Goal: Communication & Community: Answer question/provide support

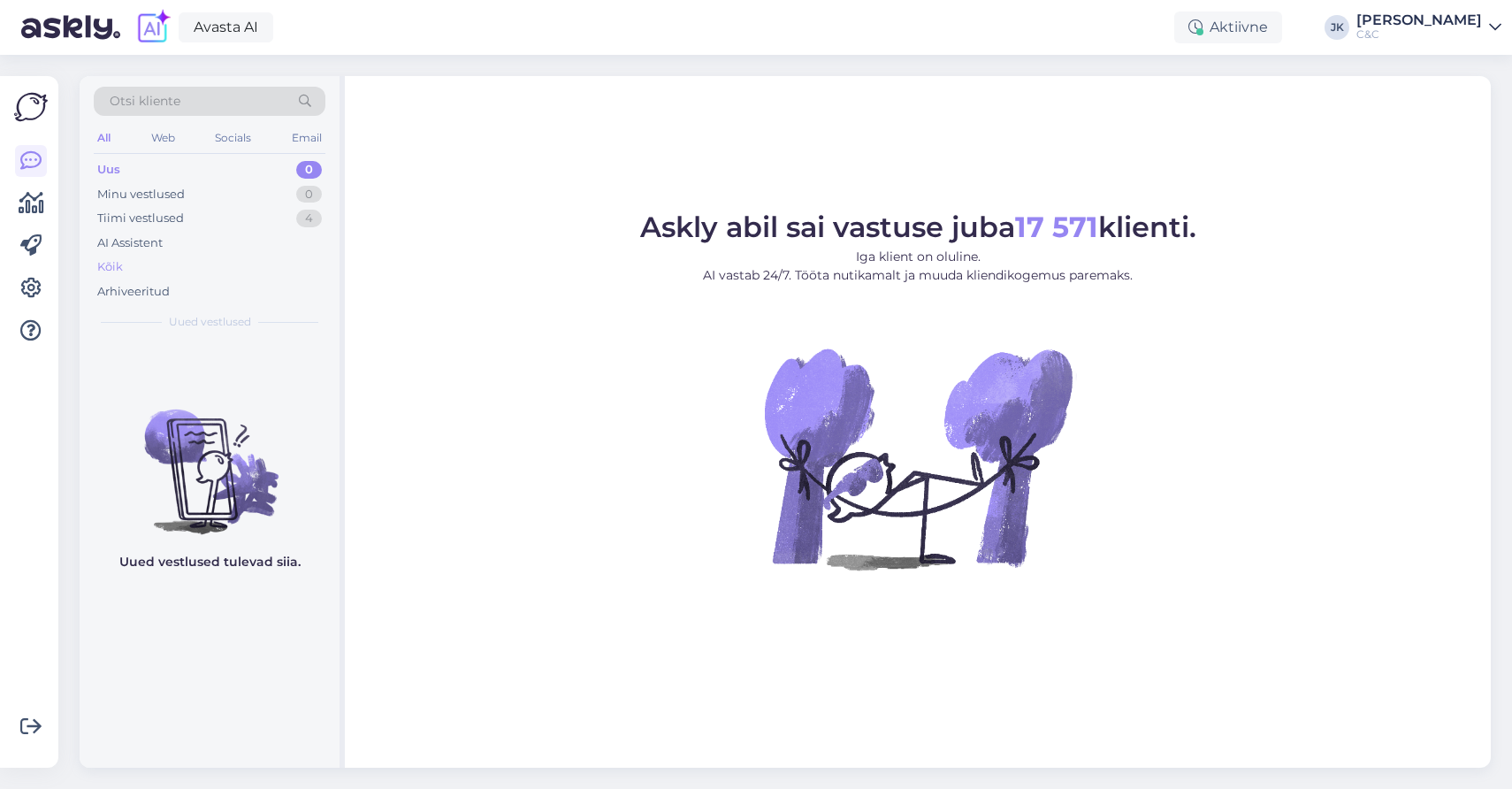
click at [133, 255] on div "Kõik" at bounding box center [209, 267] width 231 height 25
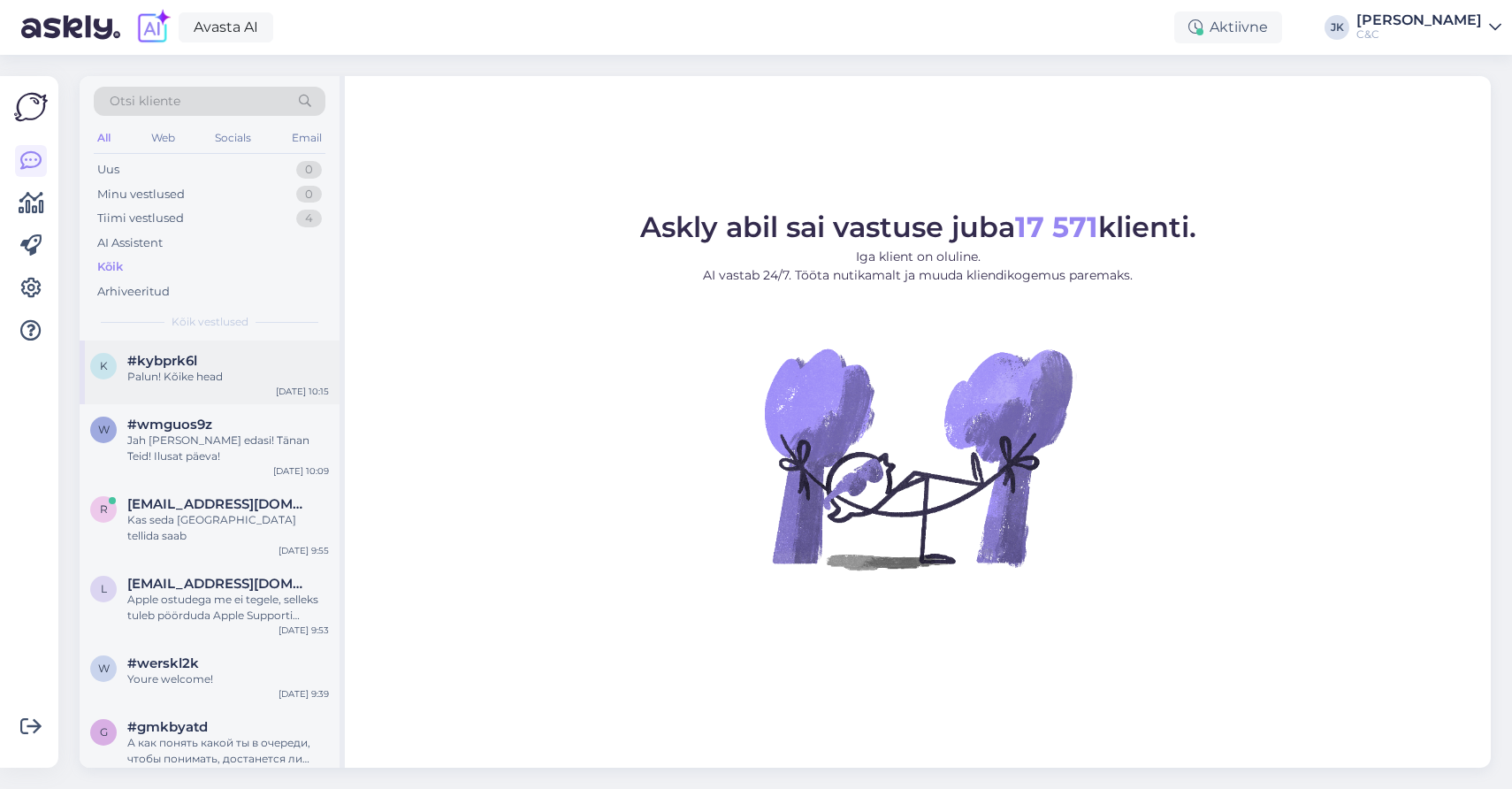
click at [173, 391] on div "k #kybprk6l Palun! Kõike head [DATE] 10:15" at bounding box center [209, 372] width 260 height 64
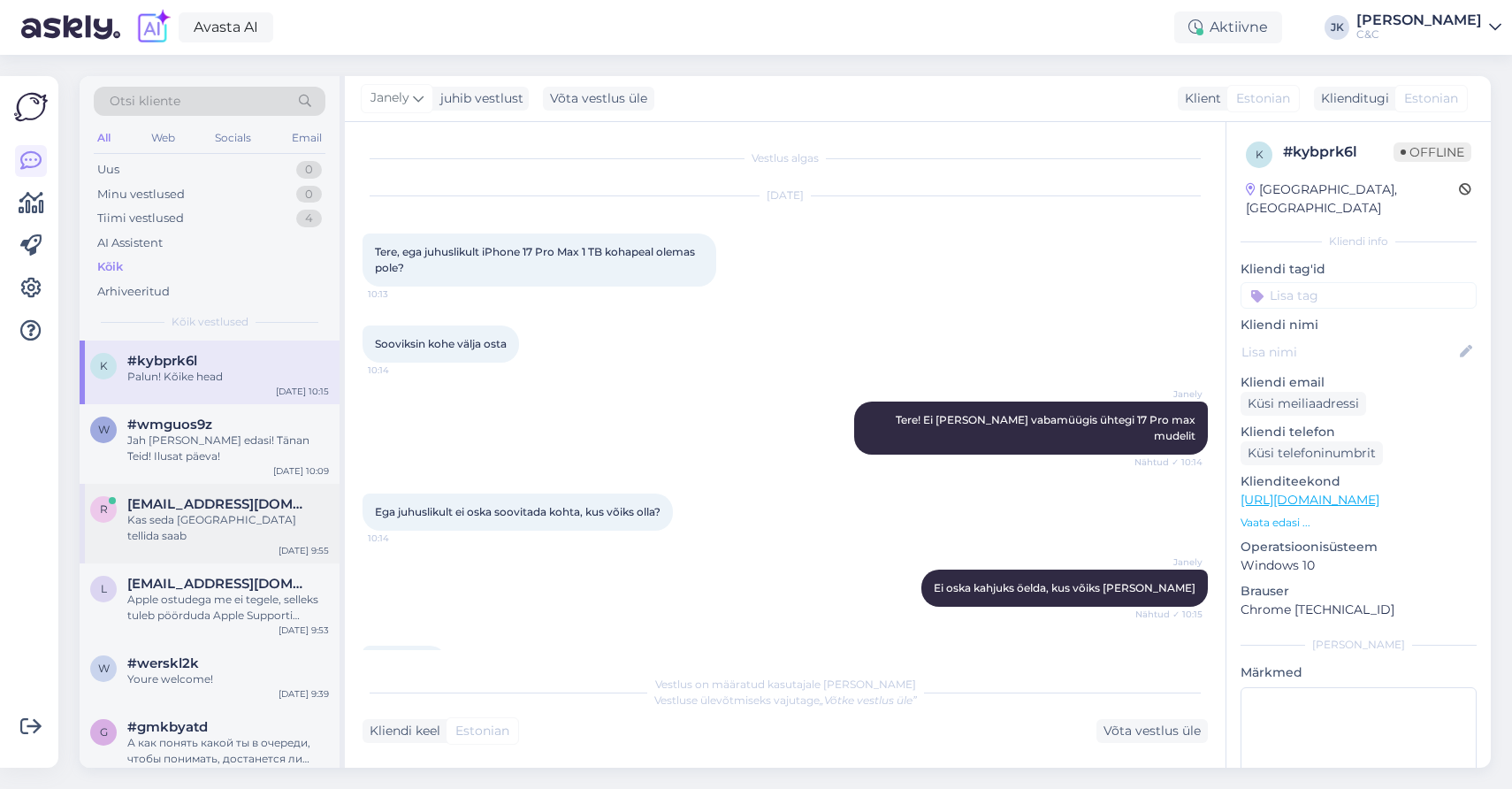
scroll to position [113, 0]
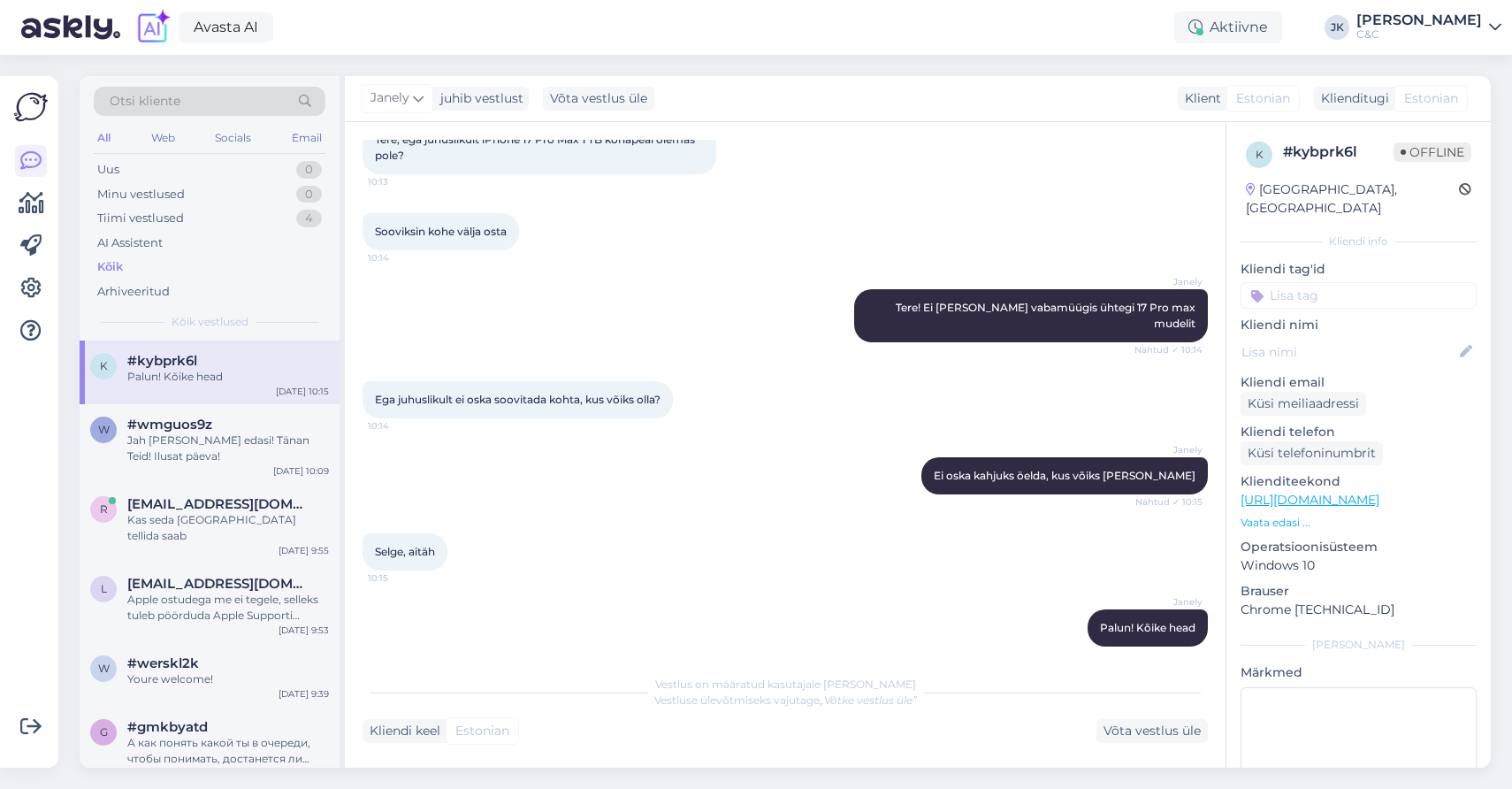
click at [450, 617] on div "[PERSON_NAME]! Kõike head 10:15" at bounding box center [785, 628] width 846 height 76
click at [156, 436] on div "Jah [PERSON_NAME] edasi! Tänan Teid! Ilusat päeva!" at bounding box center [228, 449] width 201 height 32
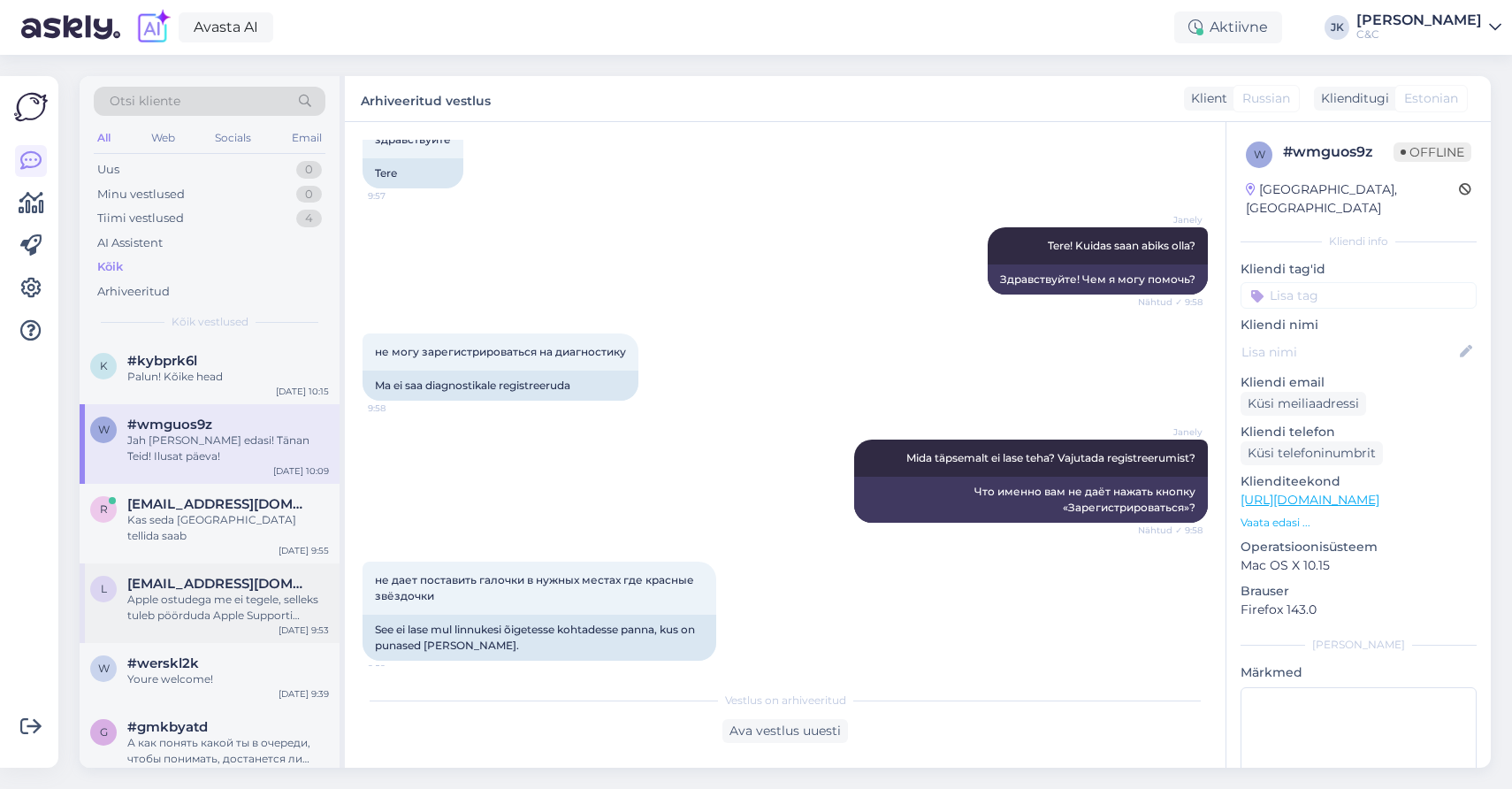
scroll to position [3565, 0]
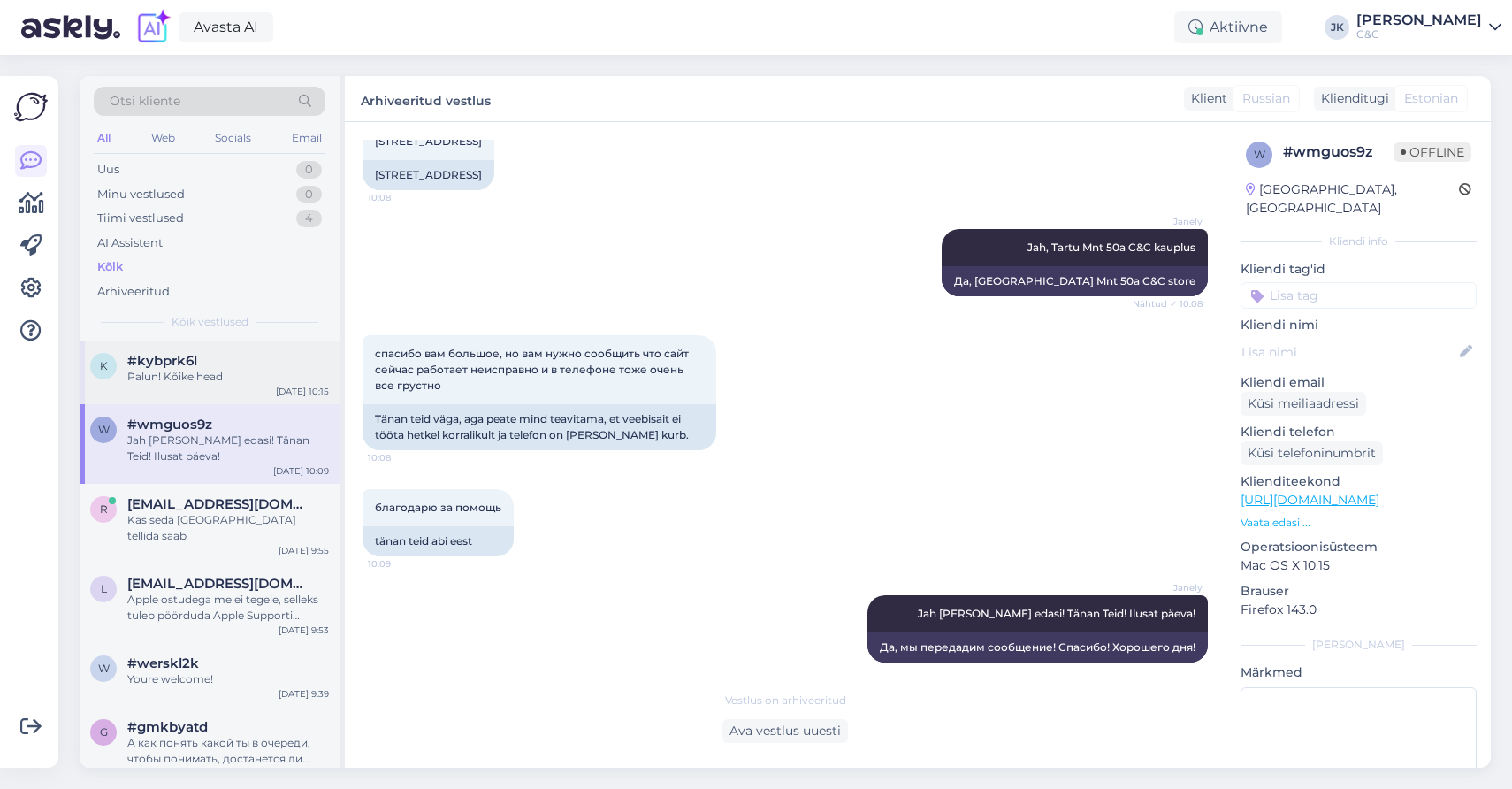
click at [190, 382] on div "k #kybprk6l Palun! Kõike head [DATE] 10:15" at bounding box center [209, 372] width 260 height 64
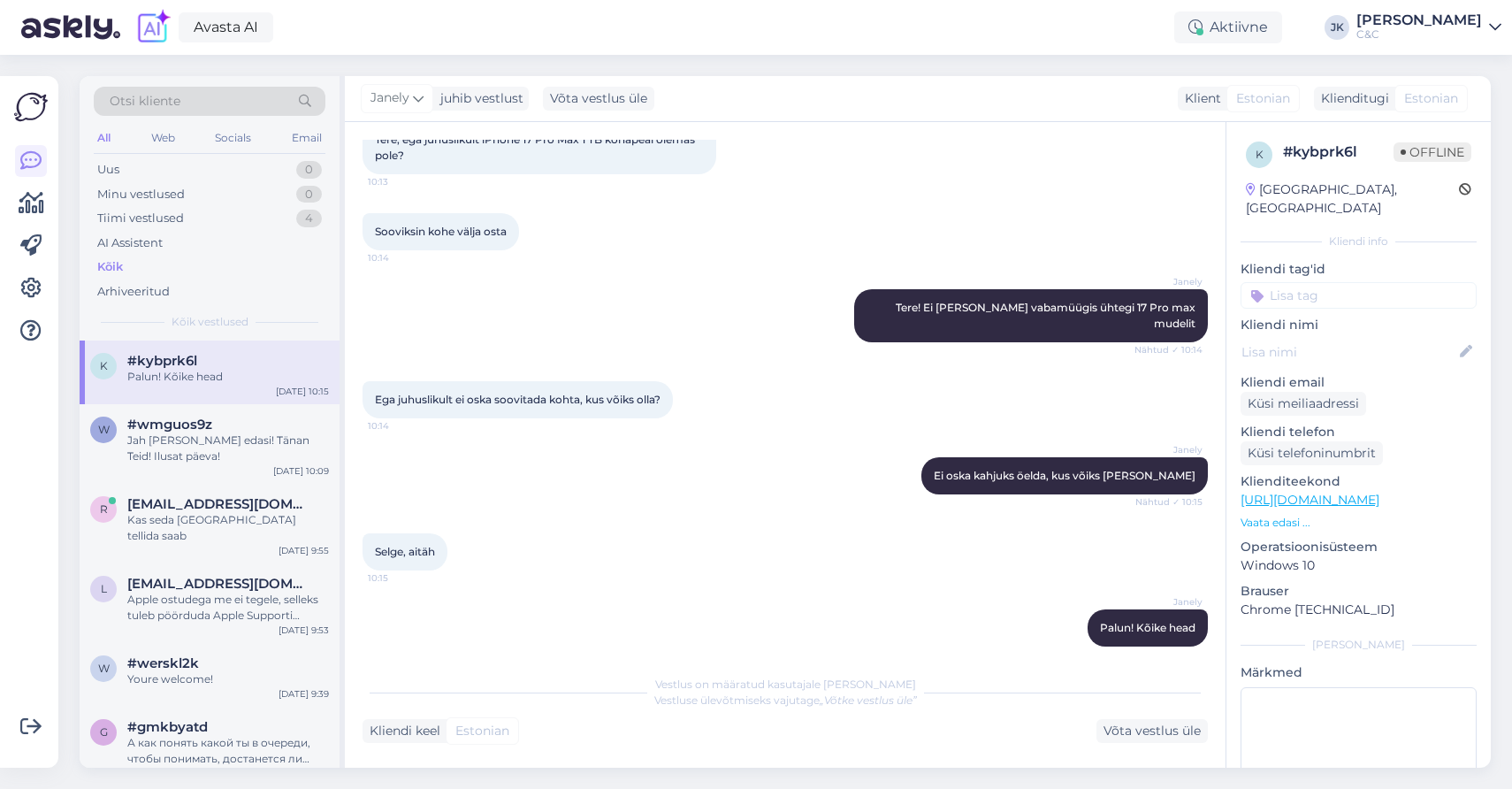
click at [518, 558] on div "Selge, aitäh 10:15" at bounding box center [785, 552] width 846 height 76
click at [716, 626] on div "Janely Palun! Kõike head 10:15" at bounding box center [785, 628] width 846 height 76
click at [468, 624] on div "Janely Palun! Kõike head 10:15" at bounding box center [785, 628] width 846 height 76
click at [953, 186] on div "Oct 9 2025 Tere, ega juhuslikult iPhone 17 Pro Max 1 TB kohapeal olemas pole? 1…" at bounding box center [785, 129] width 846 height 129
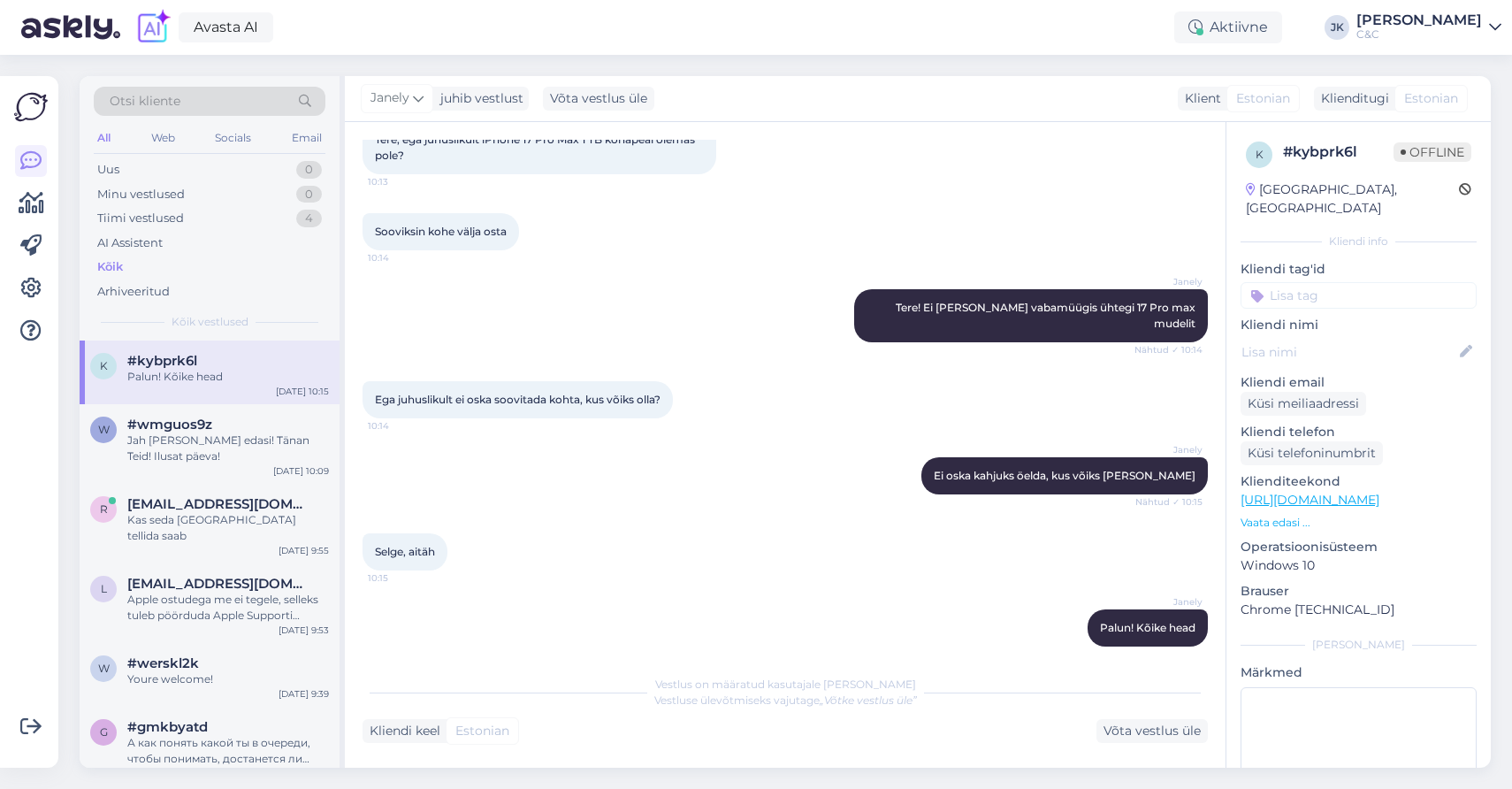
click at [882, 457] on div "Janely Ei oska kahjuks öelda, kus võiks kohal olla Nähtud ✓ 10:15" at bounding box center [785, 476] width 846 height 76
click at [1081, 203] on div "Sooviksin kohe välja osta 10:14" at bounding box center [785, 231] width 846 height 76
click at [133, 262] on div "Kõik" at bounding box center [209, 267] width 231 height 25
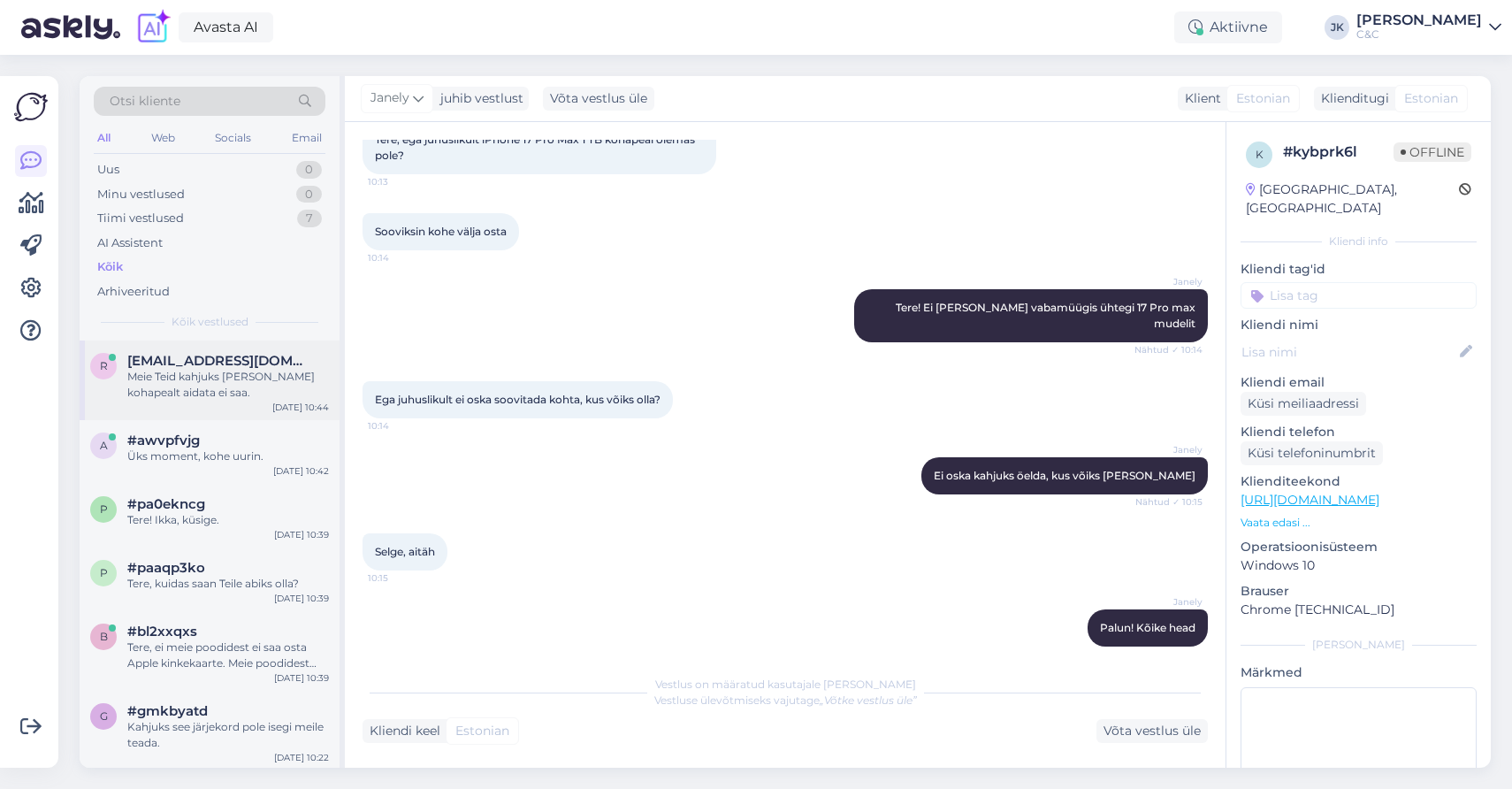
click at [170, 381] on div "Meie Teid kahjuks [PERSON_NAME] kohapealt aidata ei saa." at bounding box center [228, 385] width 201 height 32
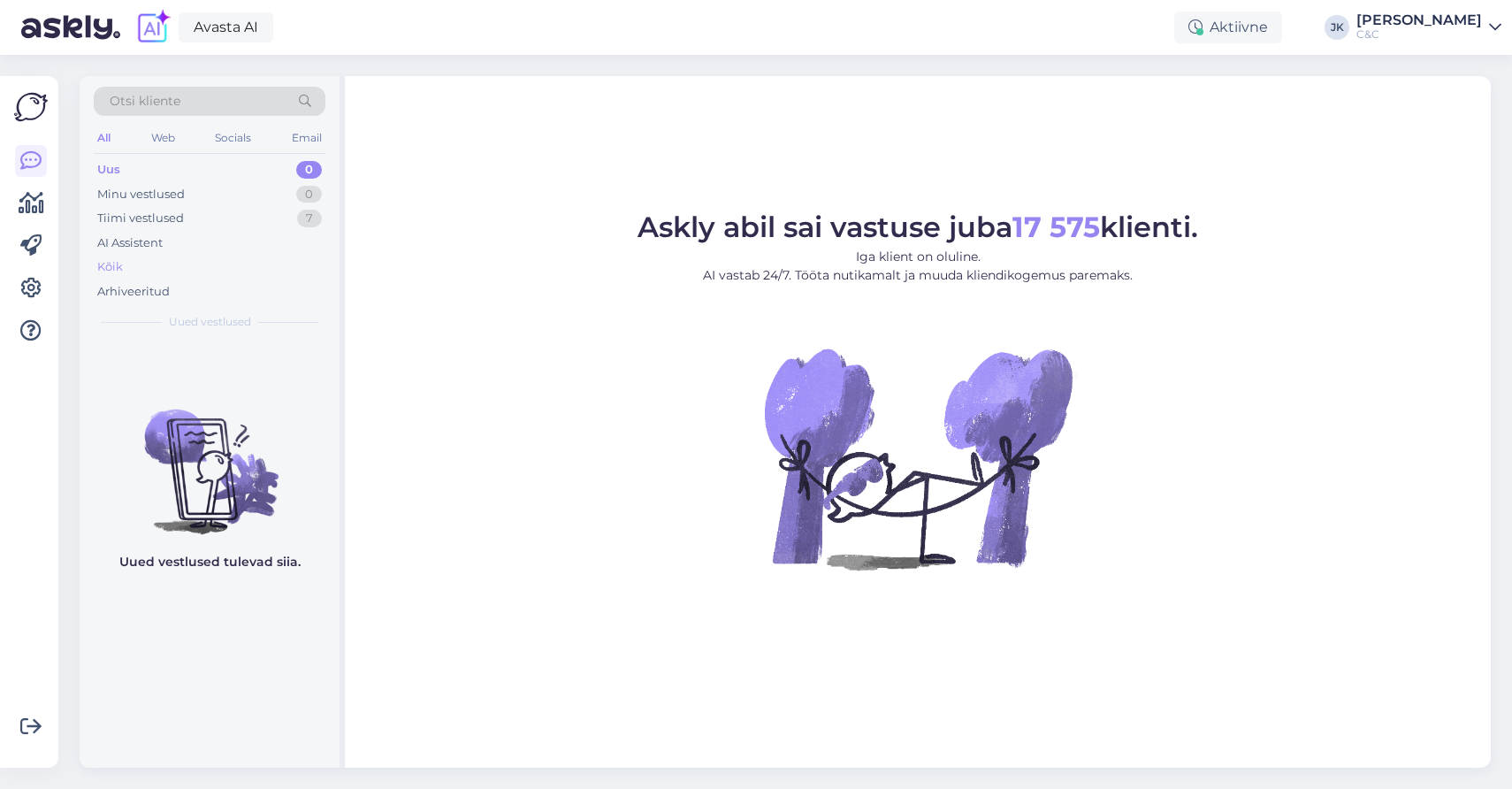
click at [179, 257] on div "Kõik" at bounding box center [209, 267] width 231 height 25
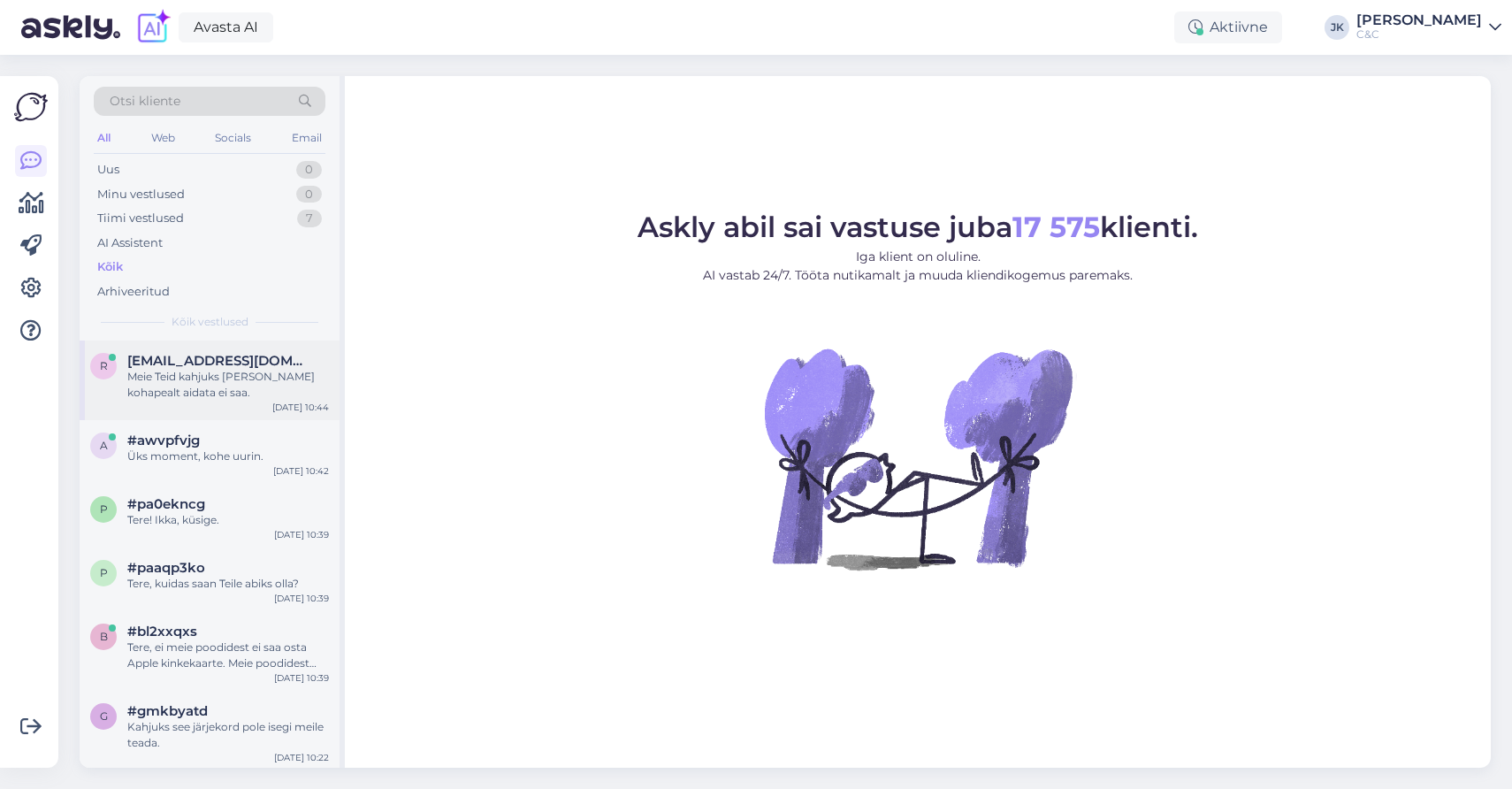
click at [275, 385] on div "Meie Teid kahjuks [PERSON_NAME] kohapealt aidata ei saa." at bounding box center [228, 385] width 201 height 32
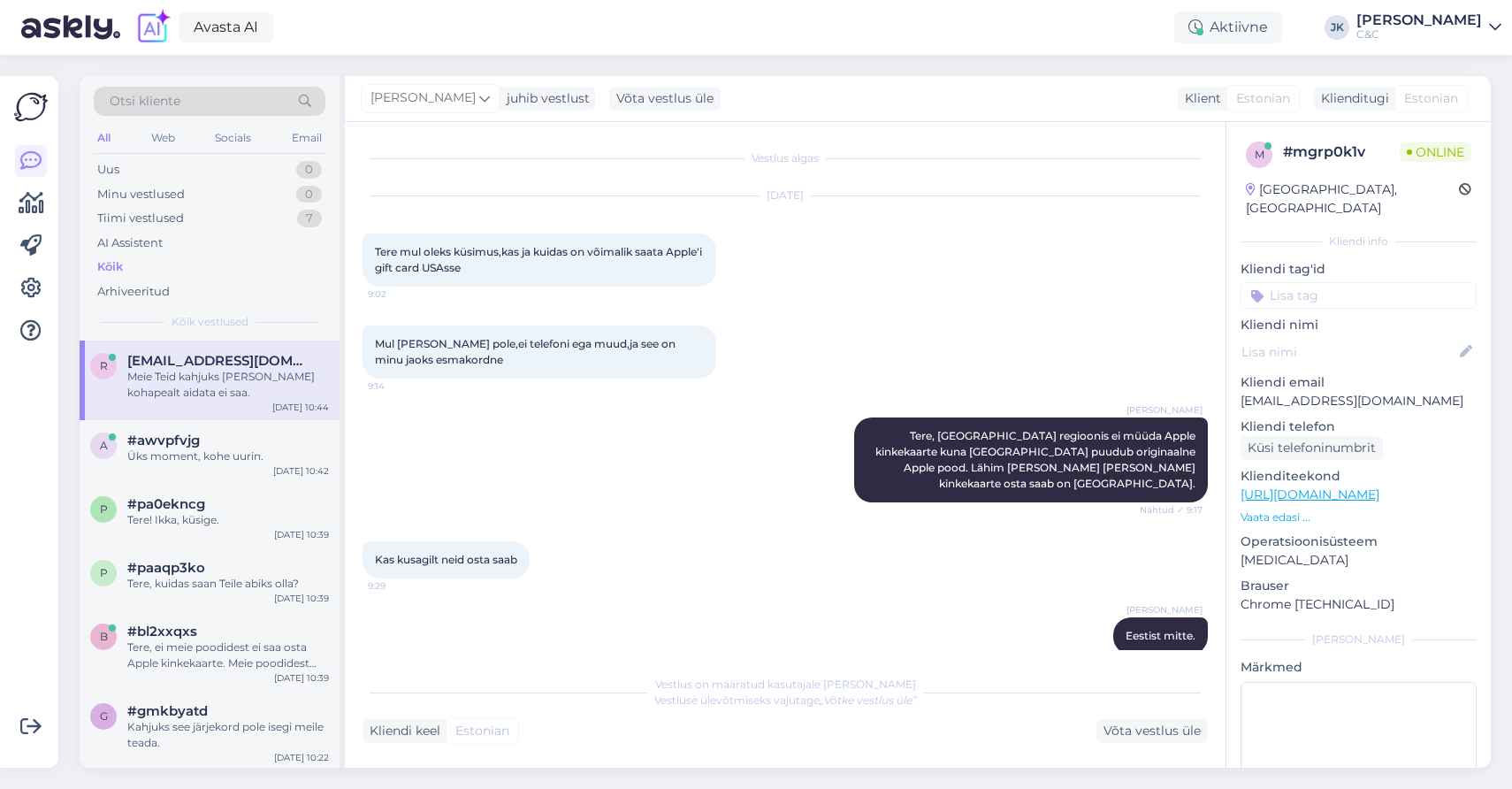
scroll to position [740, 0]
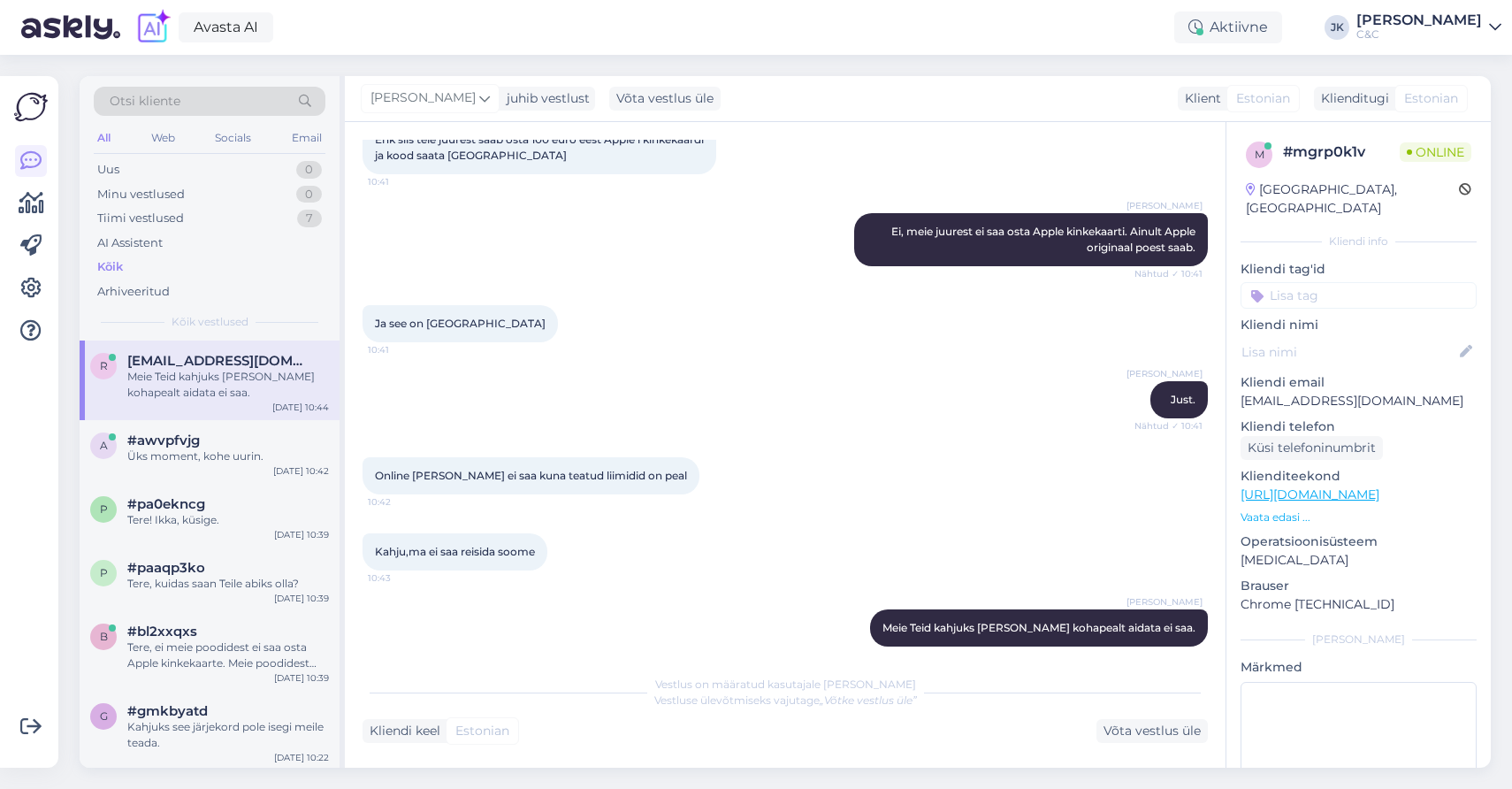
click at [754, 629] on div "Berit Kaljurand Meie Teid kahjuks ka selle kohapealt aidata ei saa. 10:44" at bounding box center [785, 628] width 846 height 76
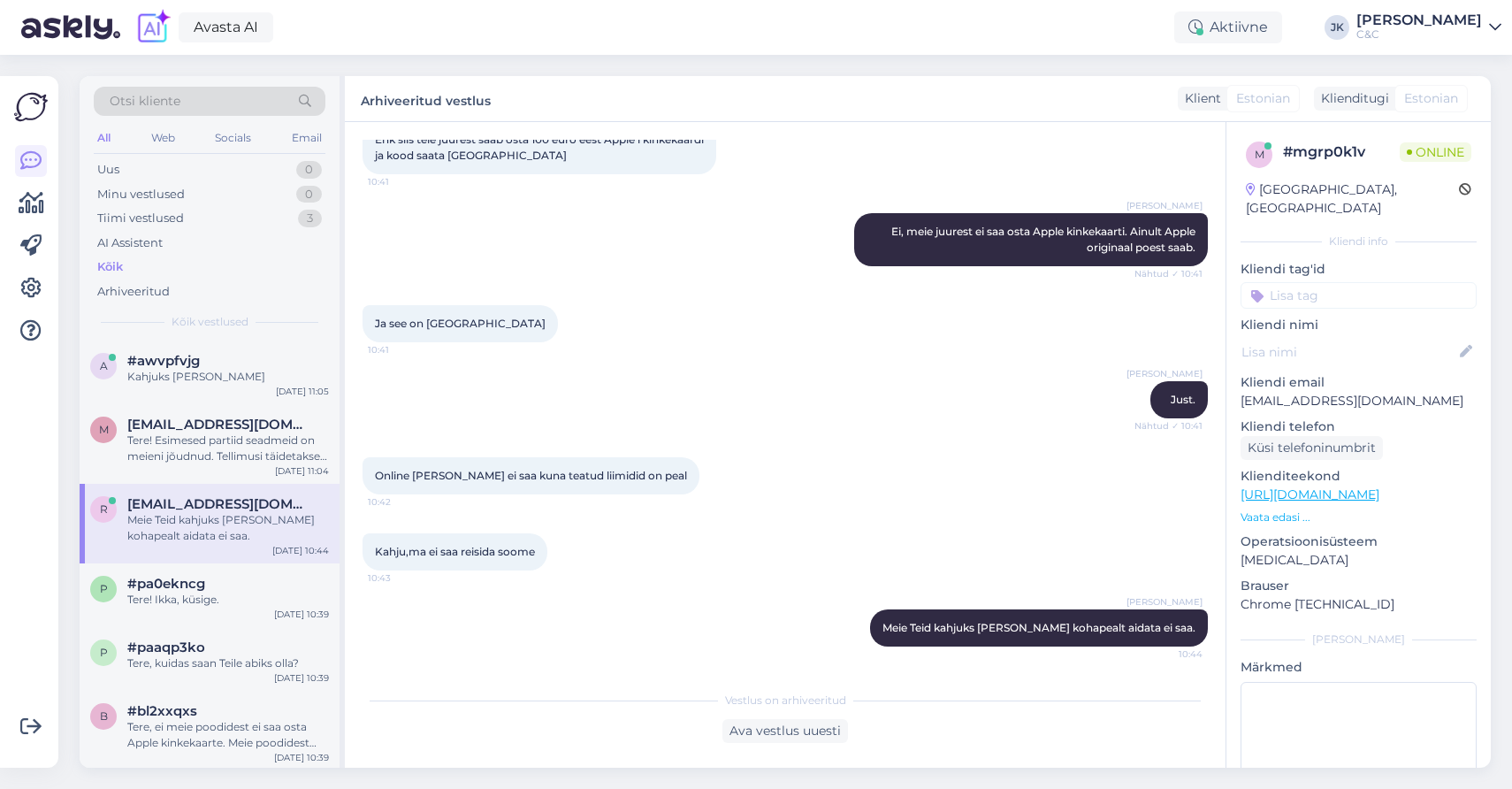
scroll to position [724, 0]
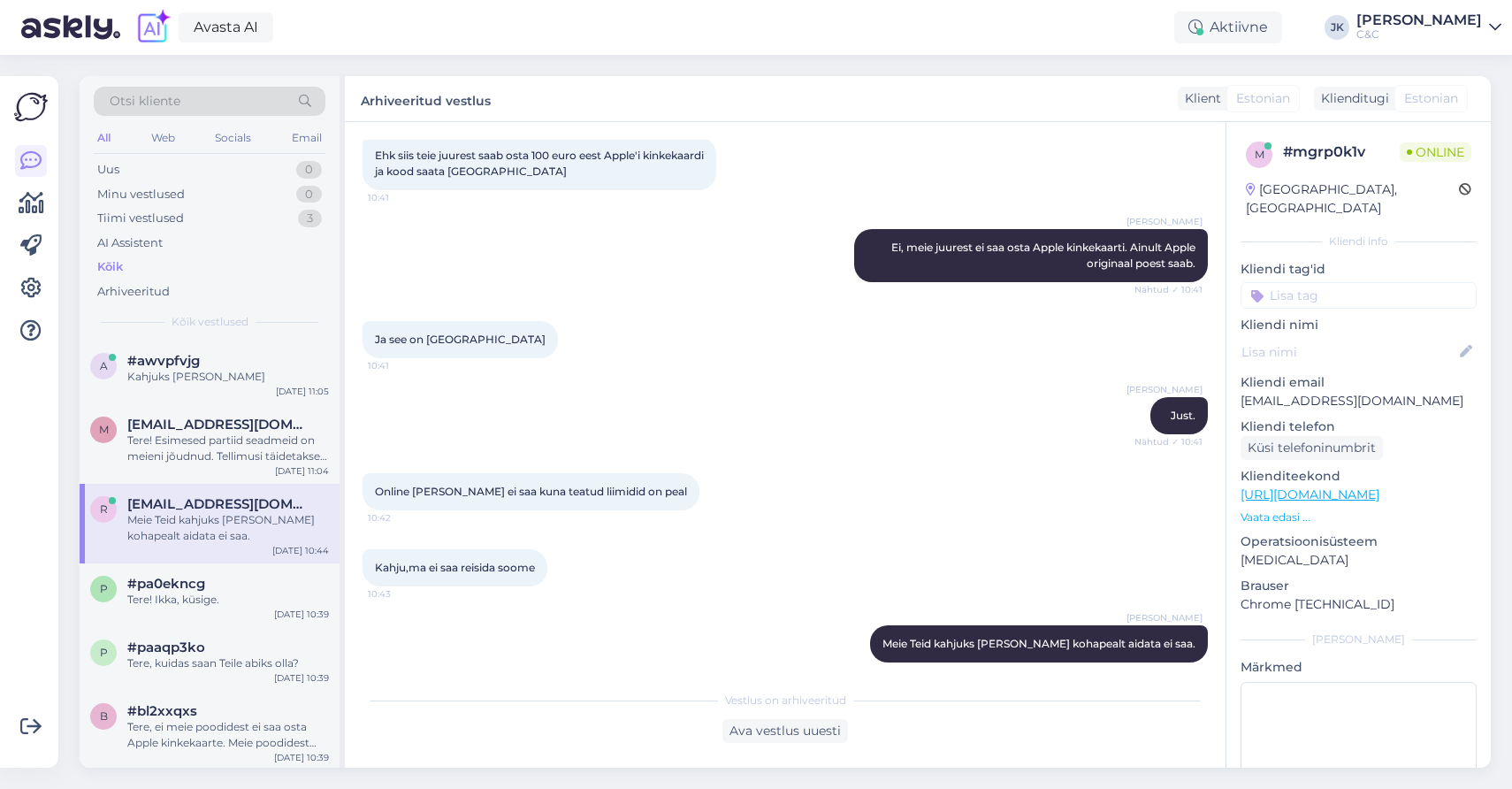
click at [680, 391] on div "Berit Kaljurand Just. Nähtud ✓ 10:41" at bounding box center [785, 416] width 846 height 76
click at [158, 371] on div "Kahjuks [PERSON_NAME]" at bounding box center [228, 377] width 201 height 16
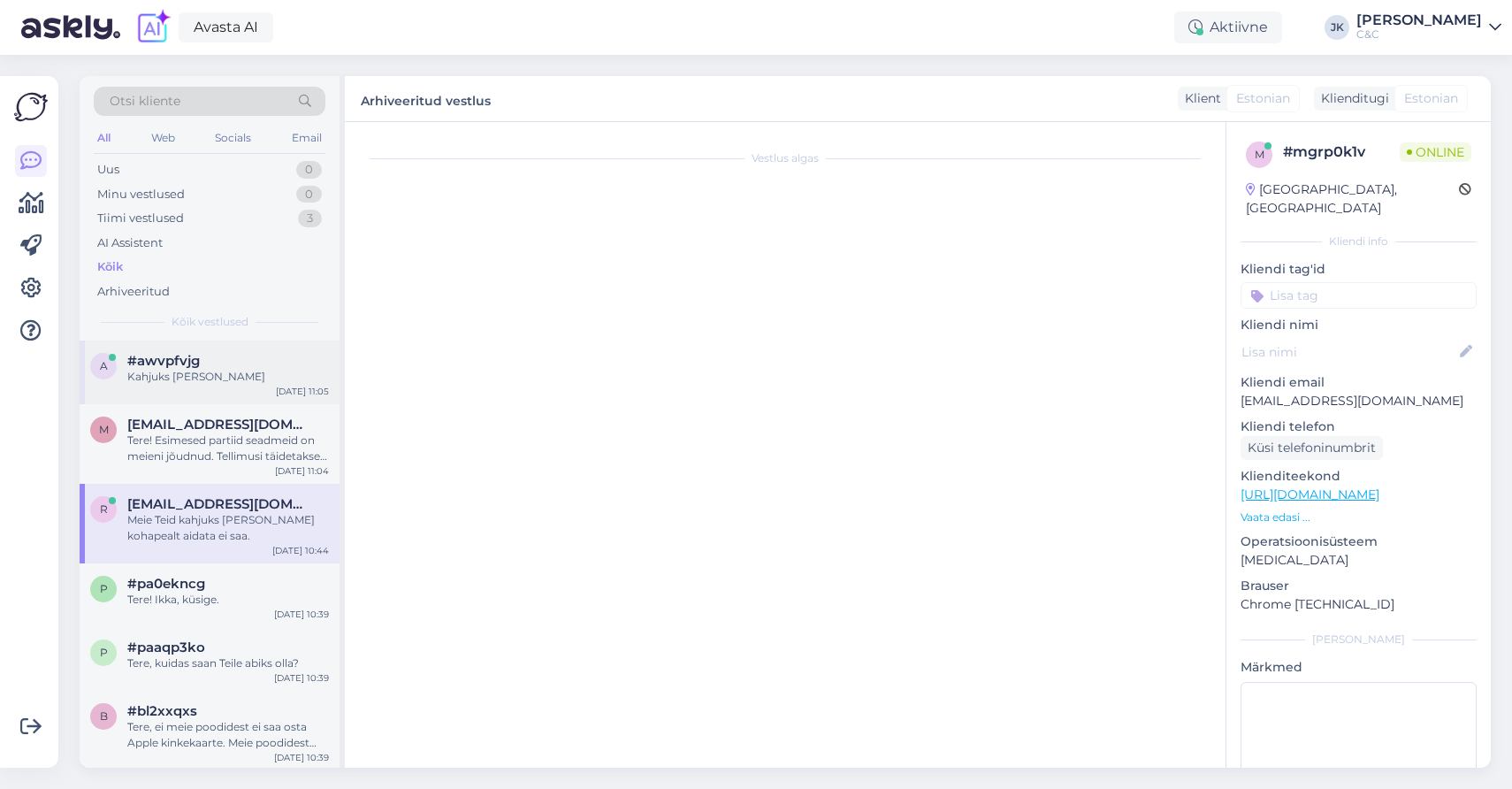
scroll to position [2004, 0]
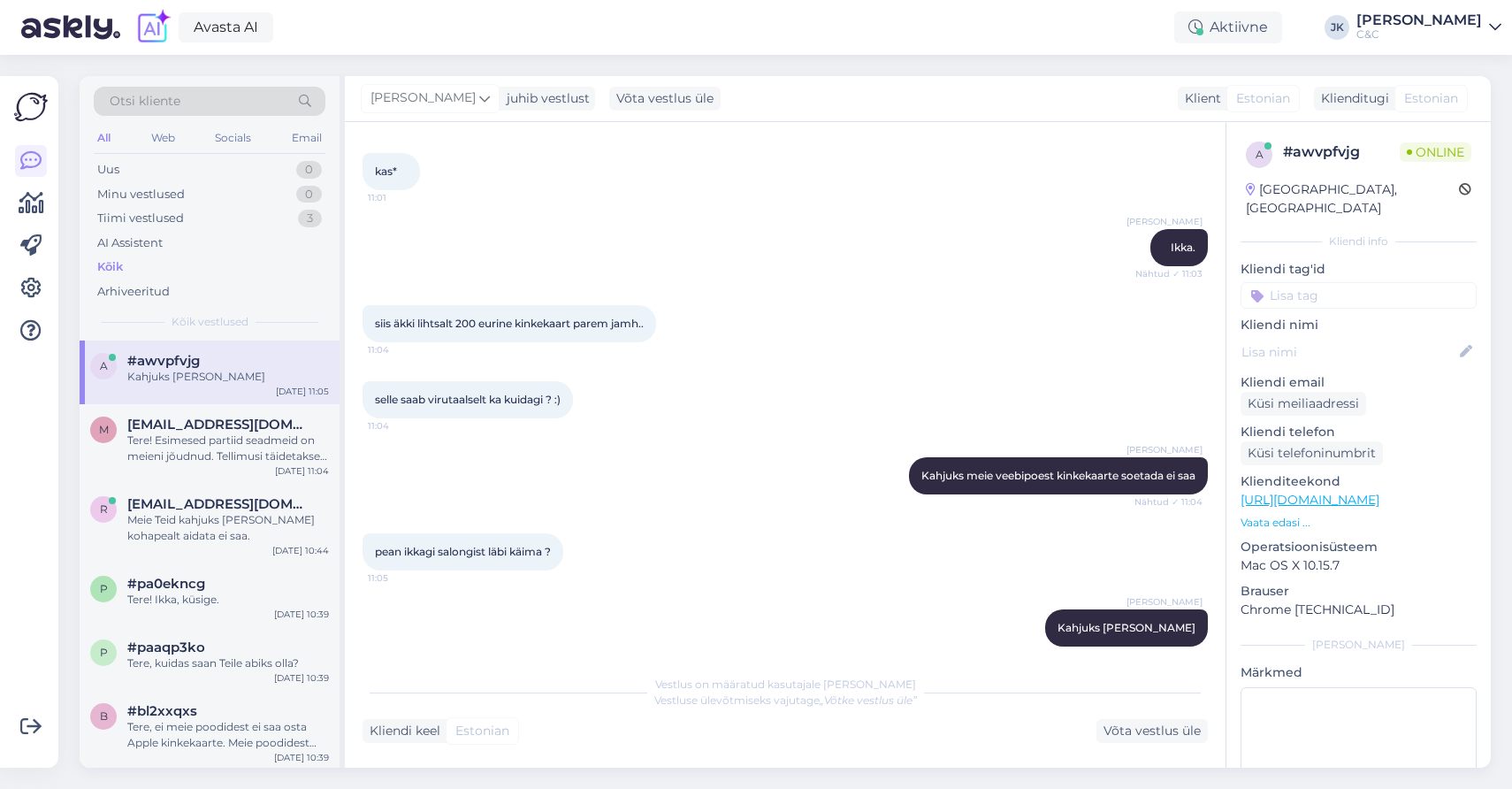
click at [572, 590] on div "Berit Kaljurand Kahjuks küll 11:05" at bounding box center [785, 628] width 846 height 76
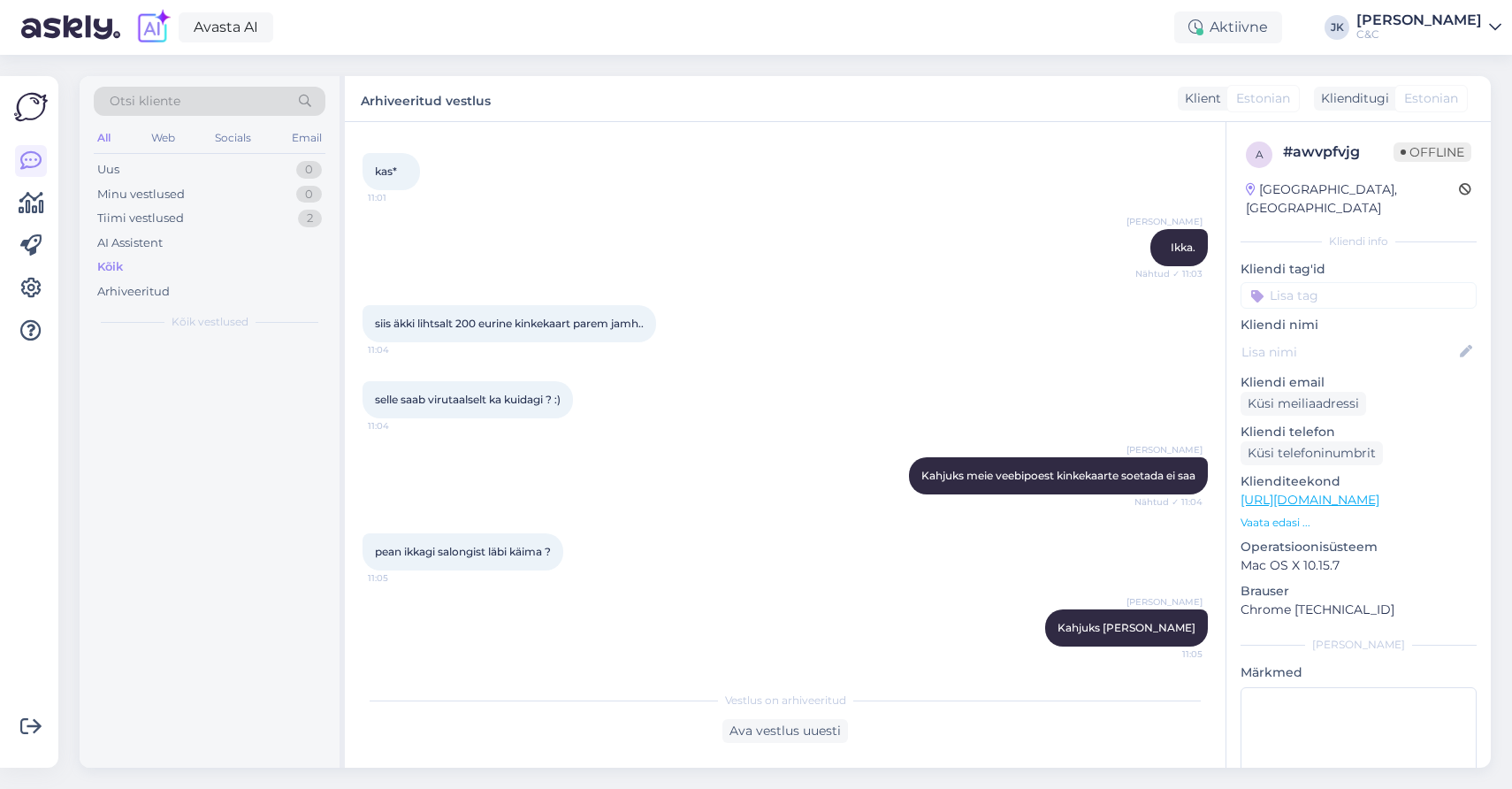
scroll to position [1988, 0]
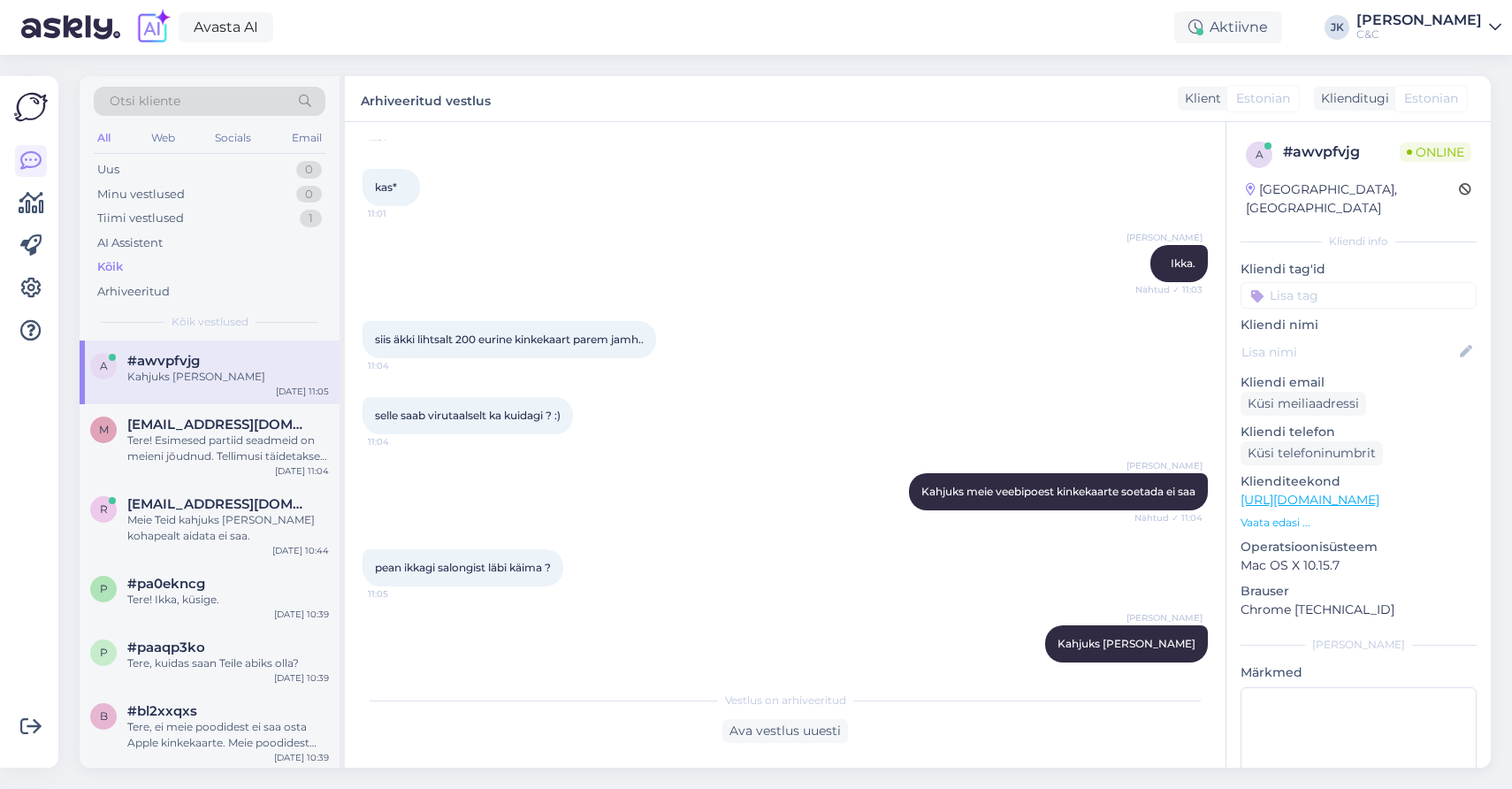
click at [755, 567] on div "pean ikkagi salongist läbi käima ? 11:05" at bounding box center [785, 568] width 846 height 76
click at [137, 262] on div "Kõik" at bounding box center [209, 267] width 231 height 25
click at [132, 362] on span "#awvpfvjg" at bounding box center [164, 361] width 73 height 16
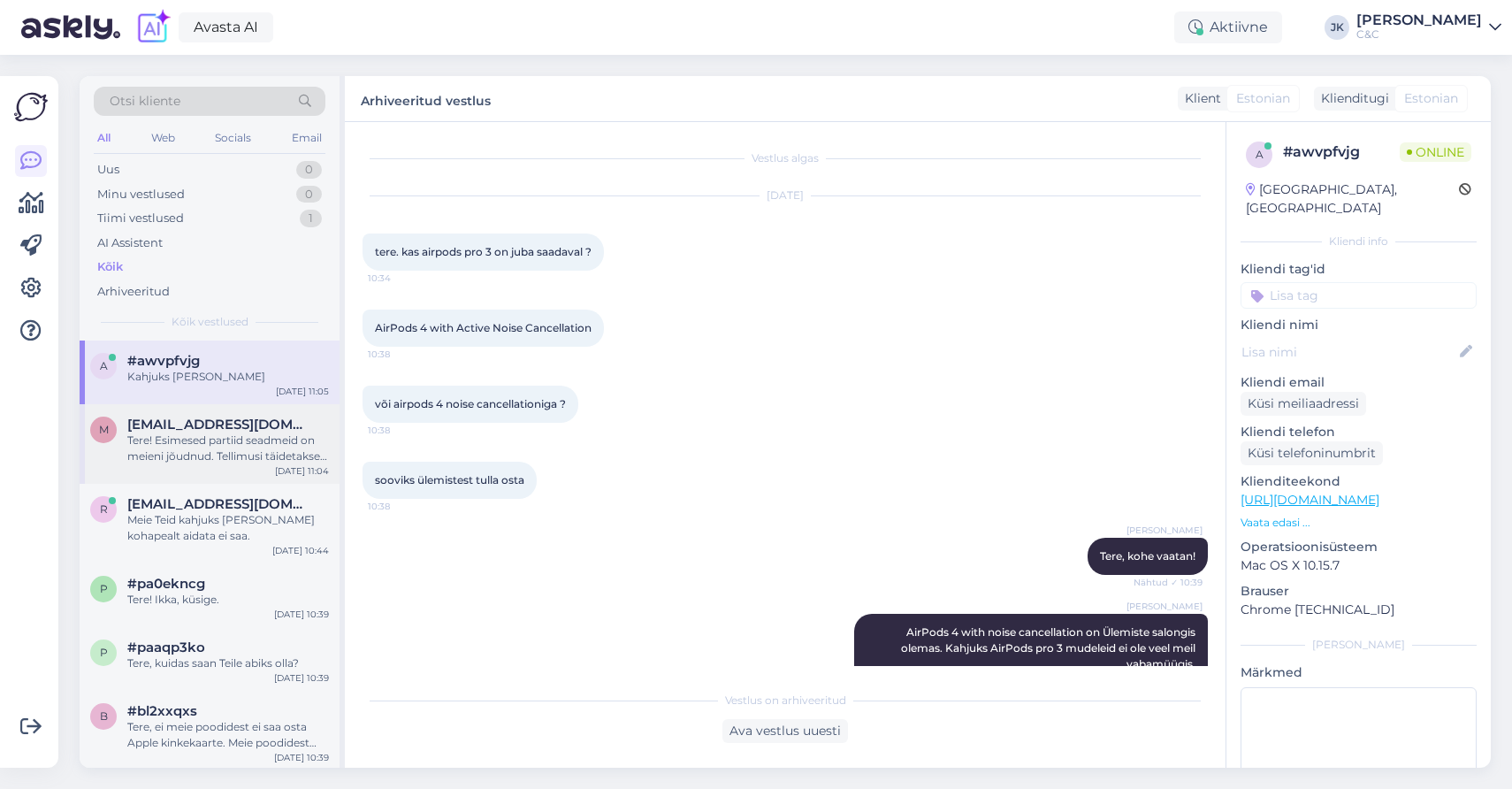
click at [136, 417] on span "[EMAIL_ADDRESS][DOMAIN_NAME]" at bounding box center [219, 425] width 183 height 16
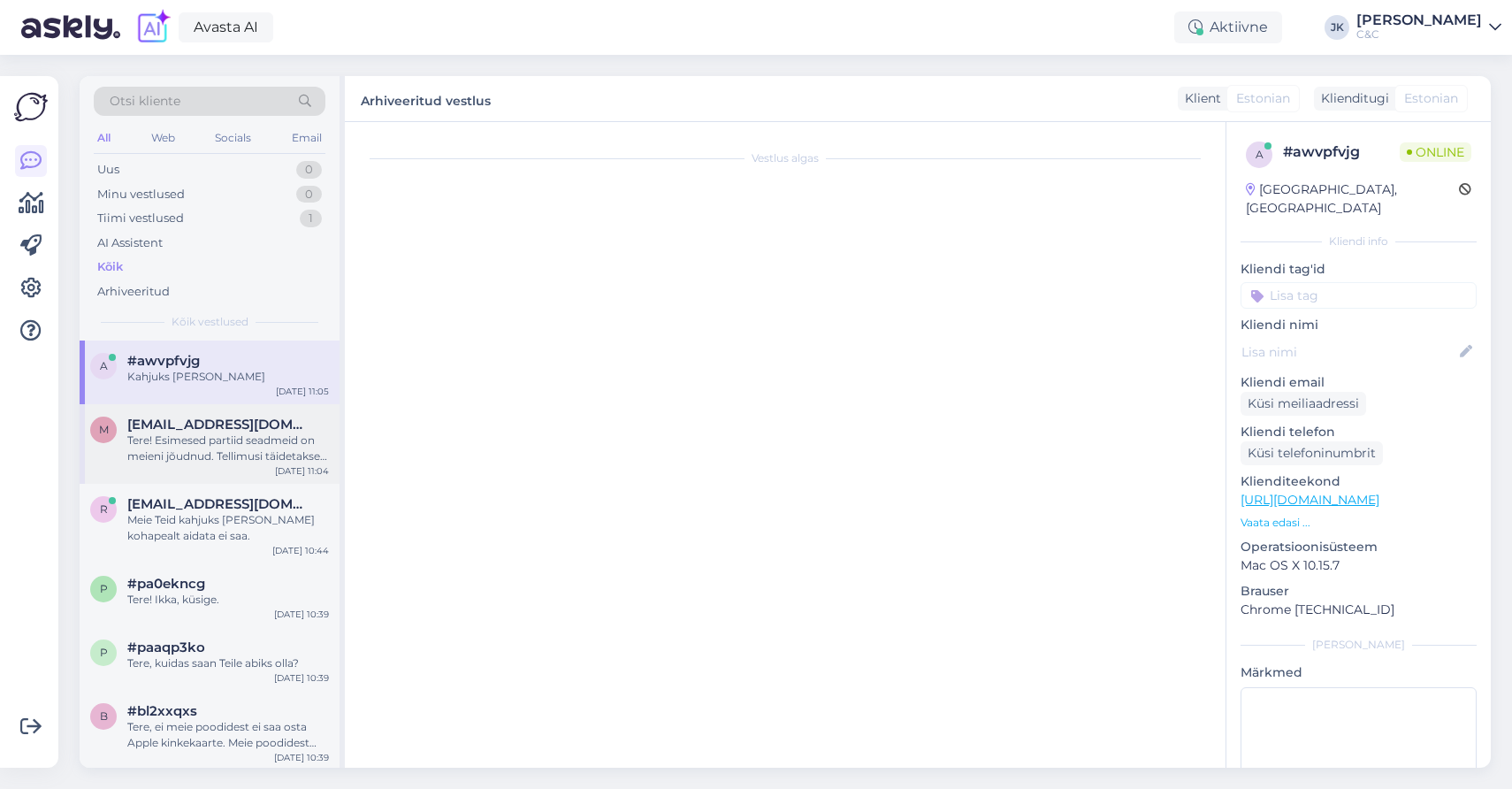
scroll to position [19, 0]
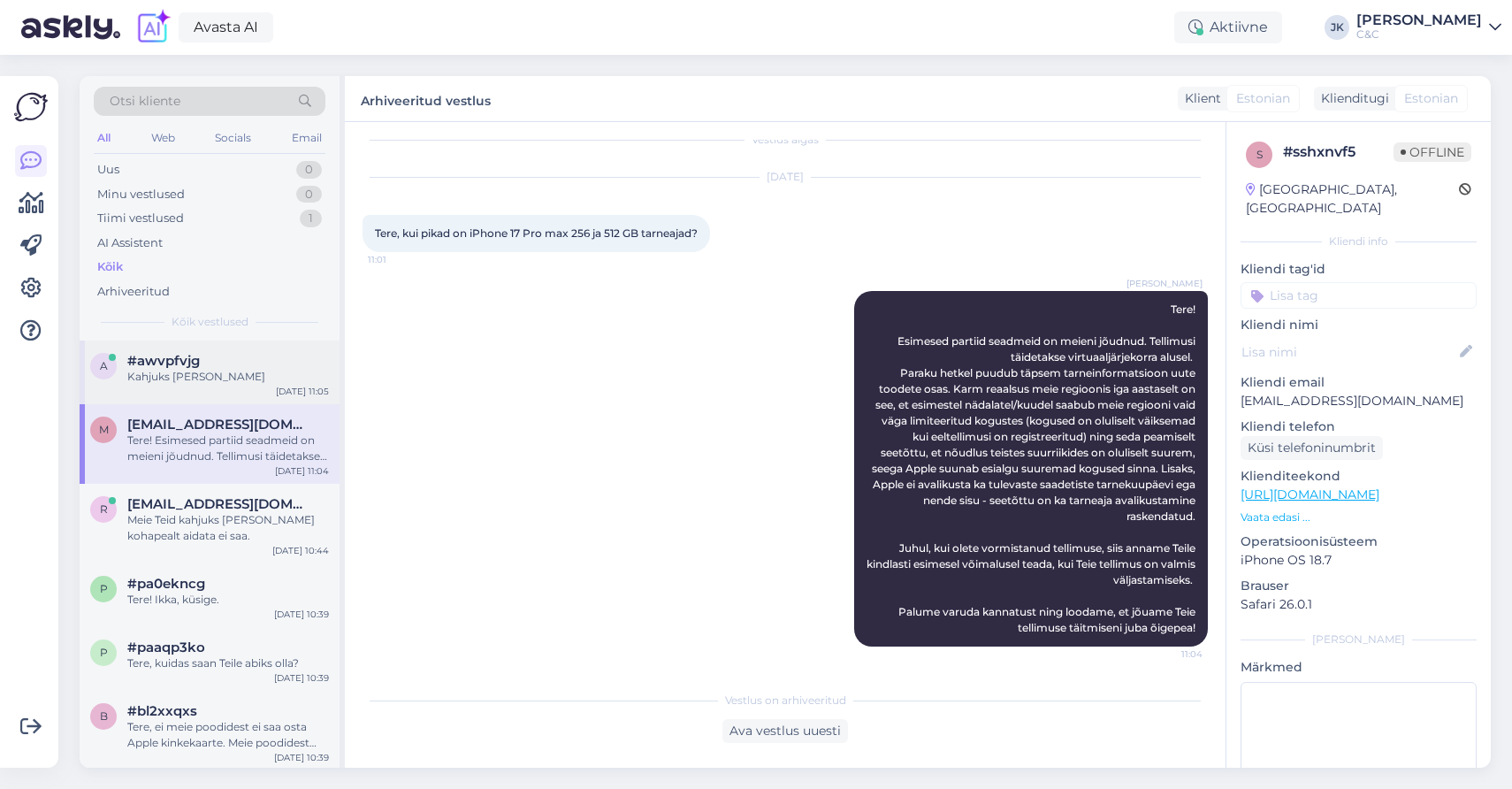
click at [269, 354] on div "#awvpfvjg" at bounding box center [228, 361] width 201 height 16
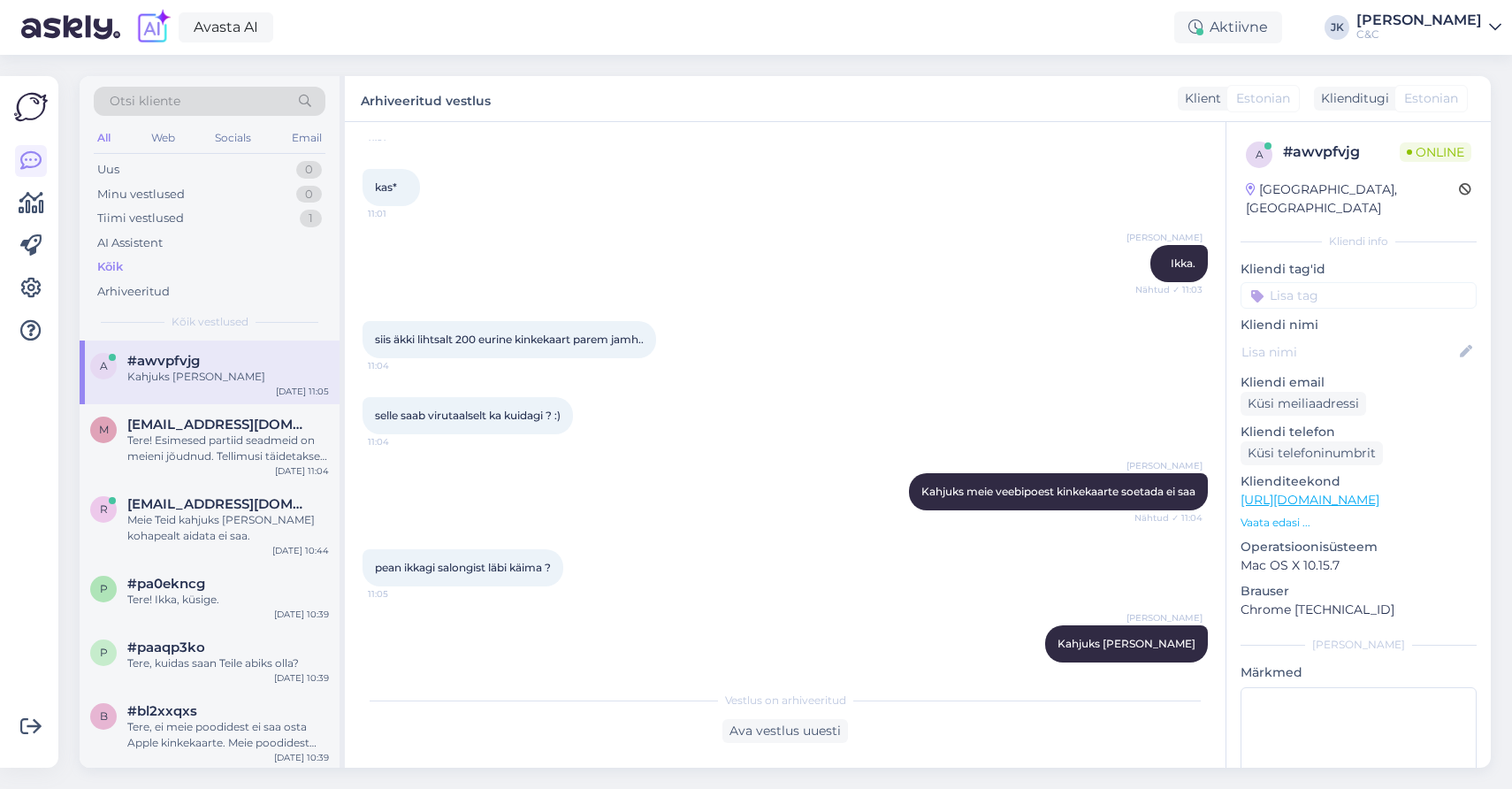
click at [456, 511] on div "Berit Kaljurand Kahjuks meie veebipoest kinkekaarte soetada ei saa Nähtud ✓ 11:…" at bounding box center [785, 492] width 846 height 76
click at [894, 399] on div "selle saab virutaalselt ka kuidagi ? :) 11:04" at bounding box center [785, 416] width 846 height 76
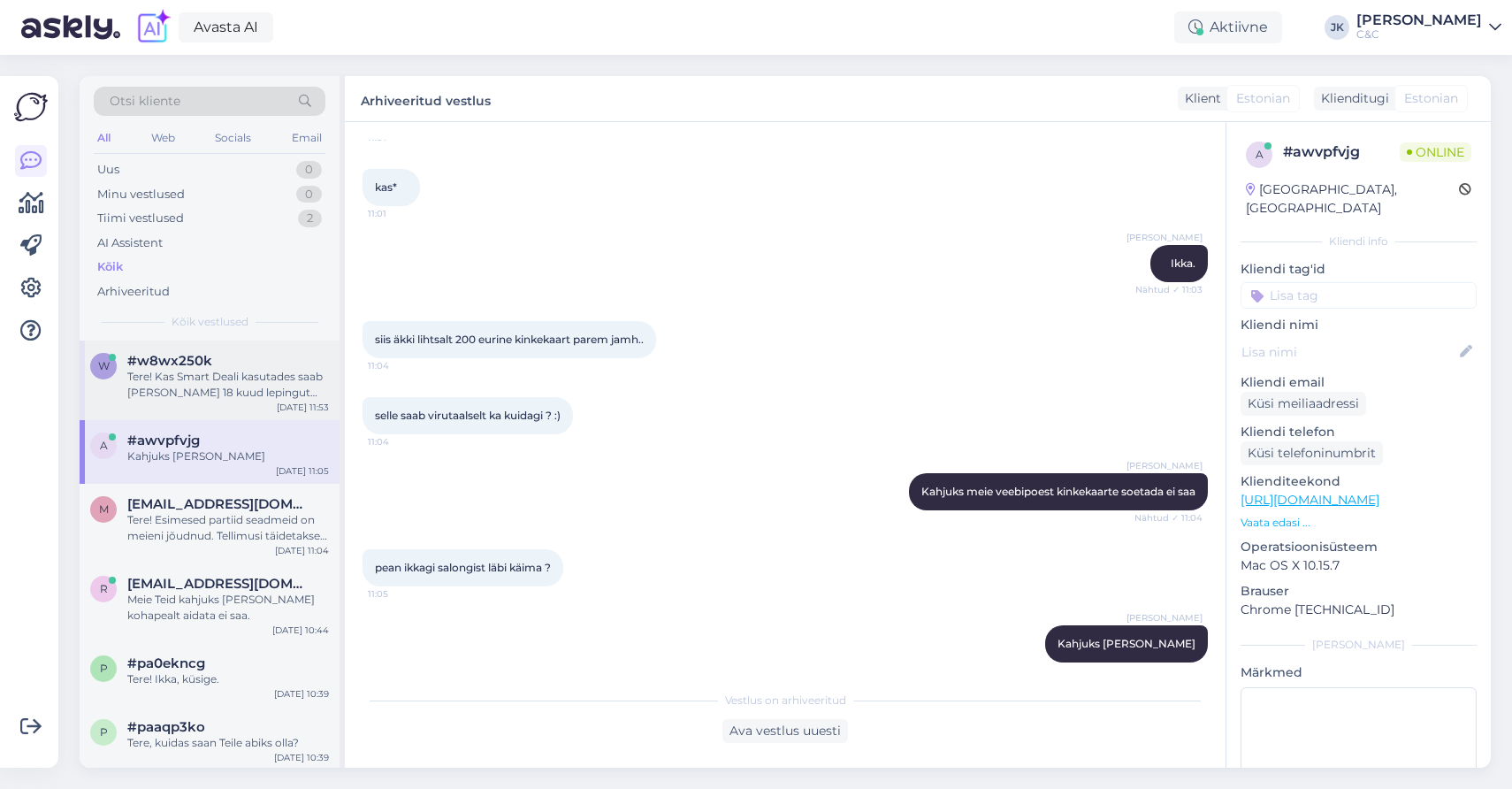
click at [180, 383] on div "Tere! Kas Smart Deali kasutades saab peale 18 kuud lepingut kasutatava telefoni…" at bounding box center [228, 385] width 201 height 32
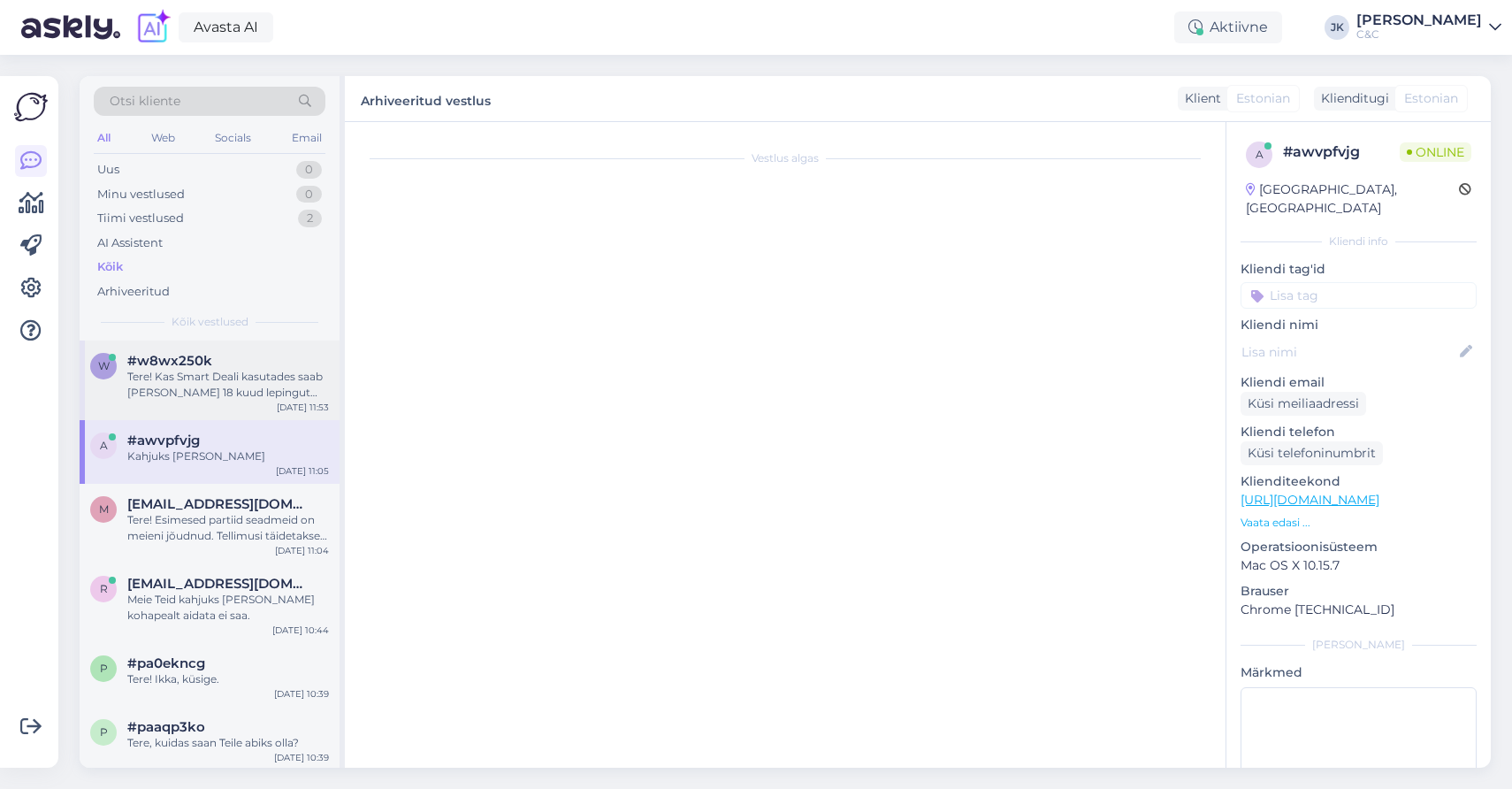
scroll to position [0, 0]
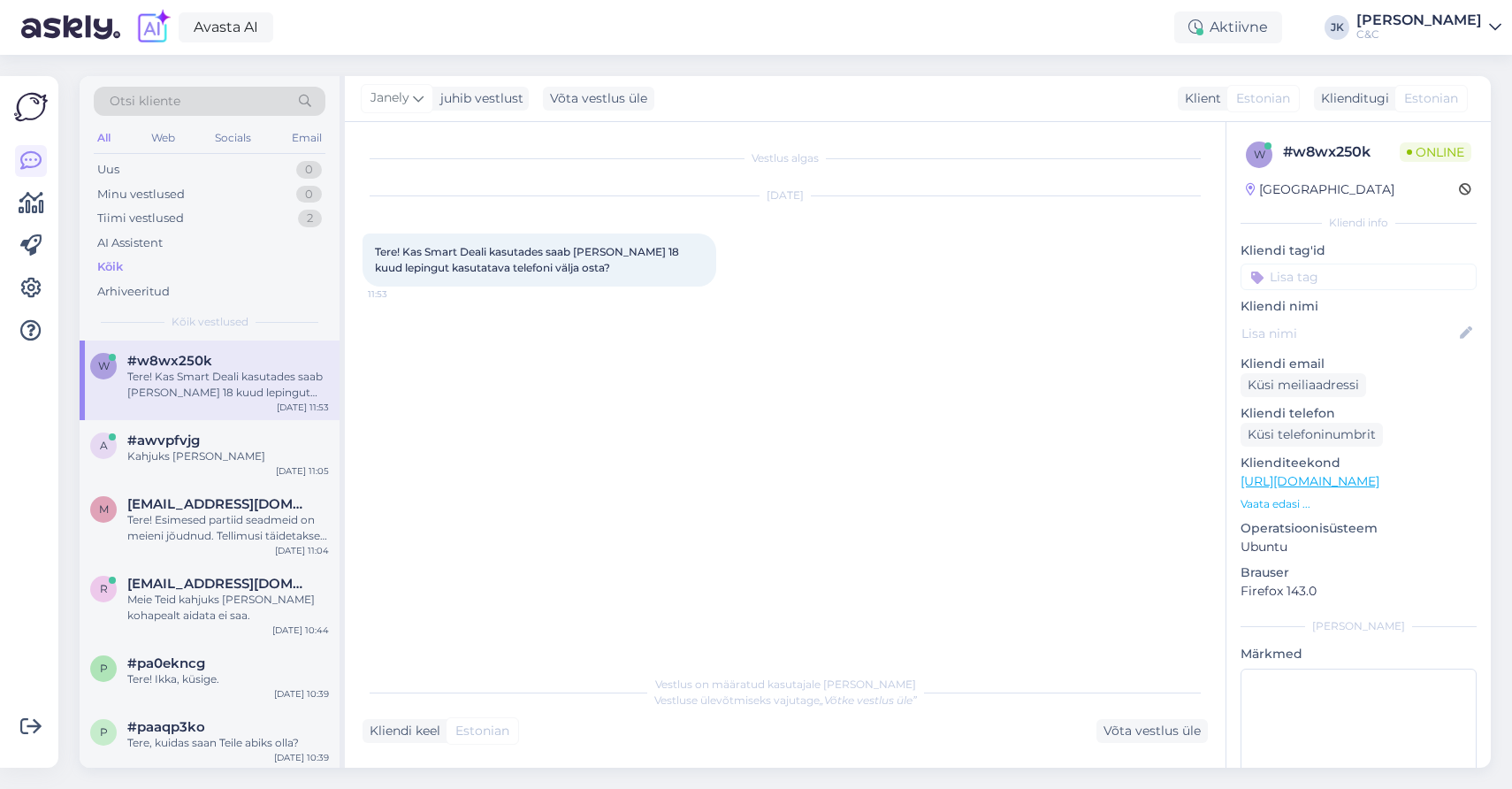
click at [495, 390] on div "Vestlus algas Oct 9 2025 Tere! Kas Smart Deali kasutades saab peale 18 kuud lep…" at bounding box center [793, 395] width 861 height 511
click at [176, 472] on div "a #awvpfvjg Kahjuks küll Oct 9 11:05" at bounding box center [209, 452] width 260 height 64
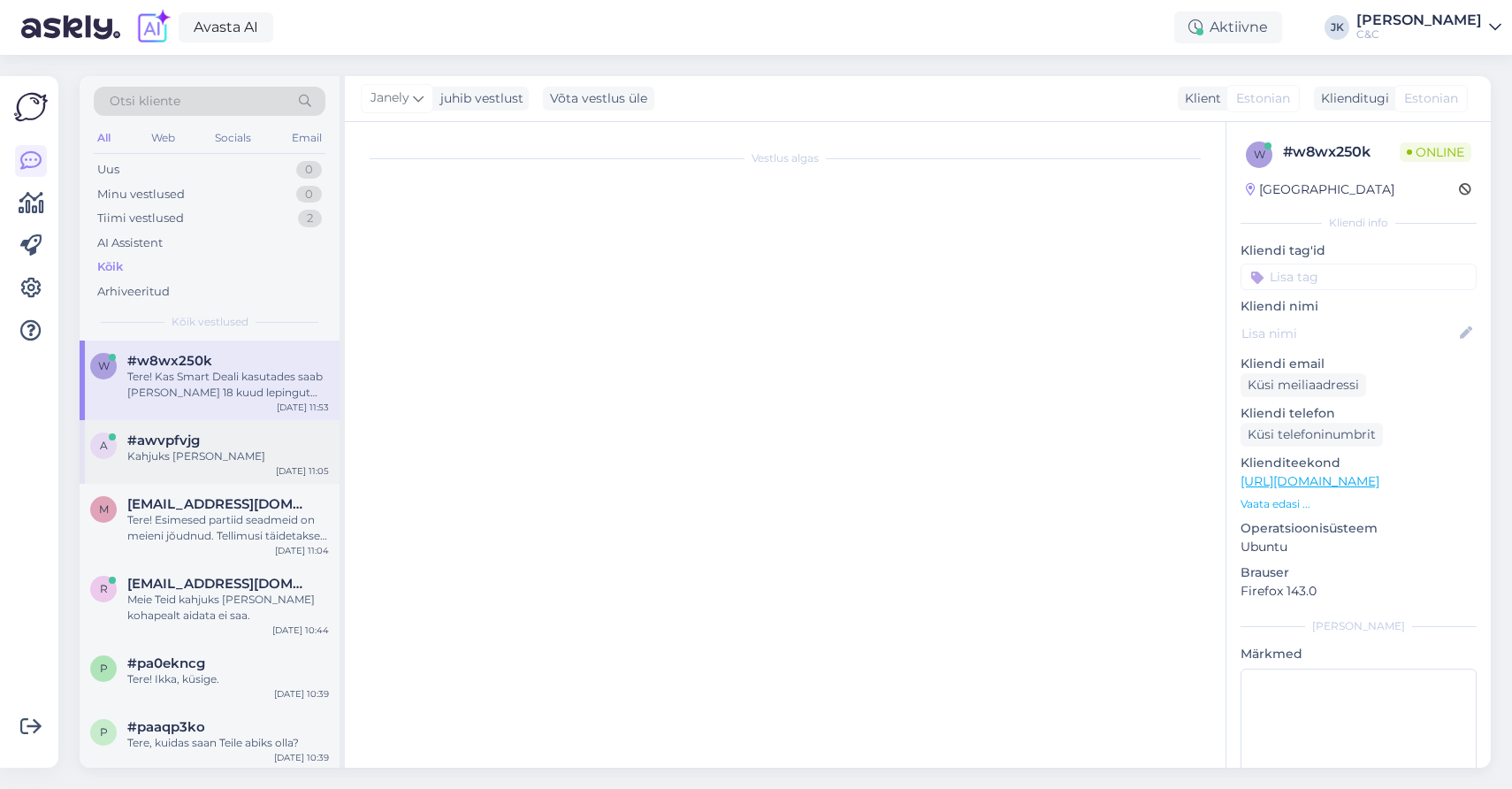
scroll to position [1988, 0]
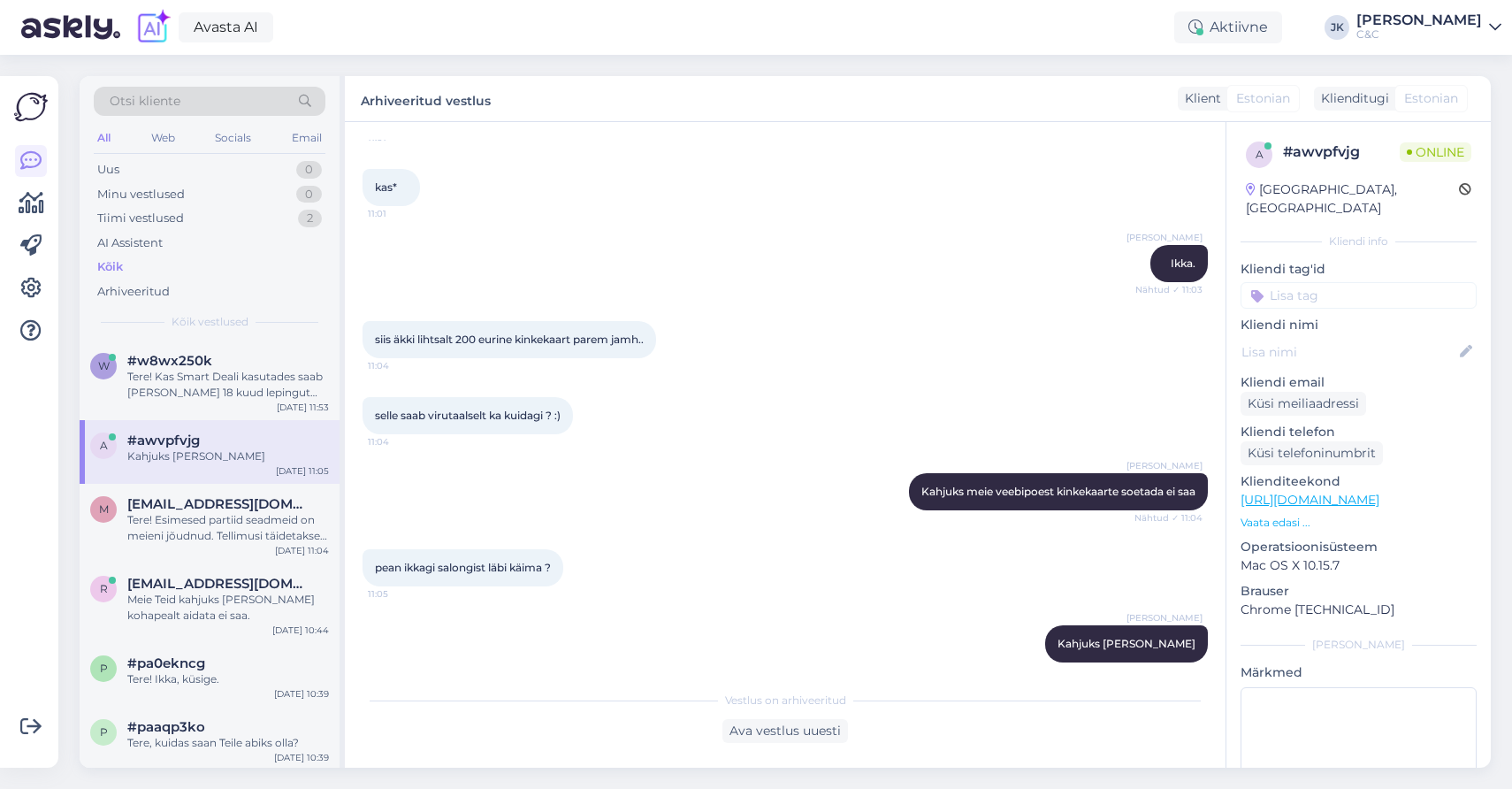
click at [803, 546] on div "pean ikkagi salongist läbi käima ? 11:05" at bounding box center [785, 568] width 846 height 76
click at [225, 371] on div "Ja see tähendaks siis seda, et tasuma peab peale 18 kuud jääkväärtuse? Kas soov…" at bounding box center [228, 385] width 201 height 32
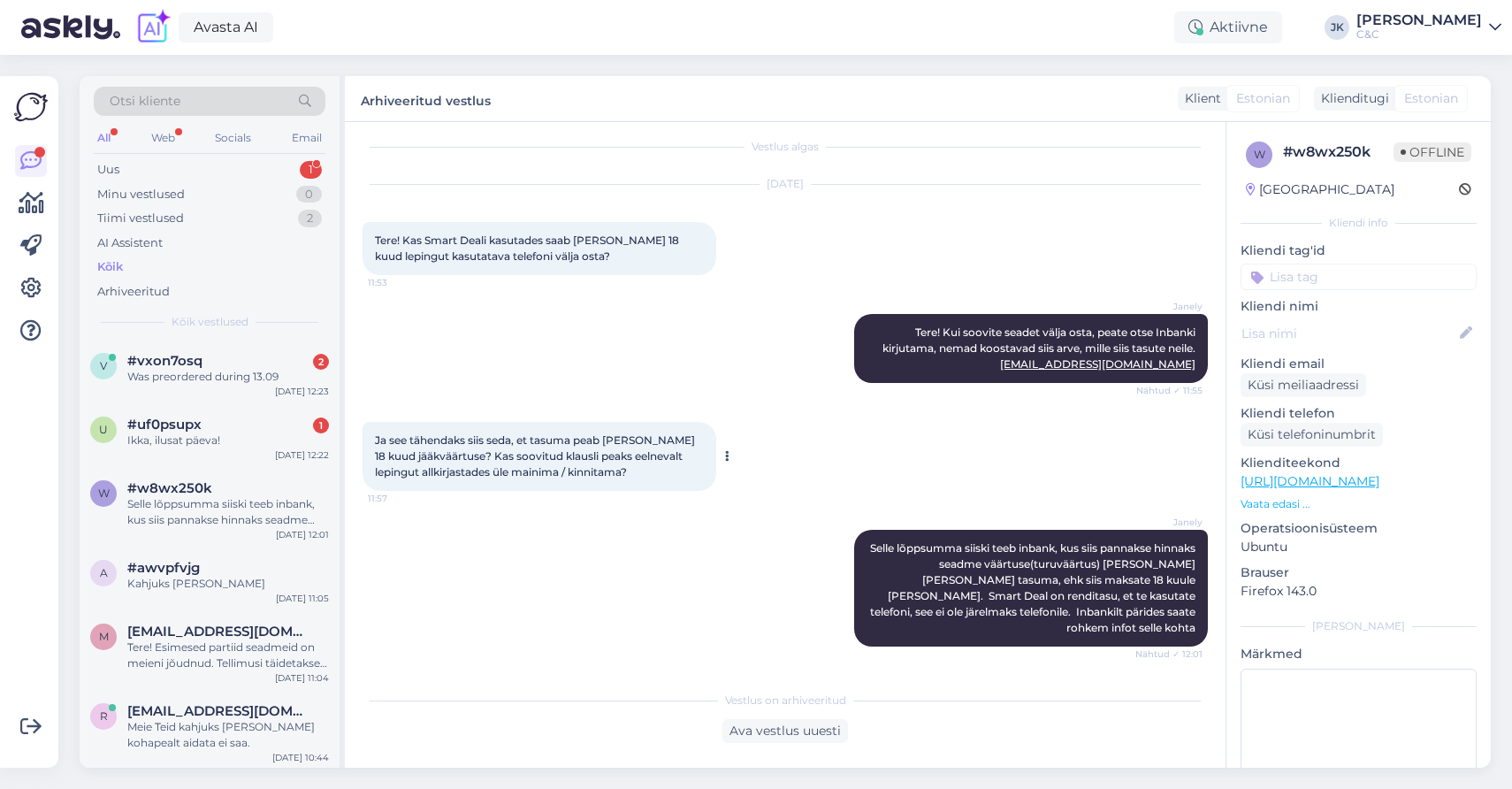
scroll to position [0, 0]
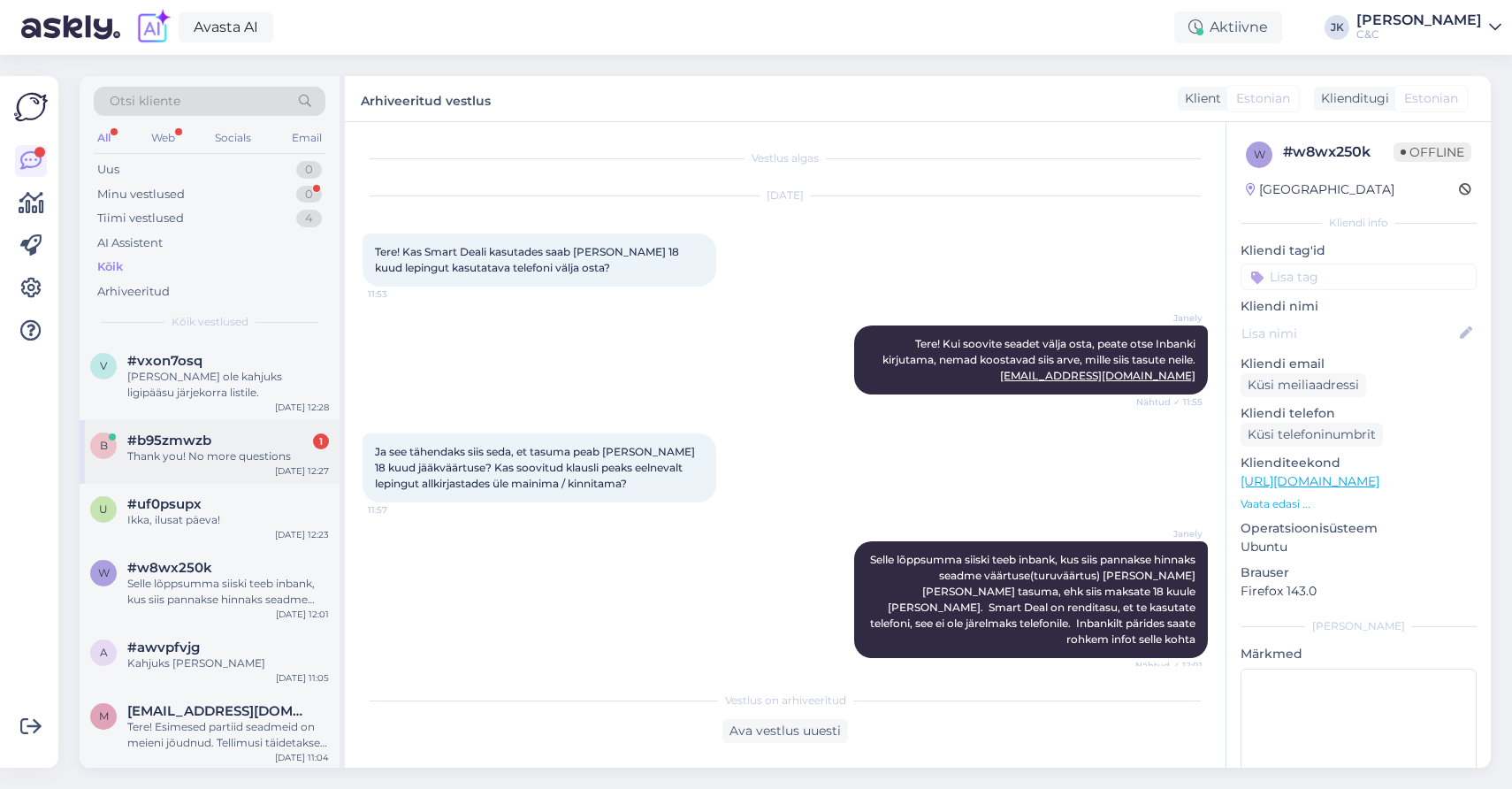
click at [185, 420] on div "b #b95zmwzb 1 Thank you! No more questions Oct 9 12:27" at bounding box center [209, 452] width 260 height 64
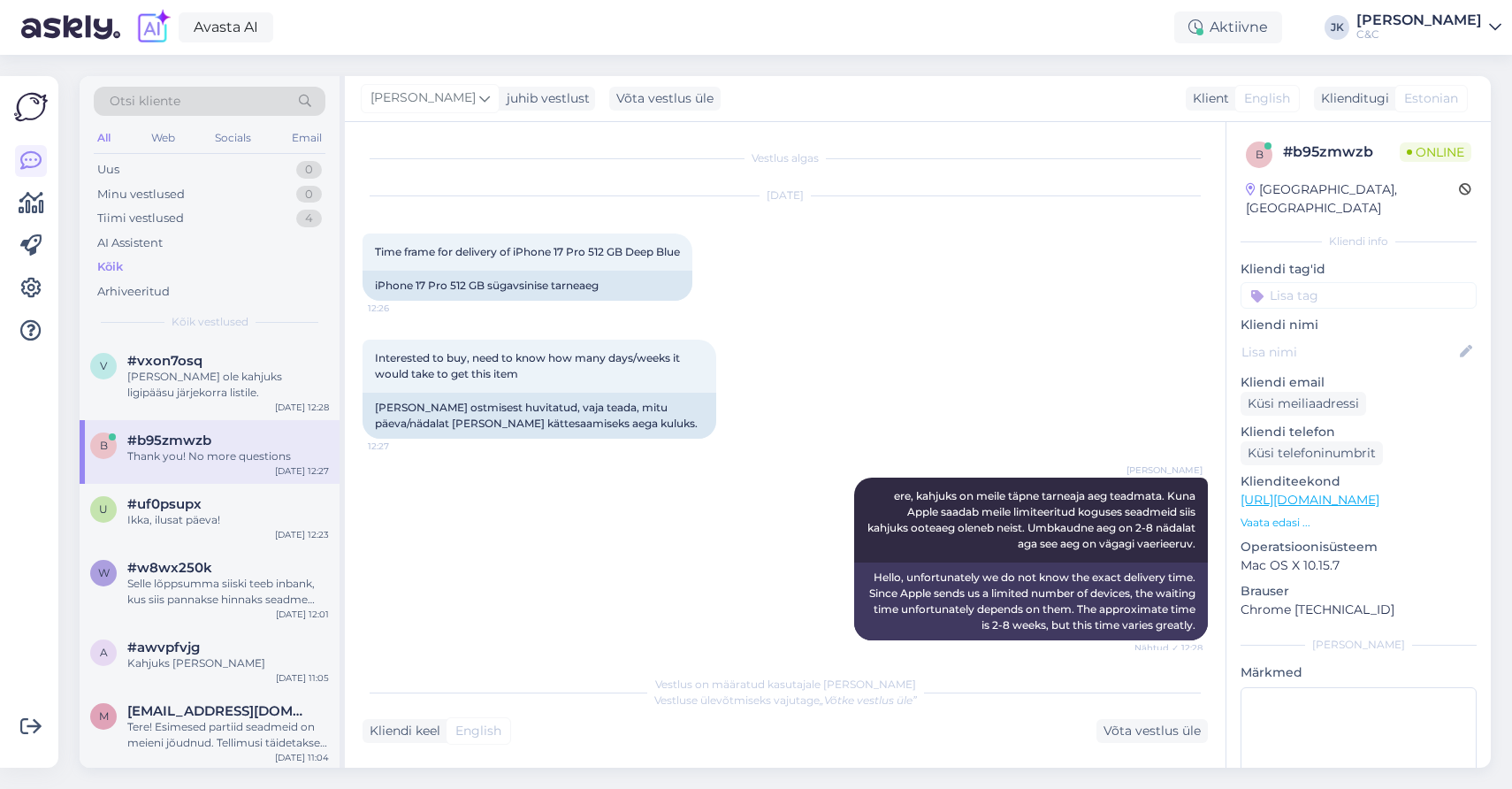
scroll to position [116, 0]
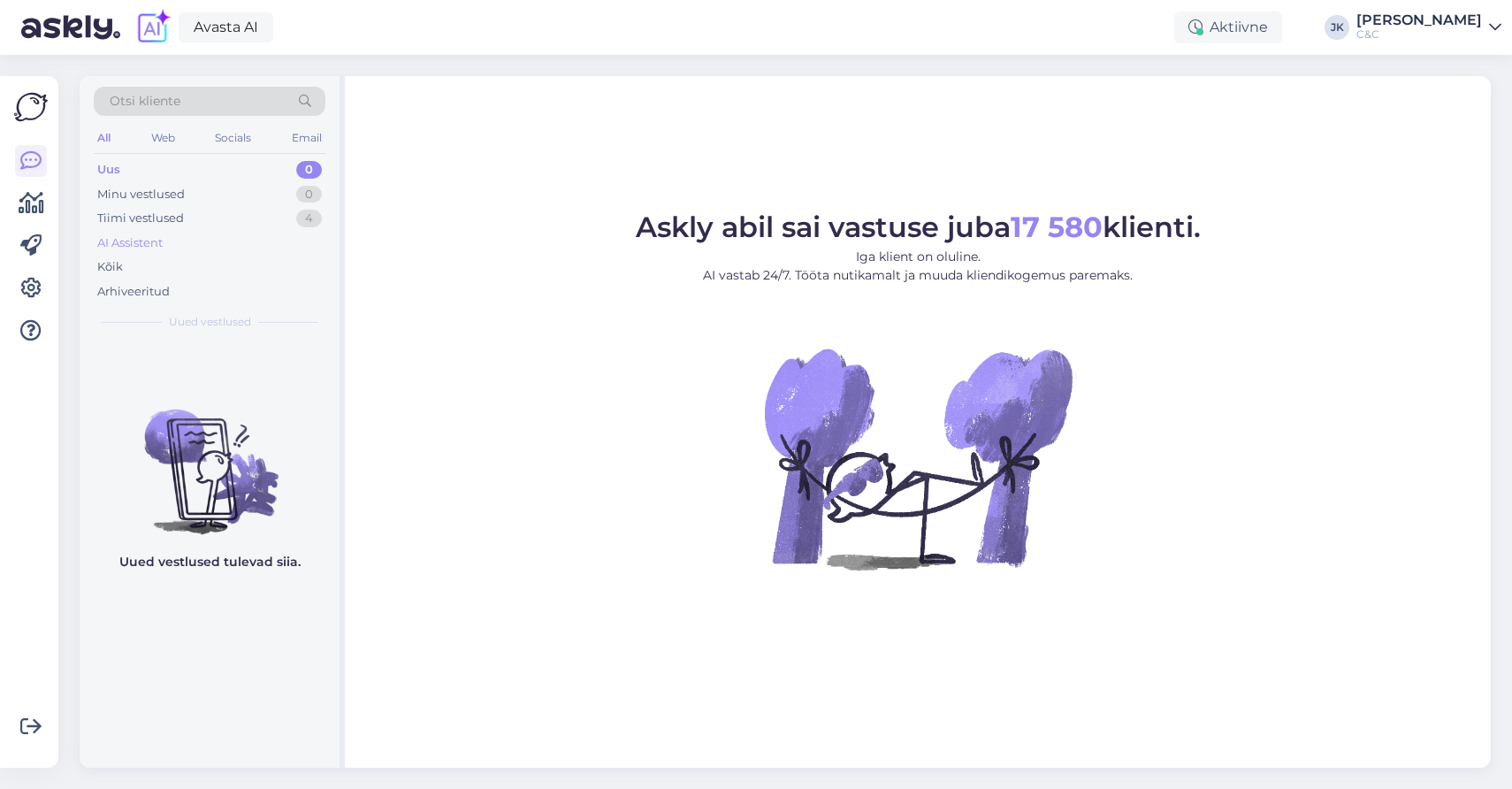
click at [158, 238] on div "AI Assistent" at bounding box center [130, 243] width 66 height 18
click at [154, 252] on div "AI Assistent" at bounding box center [209, 243] width 231 height 25
click at [146, 266] on div "Kõik" at bounding box center [209, 267] width 231 height 25
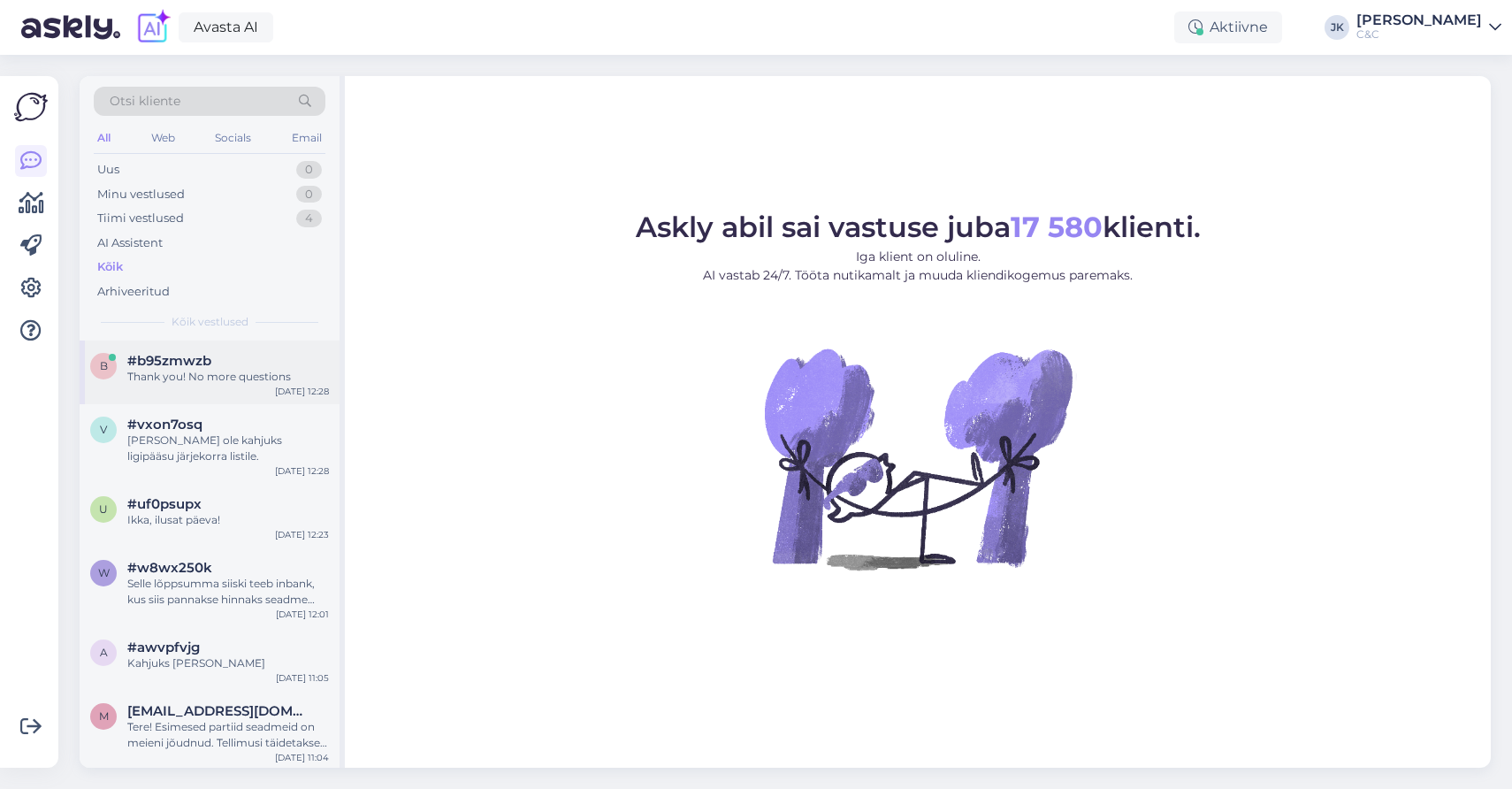
click at [188, 384] on div "b #b95zmwzb Thank you! No more questions [DATE] 12:28" at bounding box center [209, 372] width 260 height 64
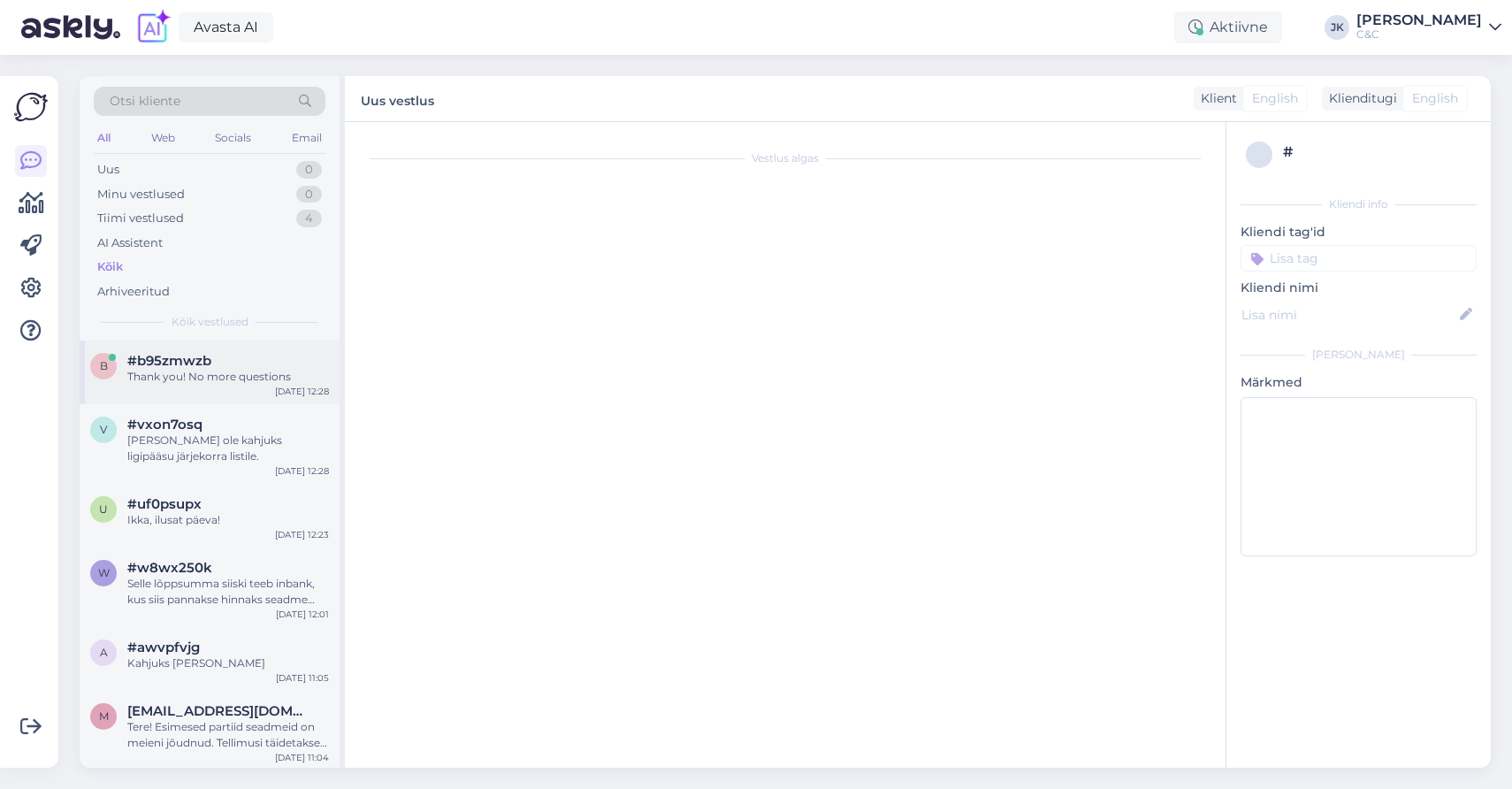
scroll to position [116, 0]
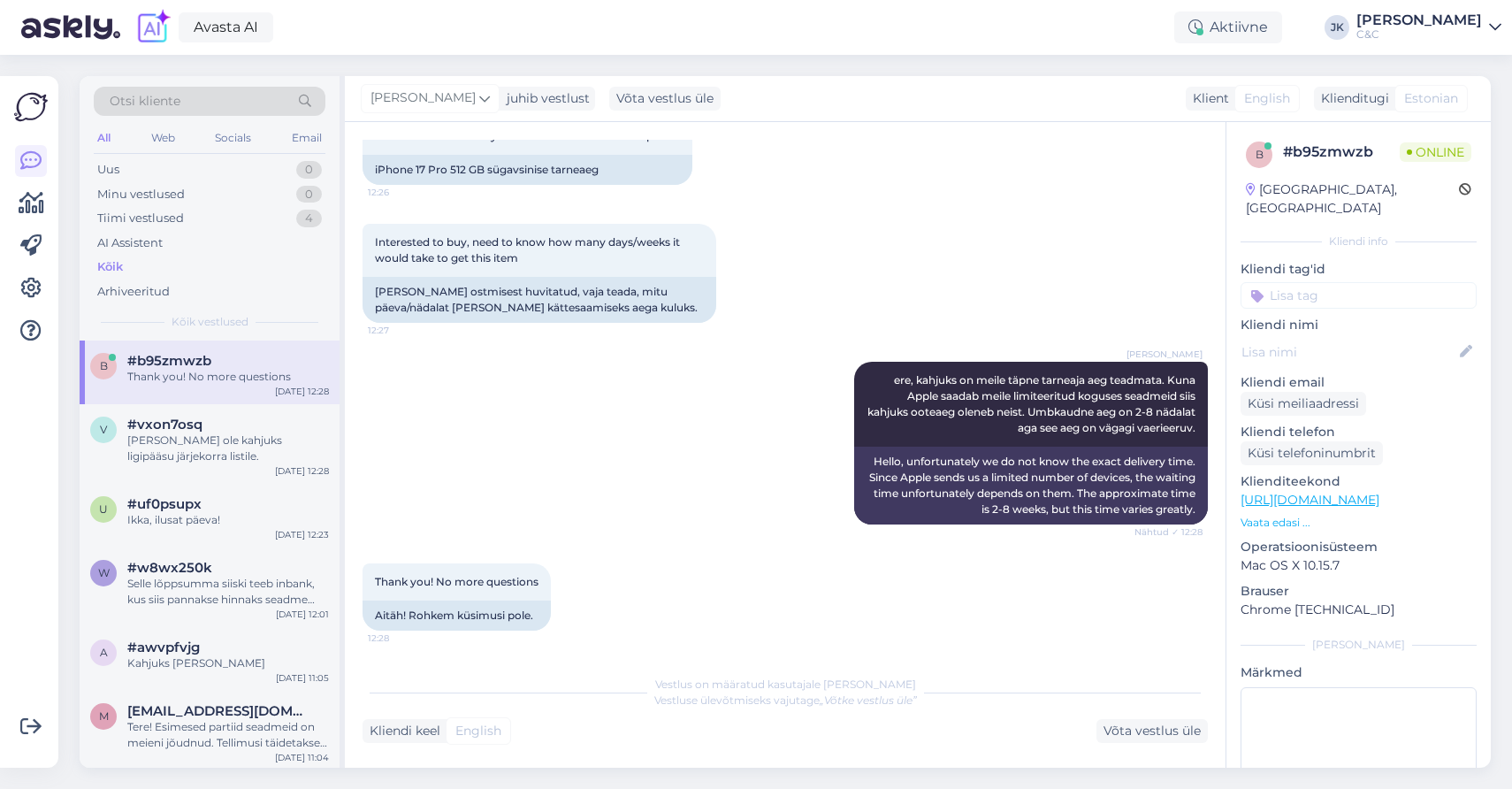
click at [684, 573] on div "Thank you! No more questions 12:28 Aitäh! Rohkem küsimusi pole." at bounding box center [785, 597] width 846 height 106
click at [972, 106] on div "[PERSON_NAME] juhib vestlust Võta vestlus üle Klient English Klienditugi Estoni…" at bounding box center [917, 99] width 1146 height 46
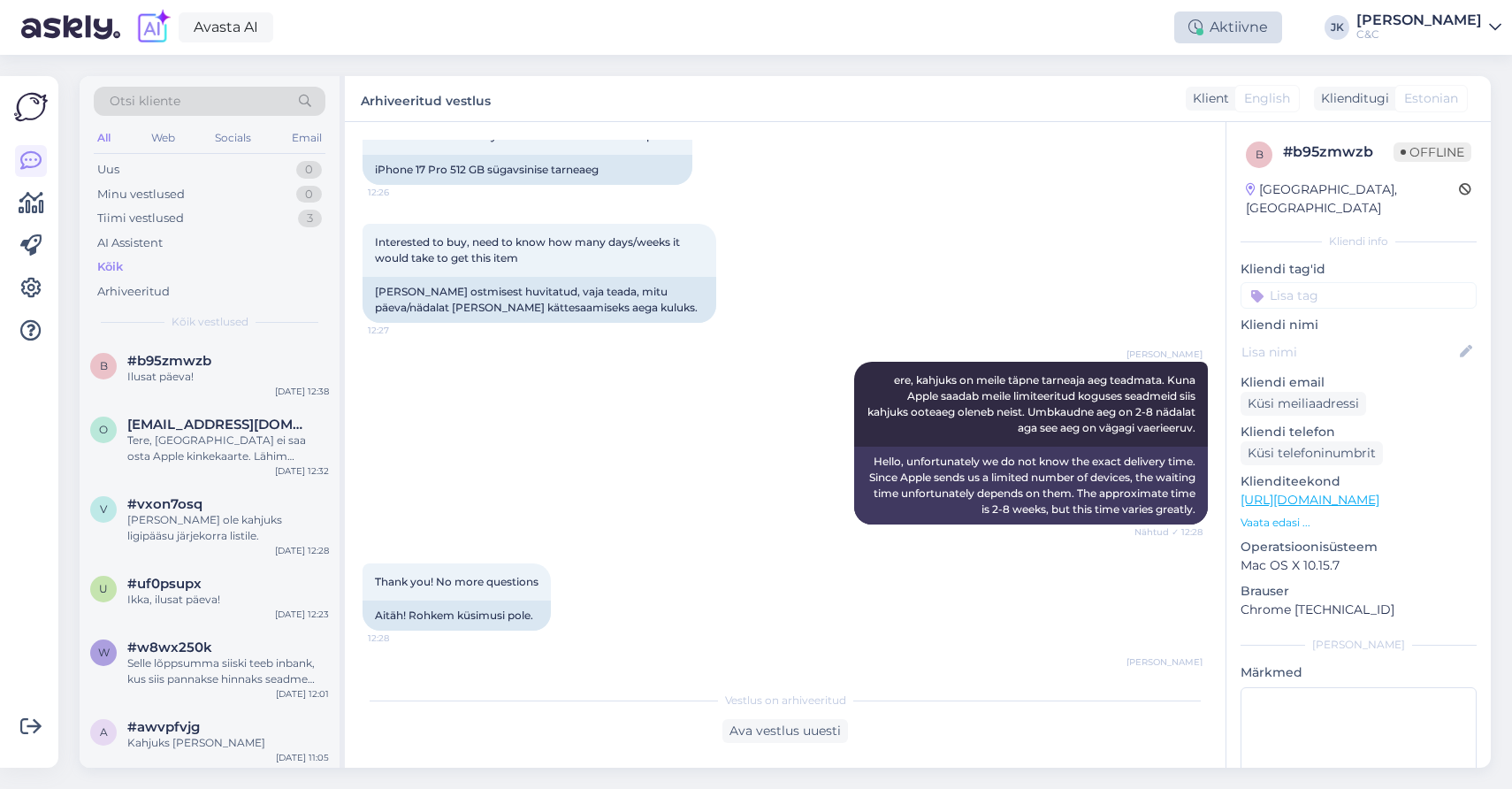
scroll to position [206, 0]
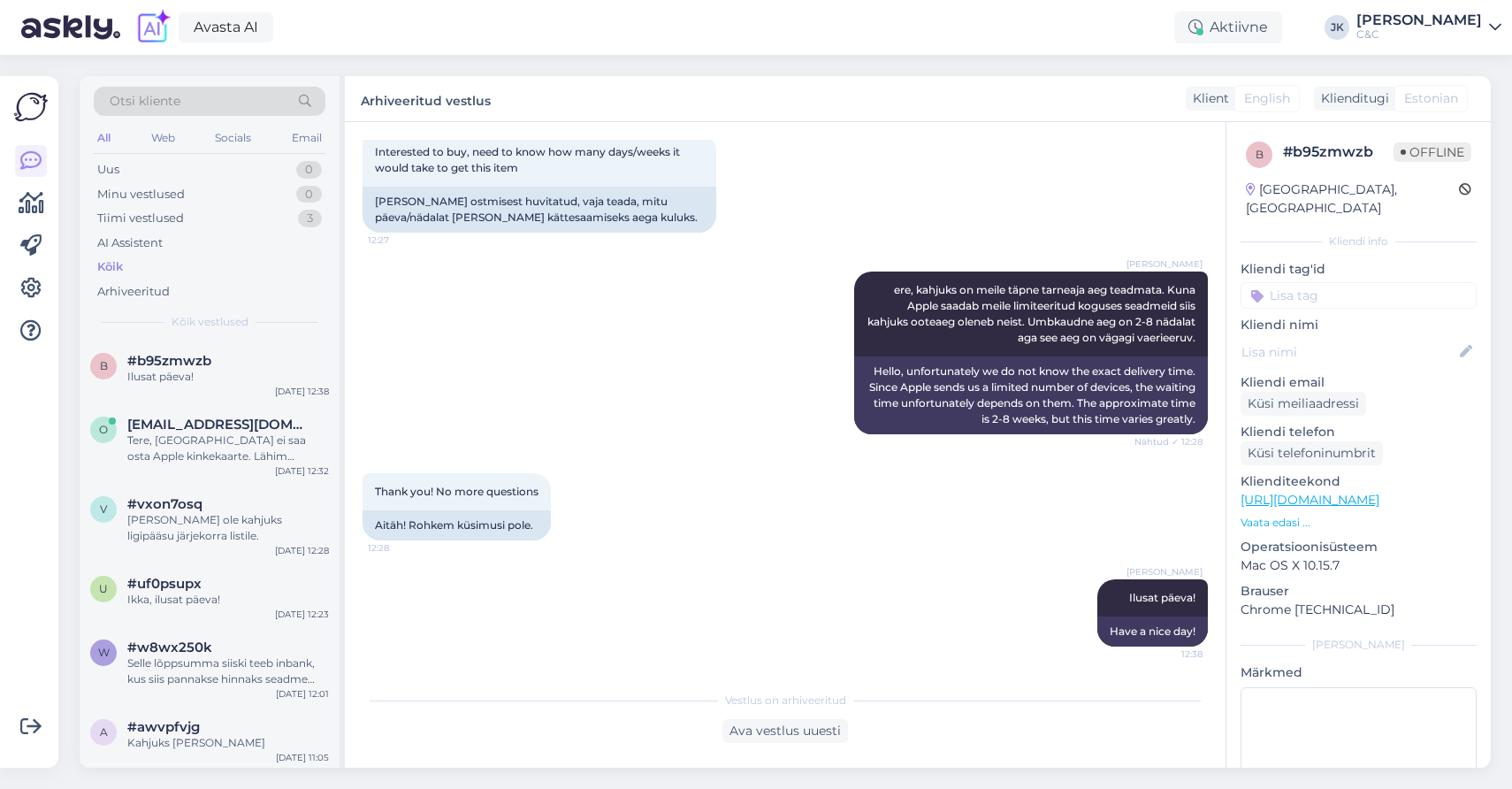
click at [639, 429] on div "[PERSON_NAME] ere, kahjuks on meile täpne tarneaja aeg teadmata. Kuna Apple saa…" at bounding box center [785, 352] width 846 height 201
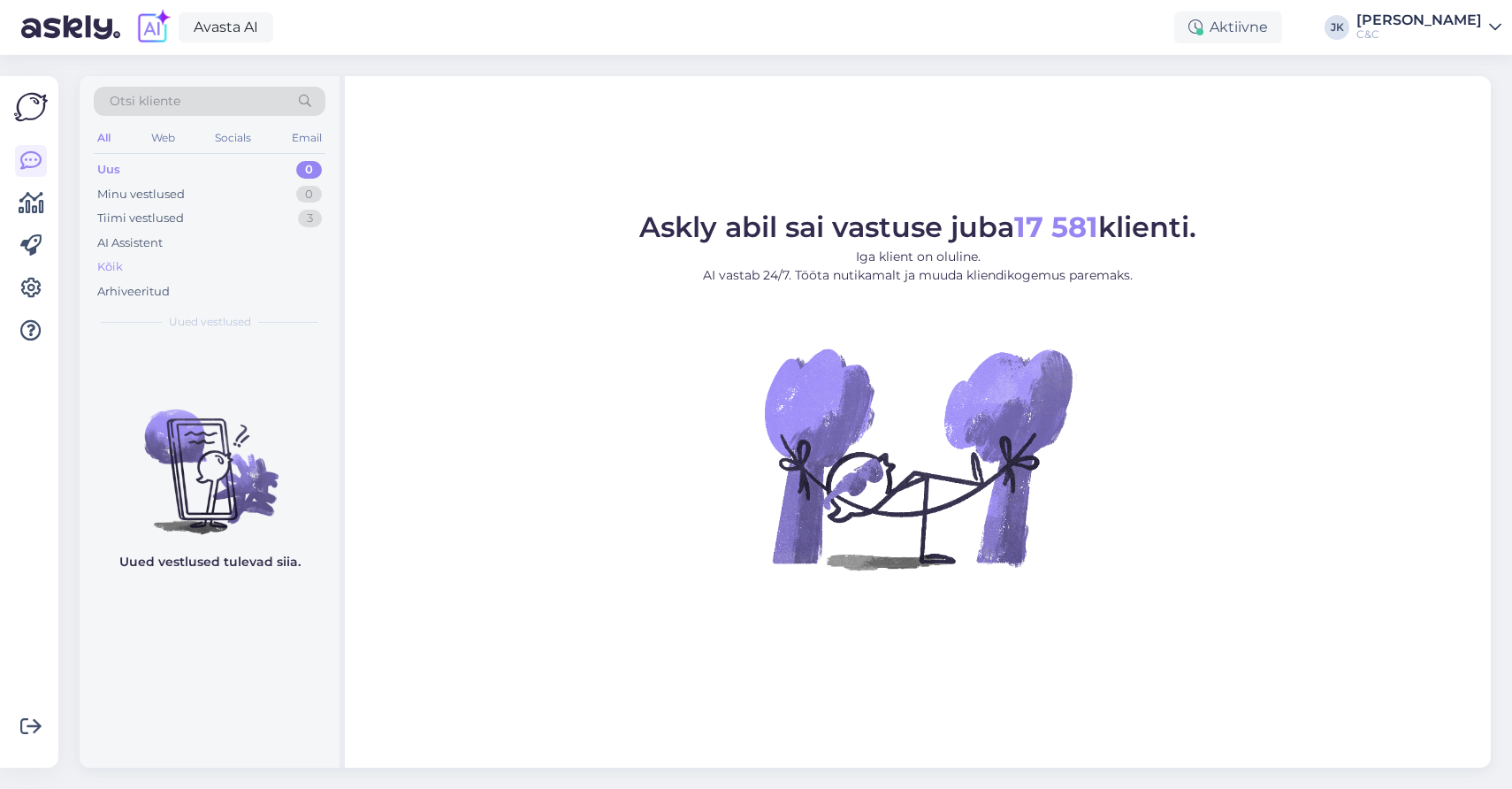
click at [124, 254] on div "Kõik" at bounding box center [209, 267] width 231 height 25
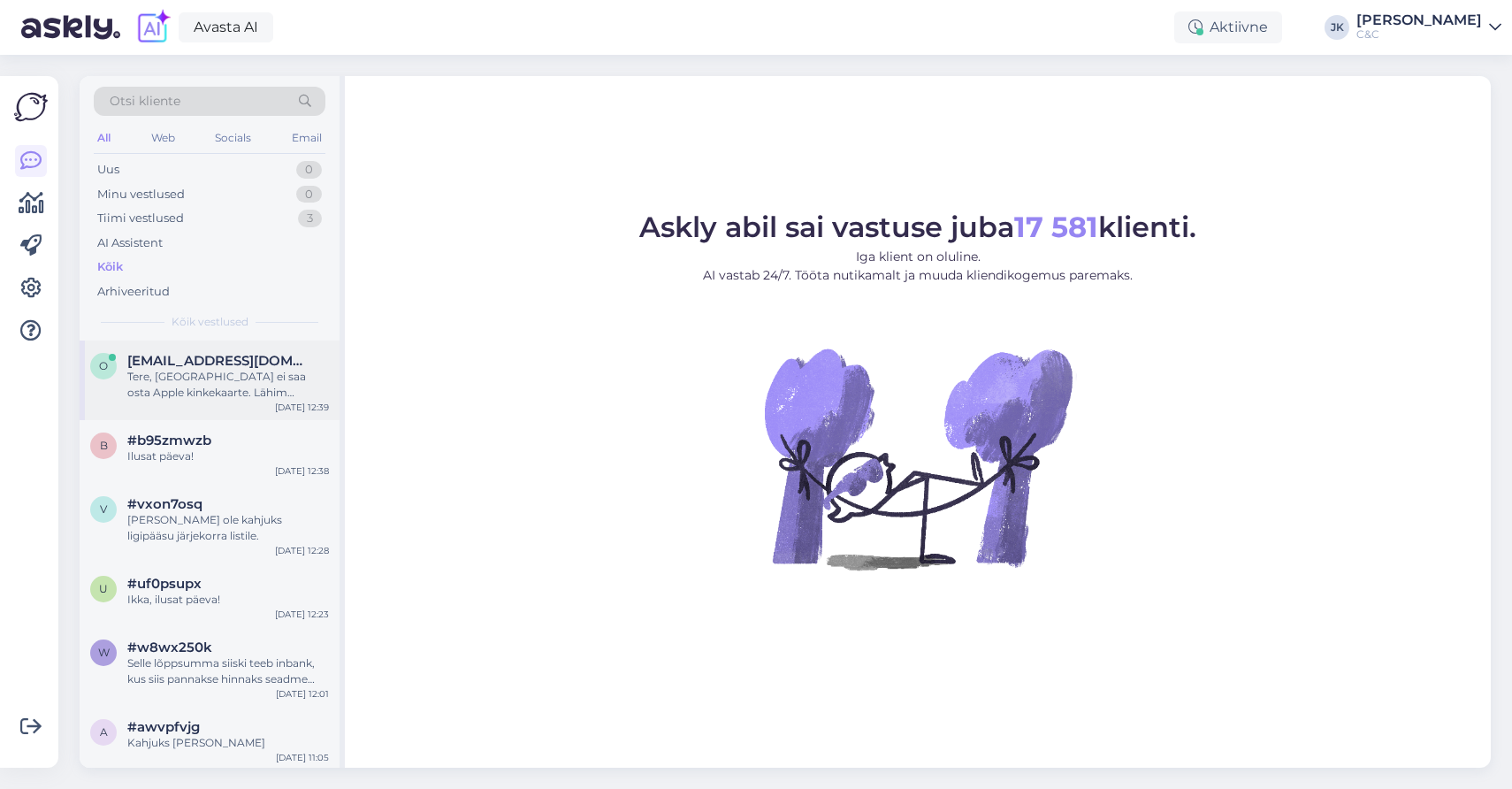
click at [244, 399] on div "o olev.talumaa@gmail.com Tere, Eestist ei saa osta Apple kinkekaarte. Lähim rii…" at bounding box center [209, 380] width 260 height 80
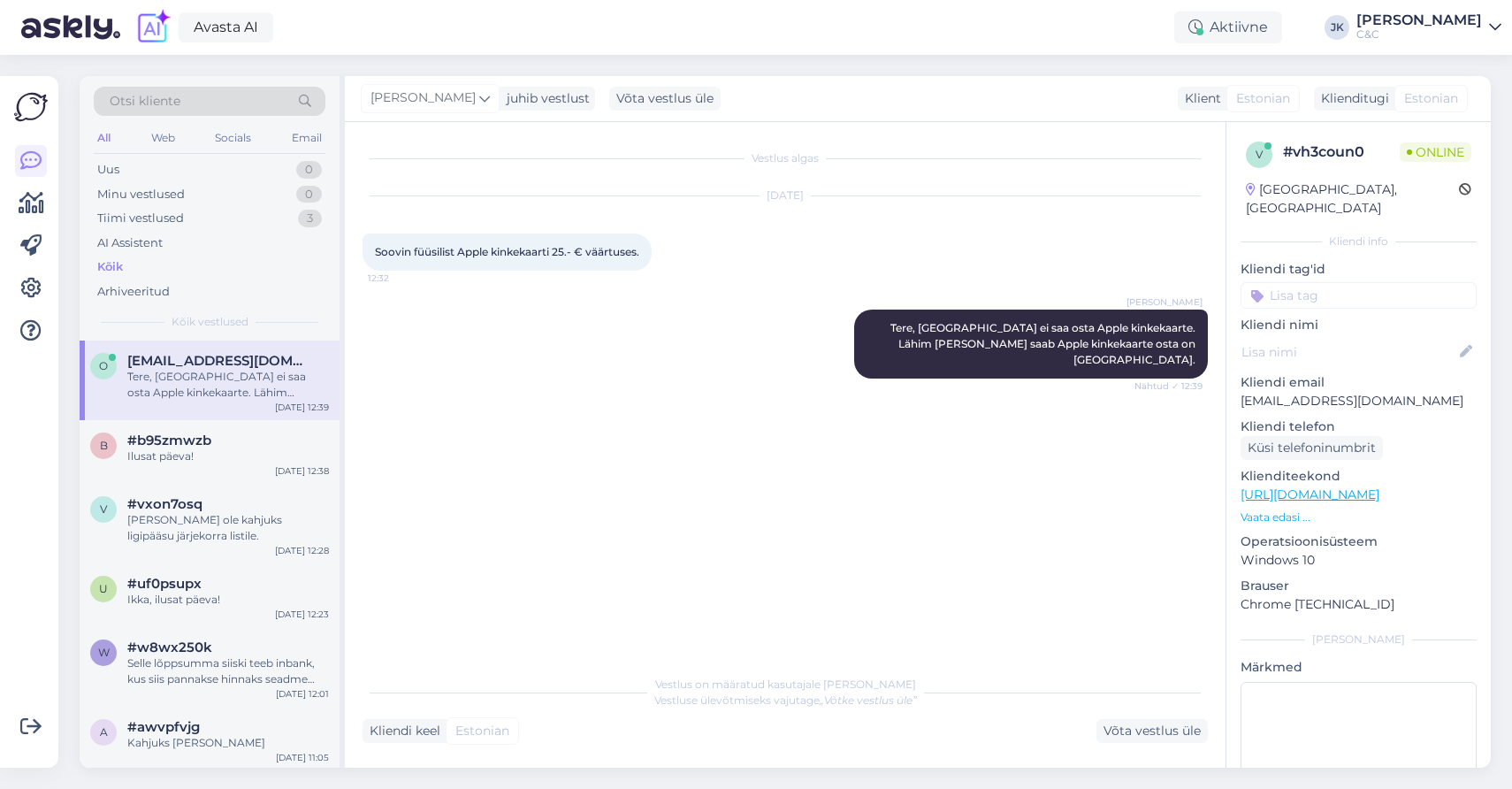
click at [631, 662] on div "Vestlus algas Oct 9 2025 Soovin füüsilist Apple kinkekaarti 25.- € väärtuses. 1…" at bounding box center [785, 445] width 881 height 645
click at [525, 456] on div "Vestlus algas Oct 9 2025 Soovin füüsilist Apple kinkekaarti 25.- € väärtuses. 1…" at bounding box center [793, 395] width 861 height 511
click at [868, 341] on div "Berit Kaljurand Tere, Eestist ei saa osta Apple kinkekaarte. Lähim riik kust sa…" at bounding box center [1031, 344] width 354 height 69
click at [739, 486] on div "Vestlus algas Oct 9 2025 Soovin füüsilist Apple kinkekaarti 25.- € väärtuses. 1…" at bounding box center [793, 395] width 861 height 511
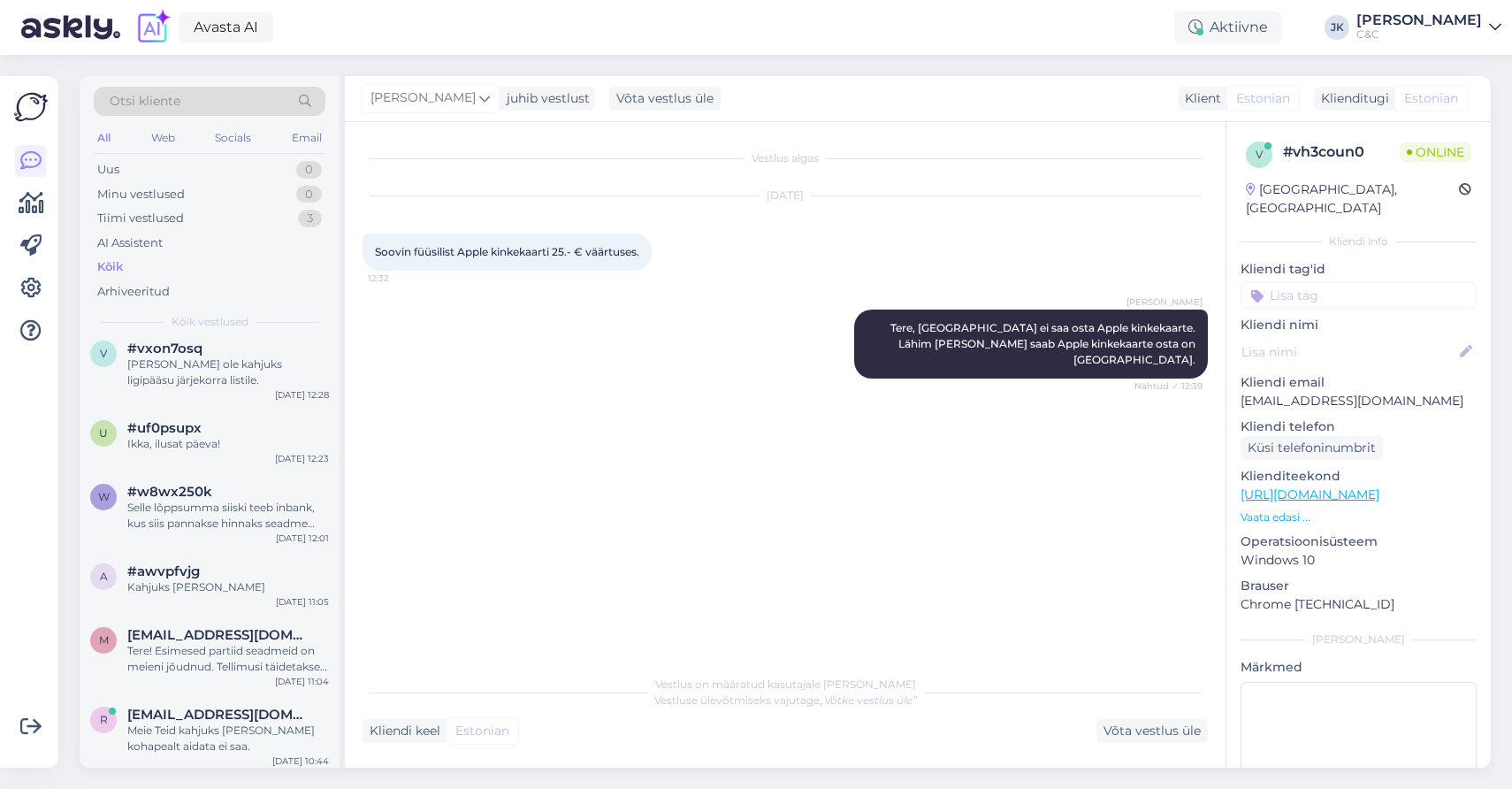
scroll to position [160, 0]
click at [799, 504] on div "Vestlus algas Oct 9 2025 Soovin füüsilist Apple kinkekaarti 25.- € väärtuses. 1…" at bounding box center [793, 395] width 861 height 511
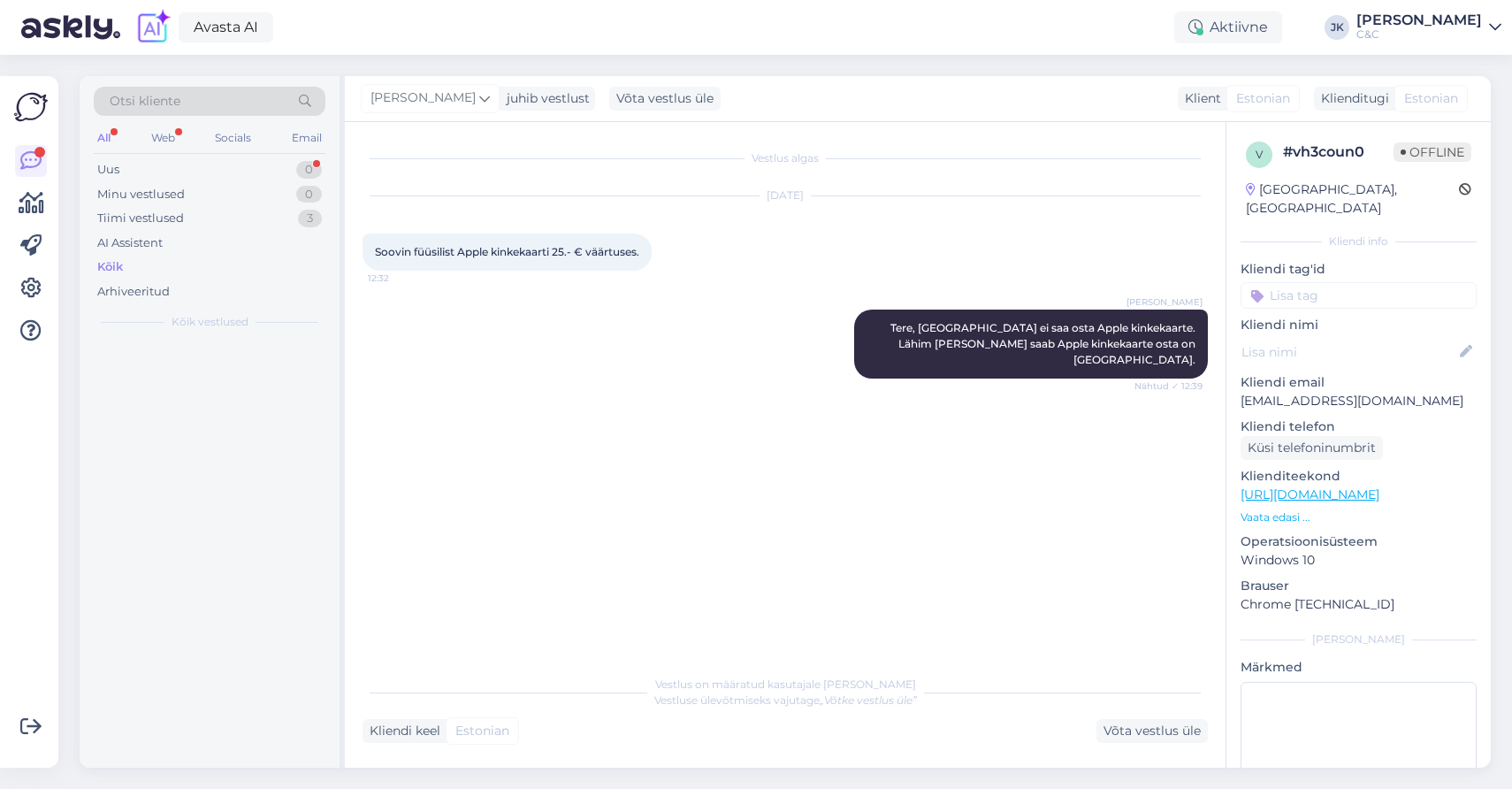
scroll to position [0, 0]
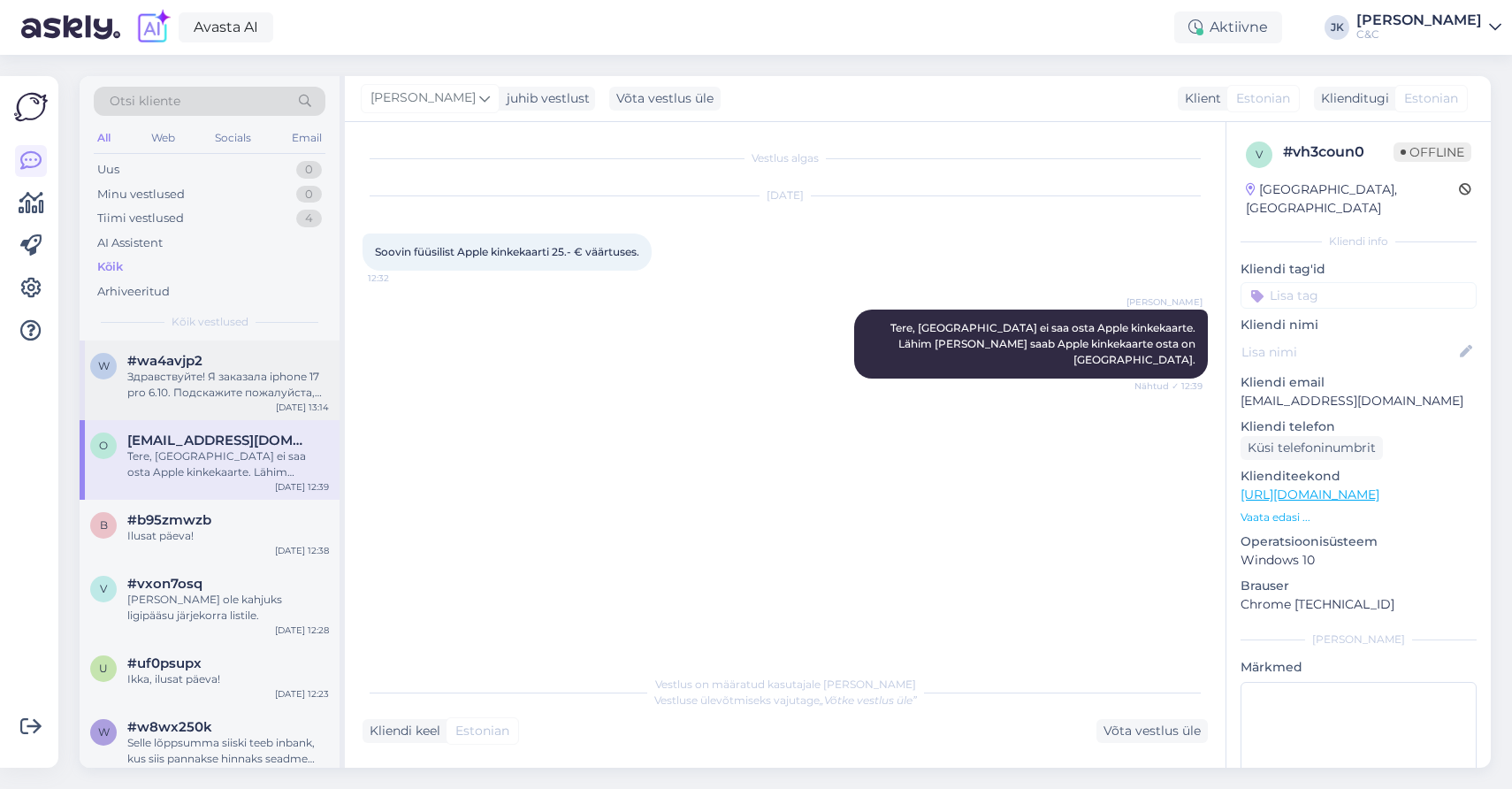
click at [207, 408] on div "w #wa4avjp2 Здравствуйте! Я заказала iphone 17 pro 6.10. Подскажите пожалуйста,…" at bounding box center [209, 380] width 260 height 80
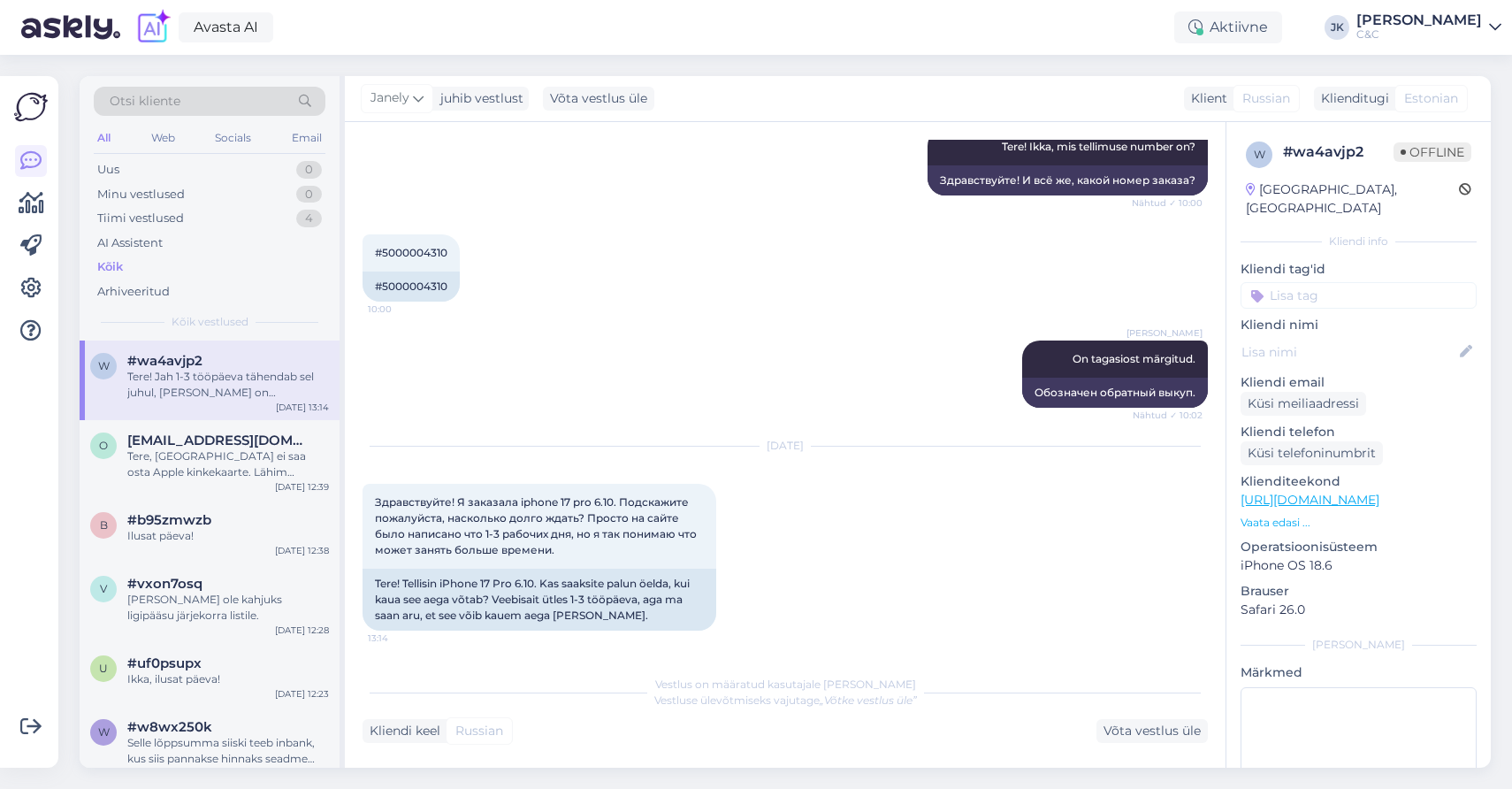
scroll to position [413, 0]
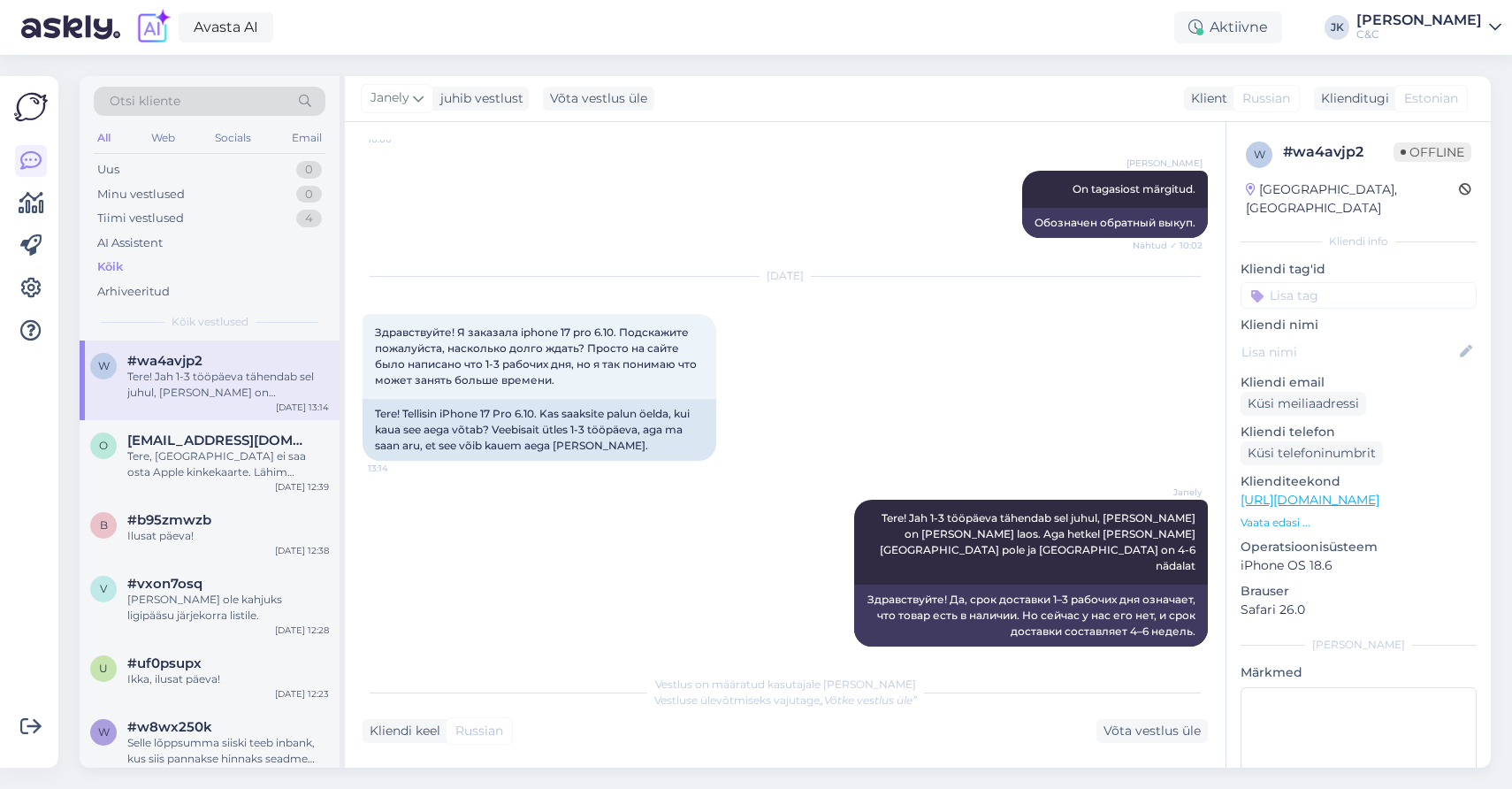
click at [163, 96] on span "Otsi kliente" at bounding box center [145, 101] width 71 height 19
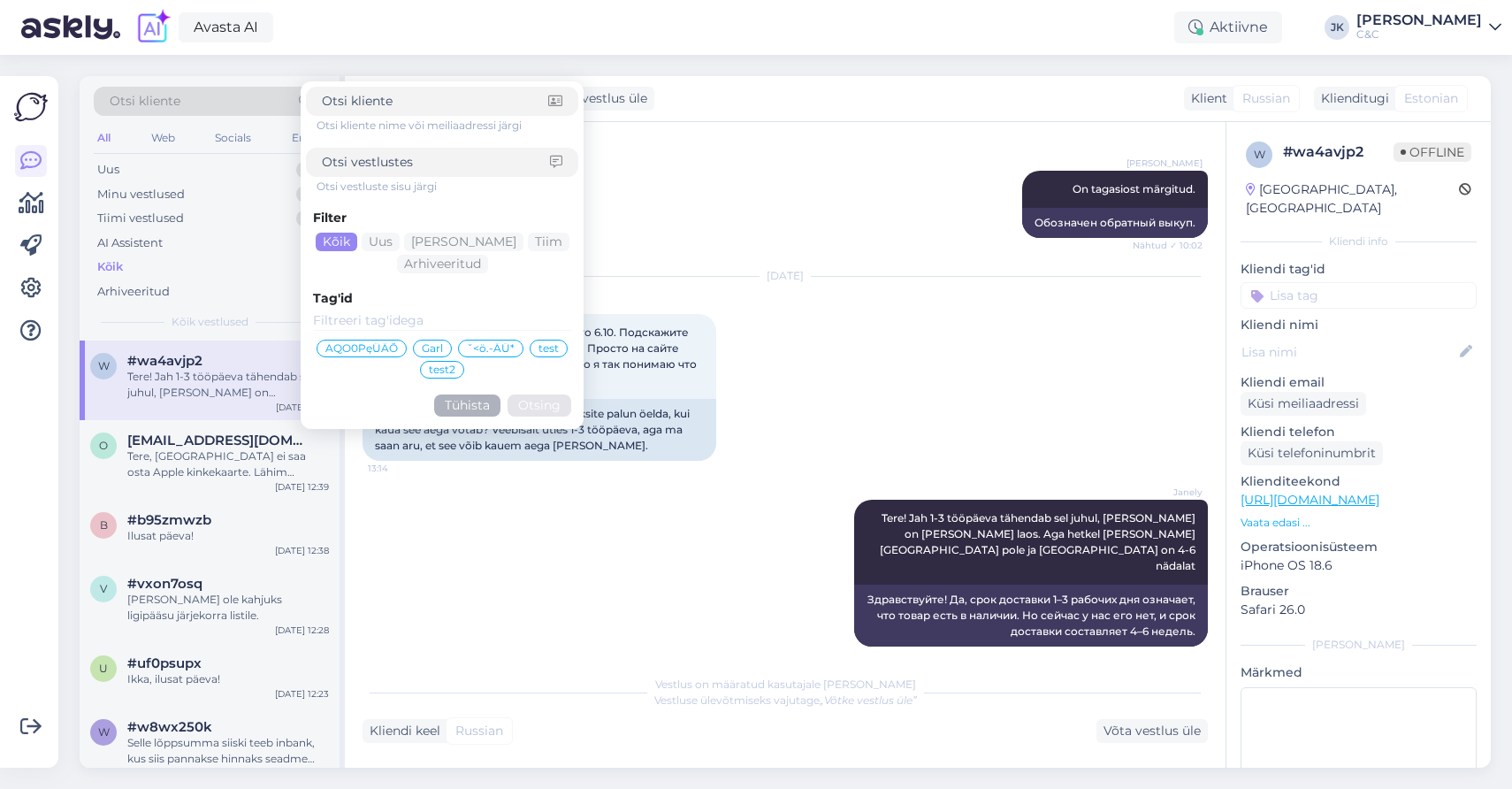
click at [454, 408] on button "Tühista" at bounding box center [467, 405] width 66 height 22
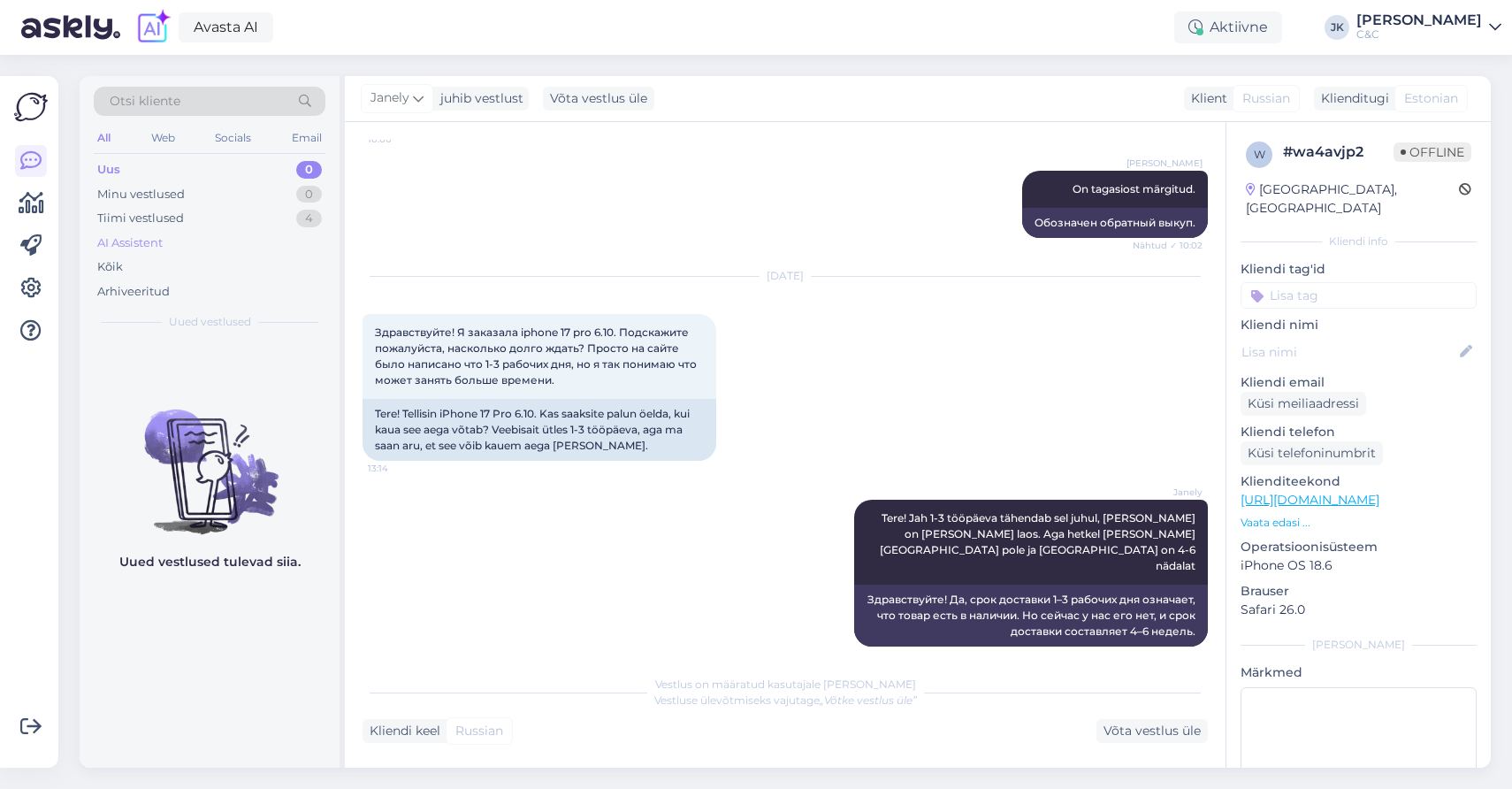
click at [134, 251] on div "AI Assistent" at bounding box center [209, 243] width 231 height 25
click at [131, 266] on div "Kõik" at bounding box center [209, 267] width 231 height 25
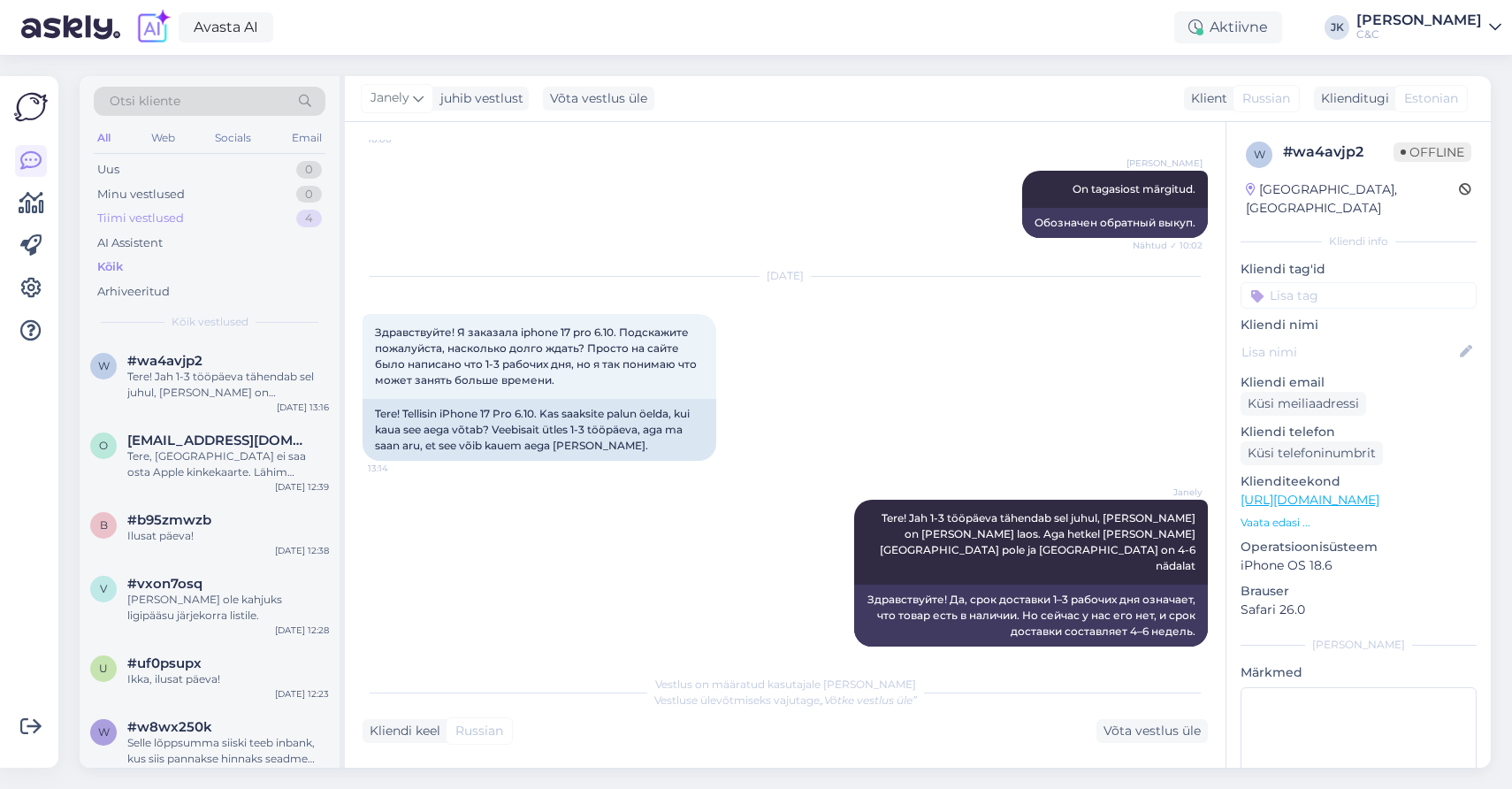
click at [154, 226] on div "Tiimi vestlused 4" at bounding box center [209, 218] width 231 height 25
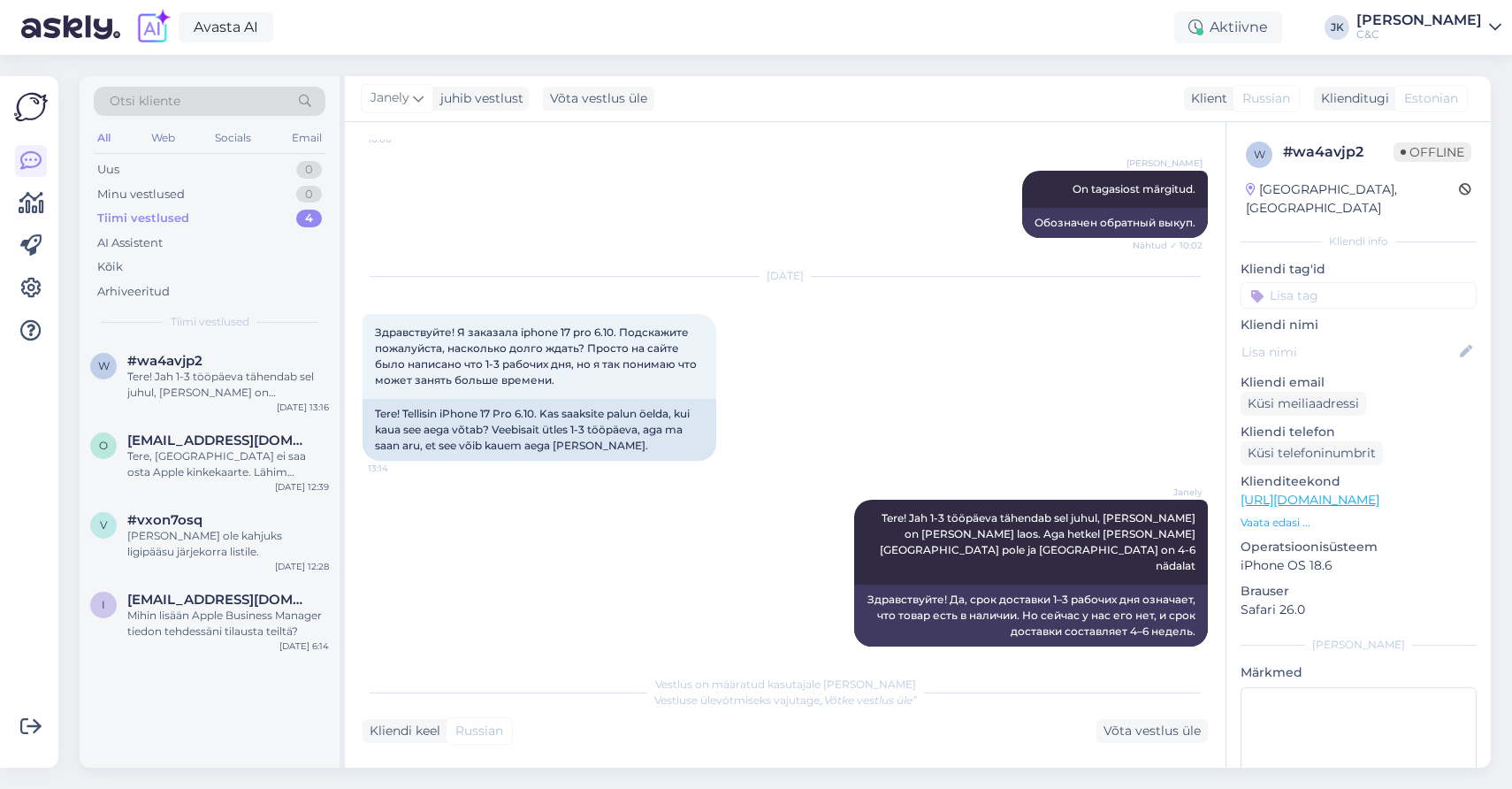
click at [141, 331] on div "Otsi kliente All Web Socials Email Uus 0 Minu vestlused 0 Tiimi vestlused 4 AI …" at bounding box center [209, 208] width 260 height 264
click at [141, 360] on span "#wa4avjp2" at bounding box center [165, 361] width 75 height 16
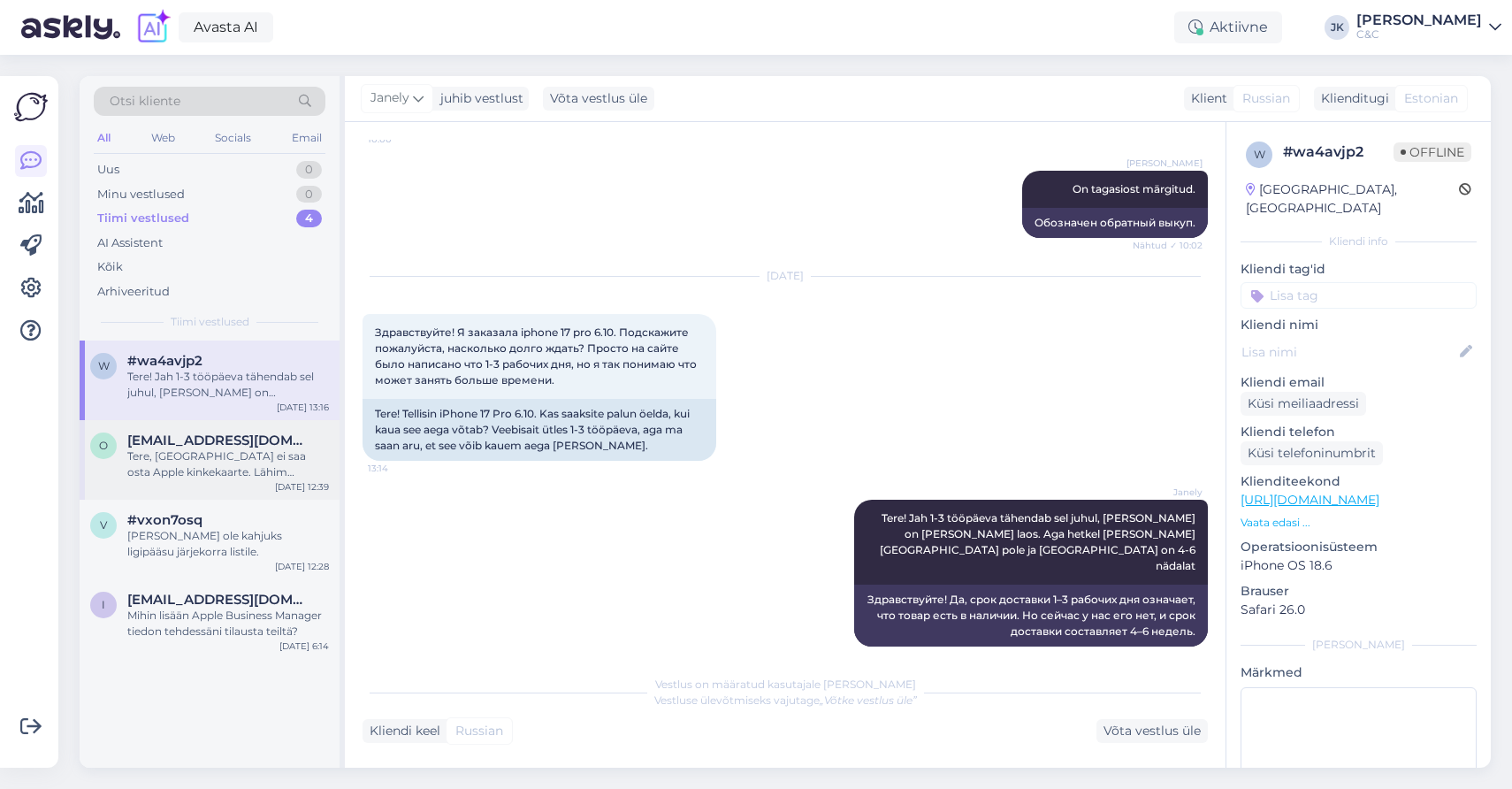
click at [288, 449] on div "Tere, [GEOGRAPHIC_DATA] ei saa osta Apple kinkekaarte. Lähim [PERSON_NAME] saab…" at bounding box center [228, 465] width 201 height 32
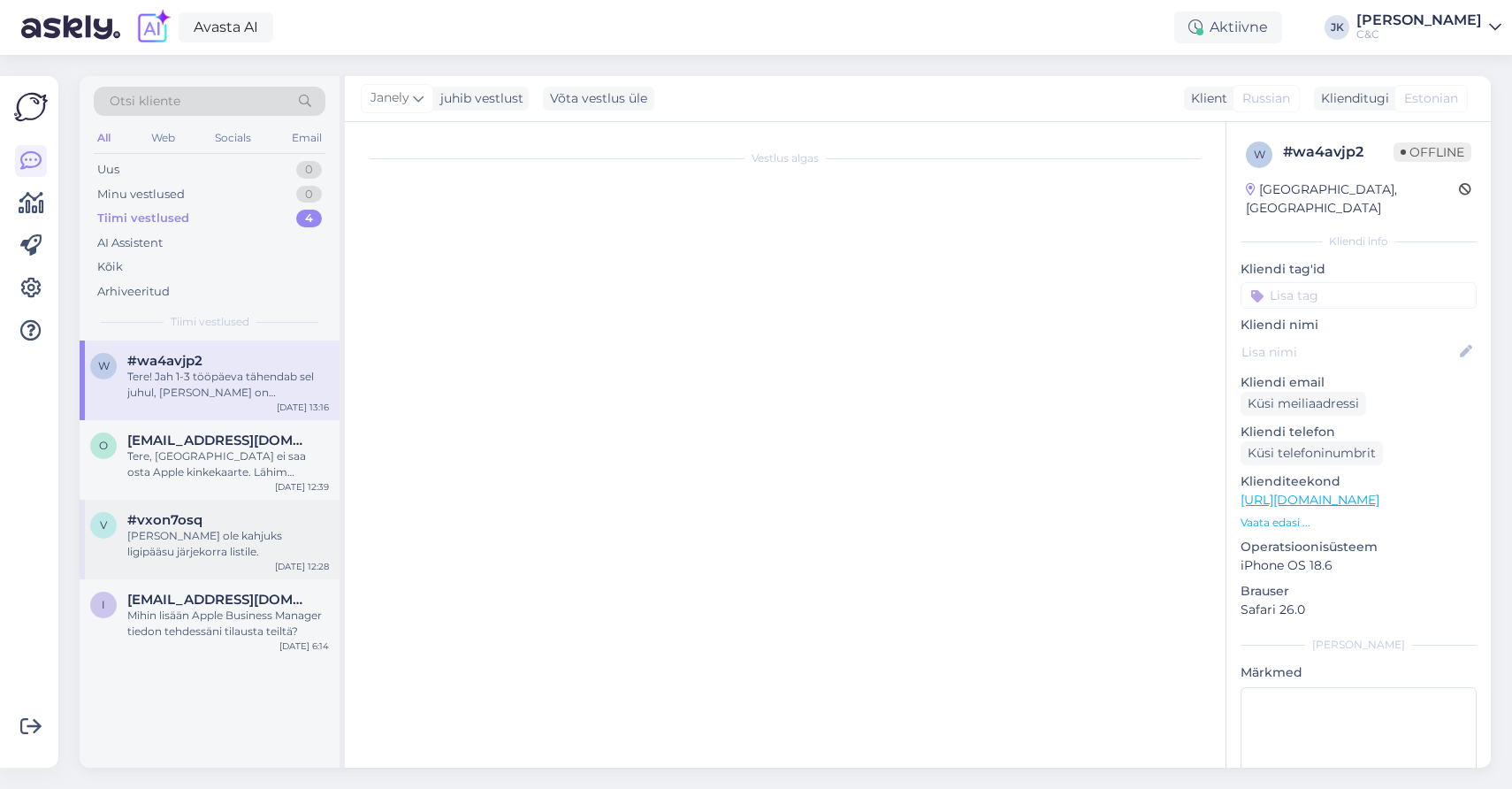
scroll to position [0, 0]
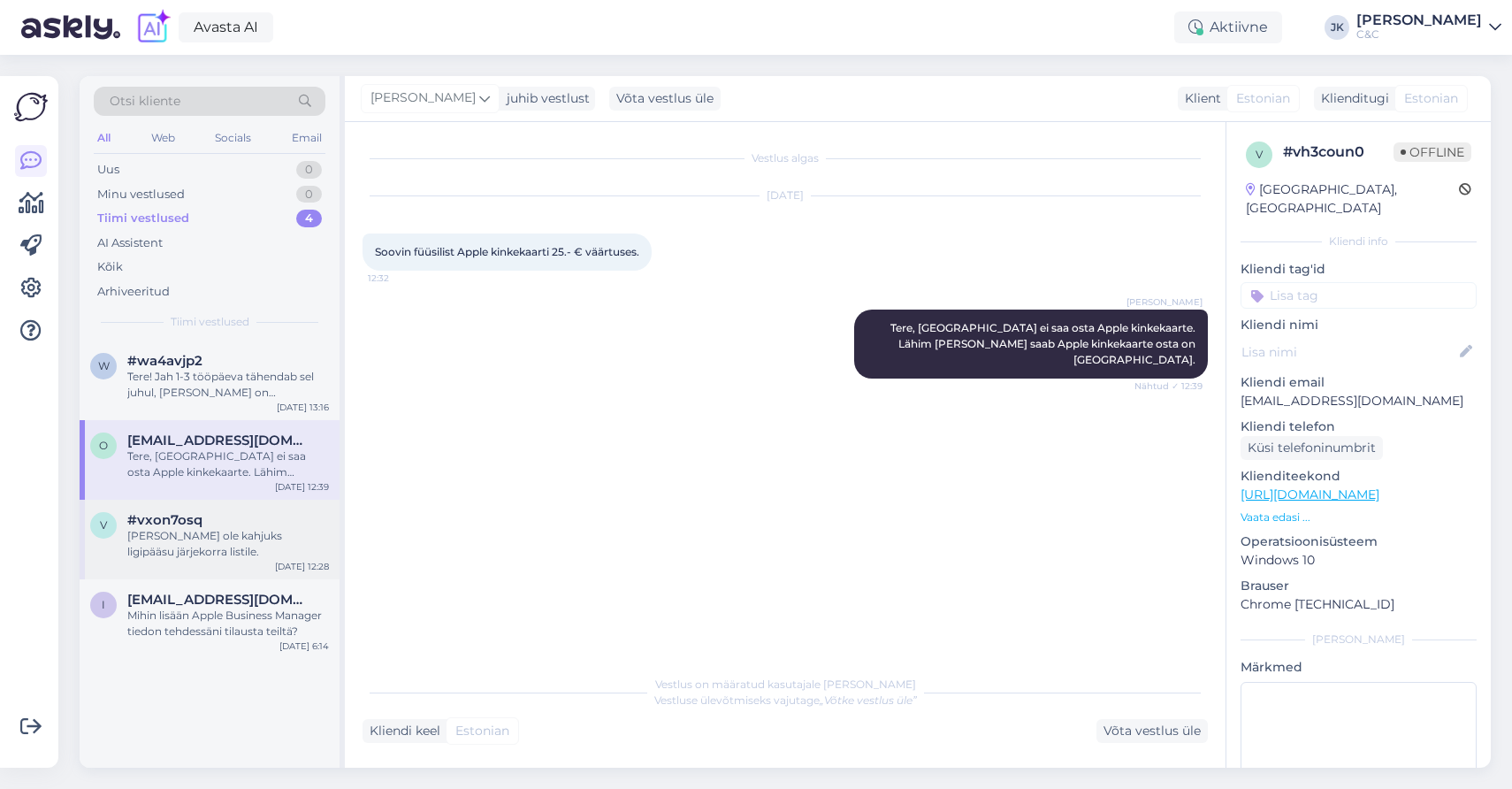
click at [238, 528] on div "[PERSON_NAME] ole kahjuks ligipääsu järjekorra listile." at bounding box center [228, 544] width 201 height 32
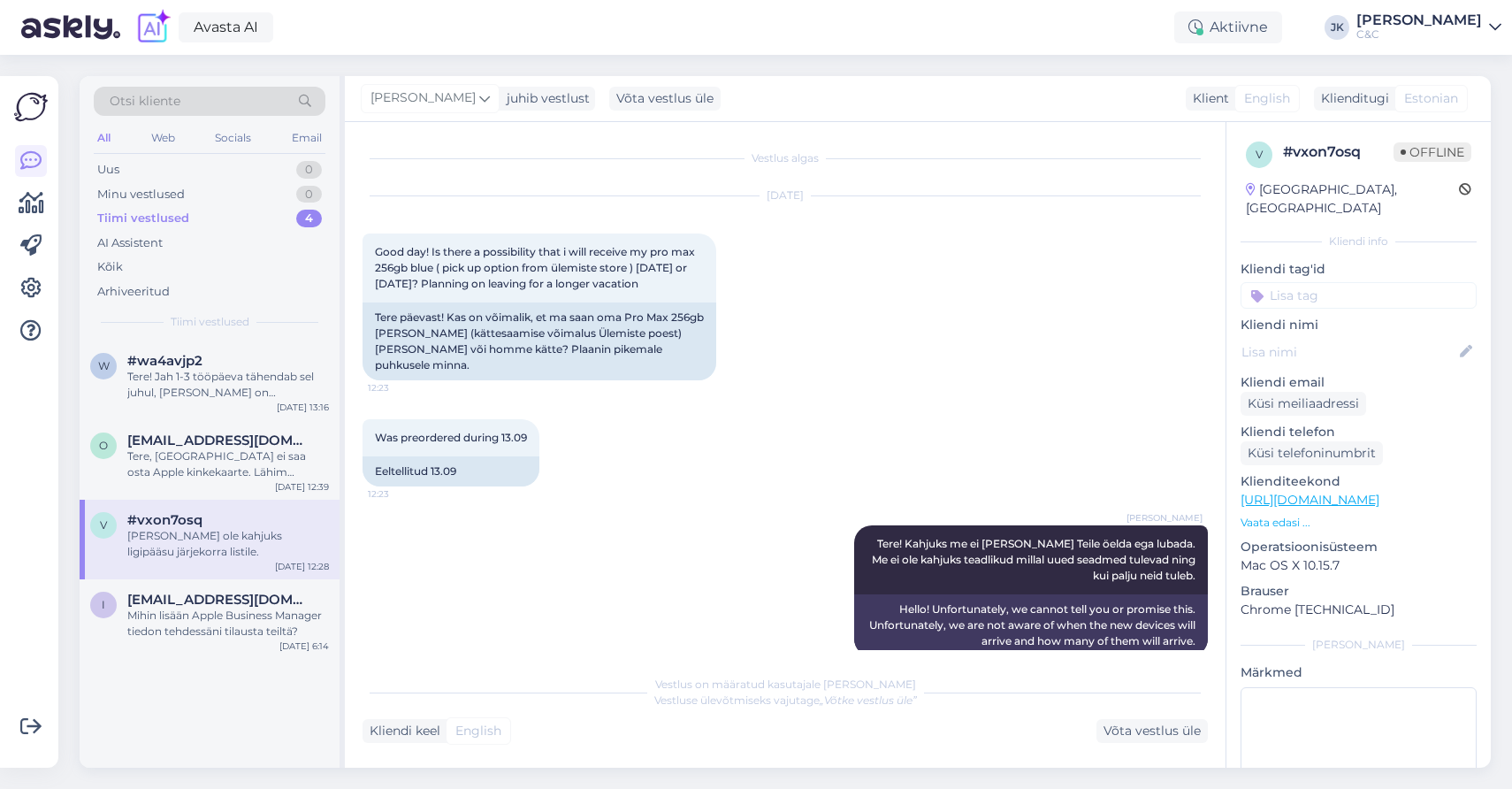
scroll to position [222, 0]
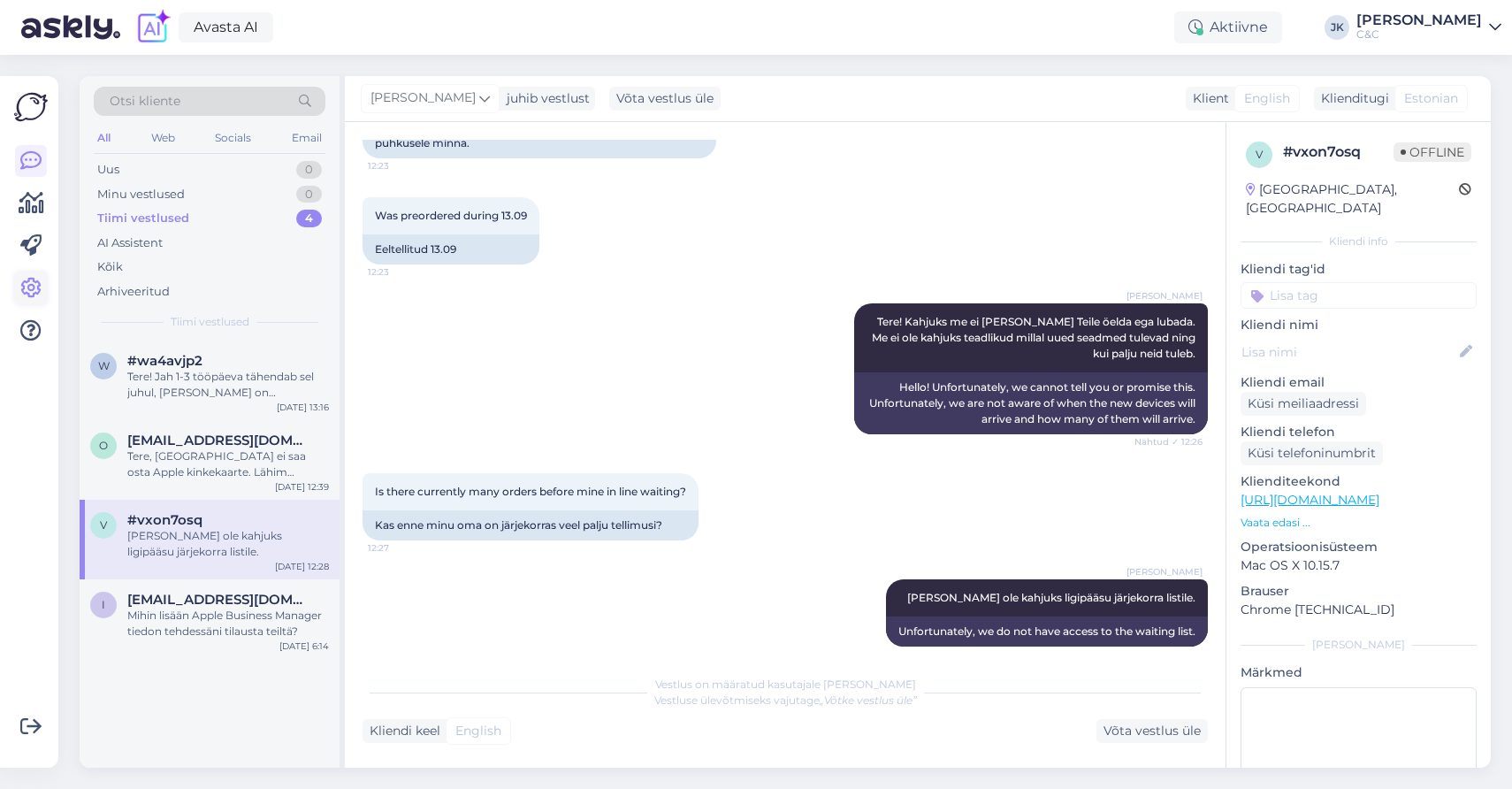
click at [25, 287] on icon at bounding box center [31, 288] width 21 height 21
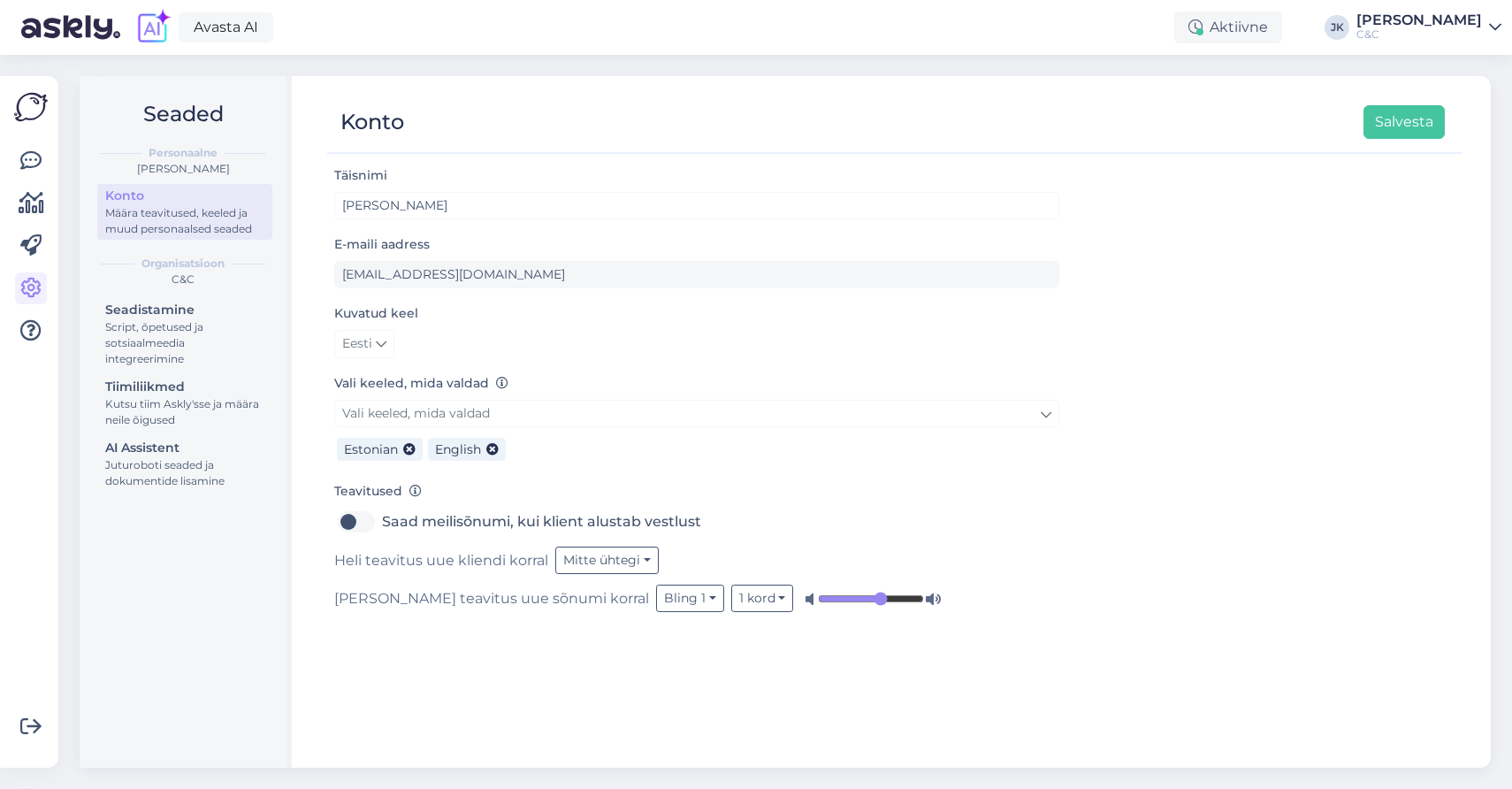
click at [98, 527] on div "Seaded Personaalne Jakop Kähr Konto Määra teavitused, keeled ja muud personaals…" at bounding box center [185, 422] width 212 height 691
click at [35, 178] on div at bounding box center [31, 246] width 32 height 201
click at [31, 168] on icon at bounding box center [31, 161] width 21 height 21
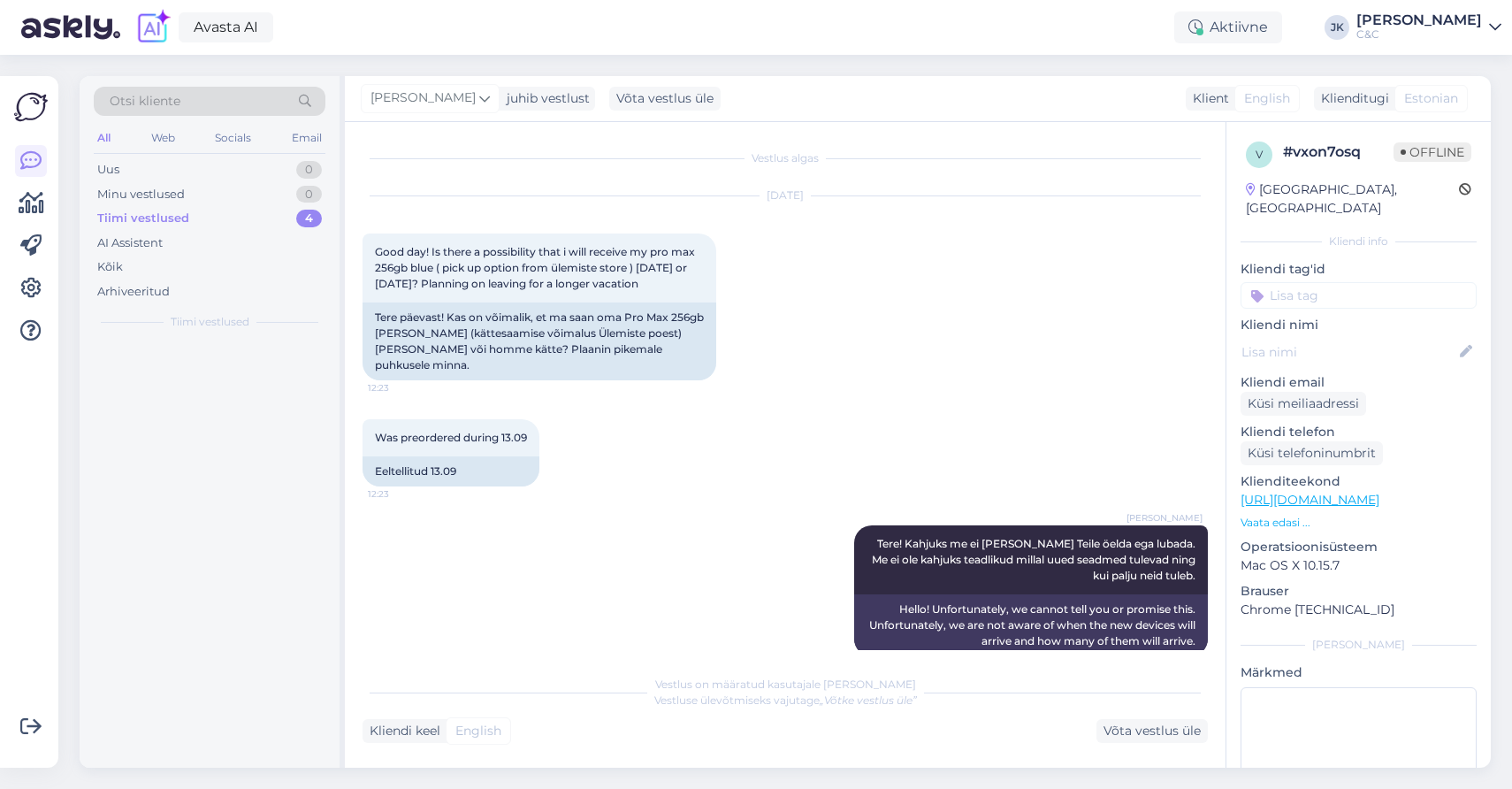
scroll to position [222, 0]
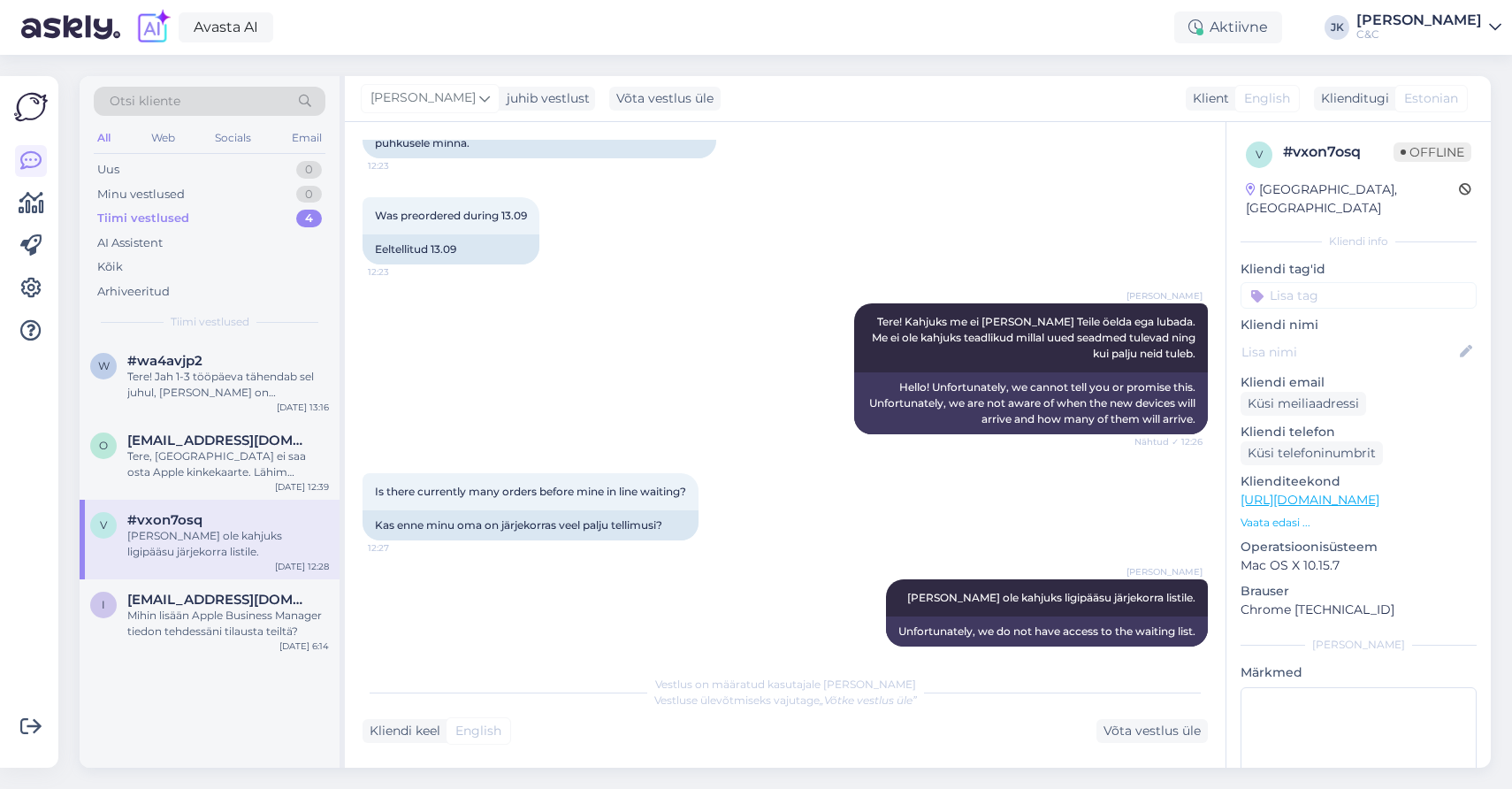
click at [19, 109] on img at bounding box center [31, 107] width 34 height 34
click at [1454, 41] on div "C&C" at bounding box center [1419, 35] width 126 height 14
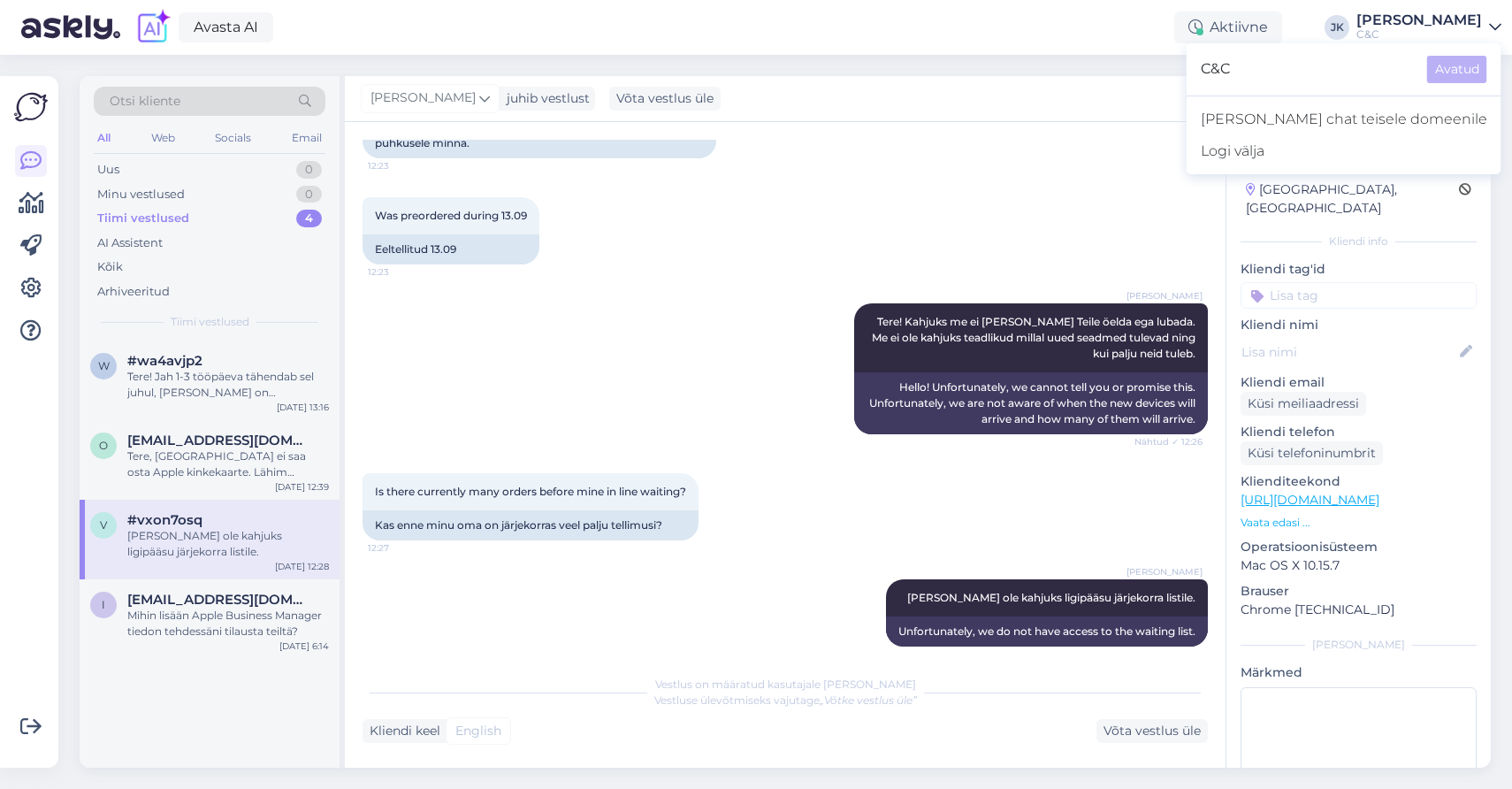
click at [976, 217] on div "Was preordered during 13.09 12:23 Eeltellitud 13.09" at bounding box center [785, 231] width 846 height 106
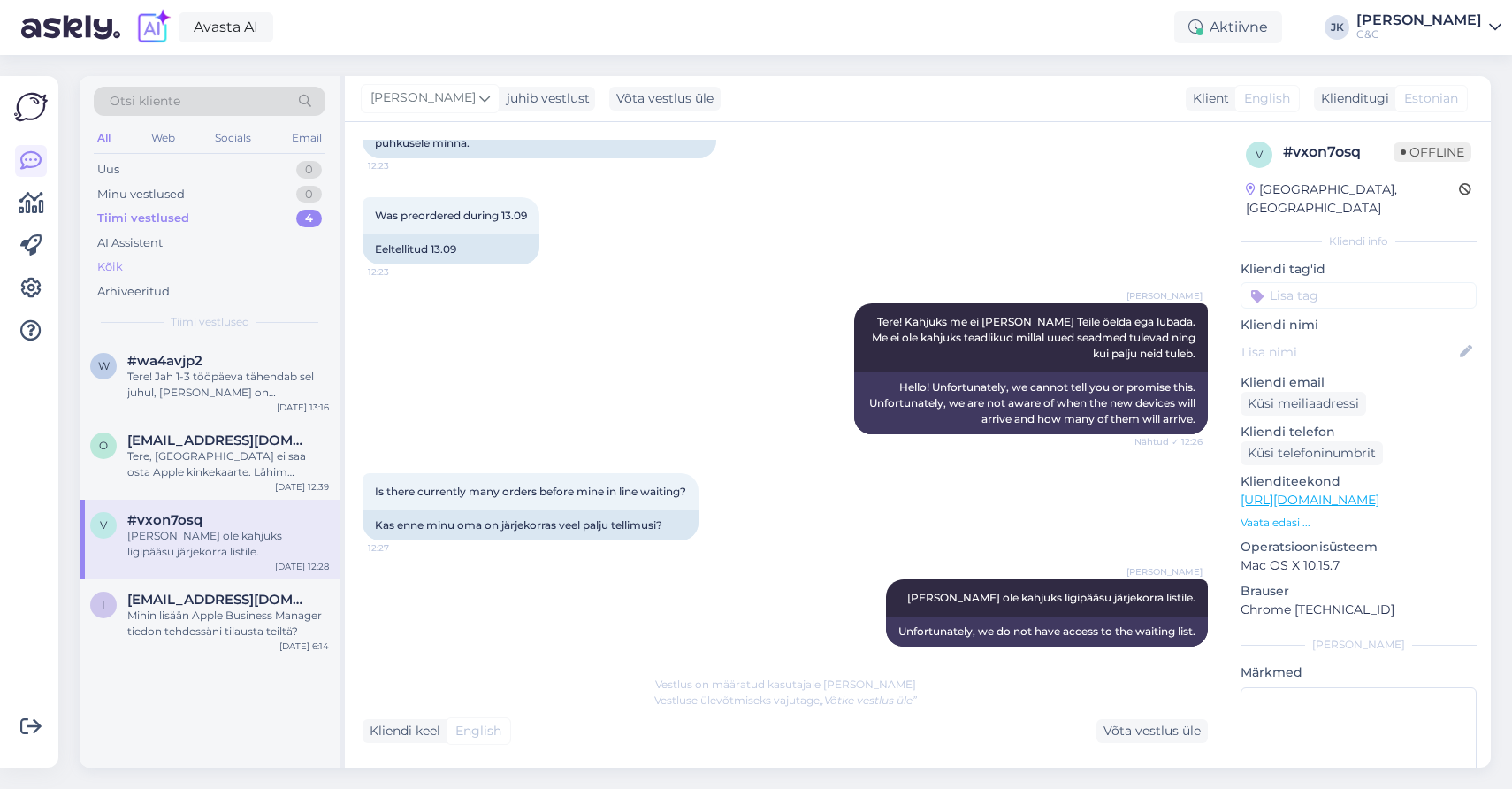
click at [168, 269] on div "Kõik" at bounding box center [209, 267] width 231 height 25
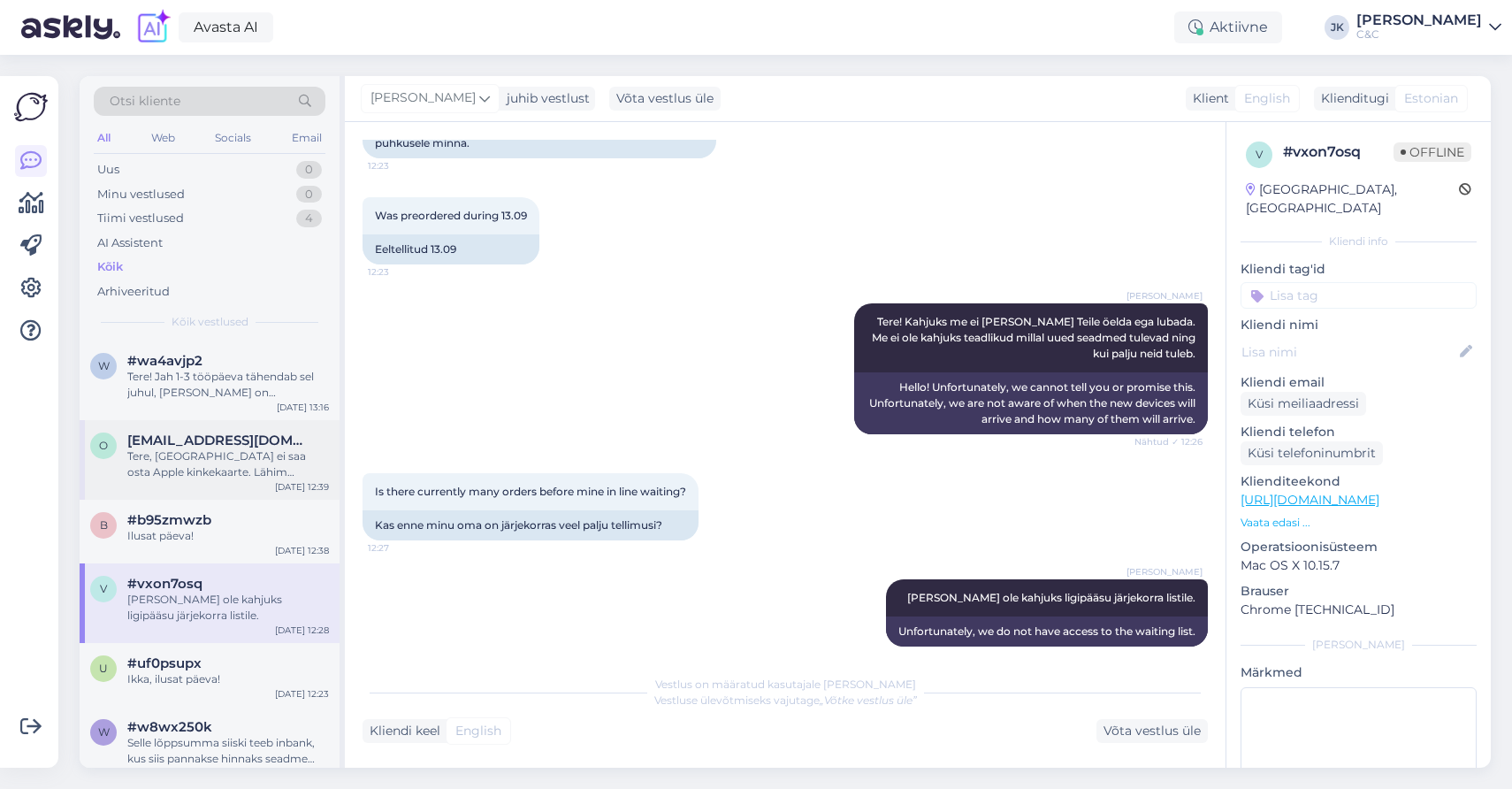
click at [165, 453] on div "Tere, [GEOGRAPHIC_DATA] ei saa osta Apple kinkekaarte. Lähim [PERSON_NAME] saab…" at bounding box center [228, 465] width 201 height 32
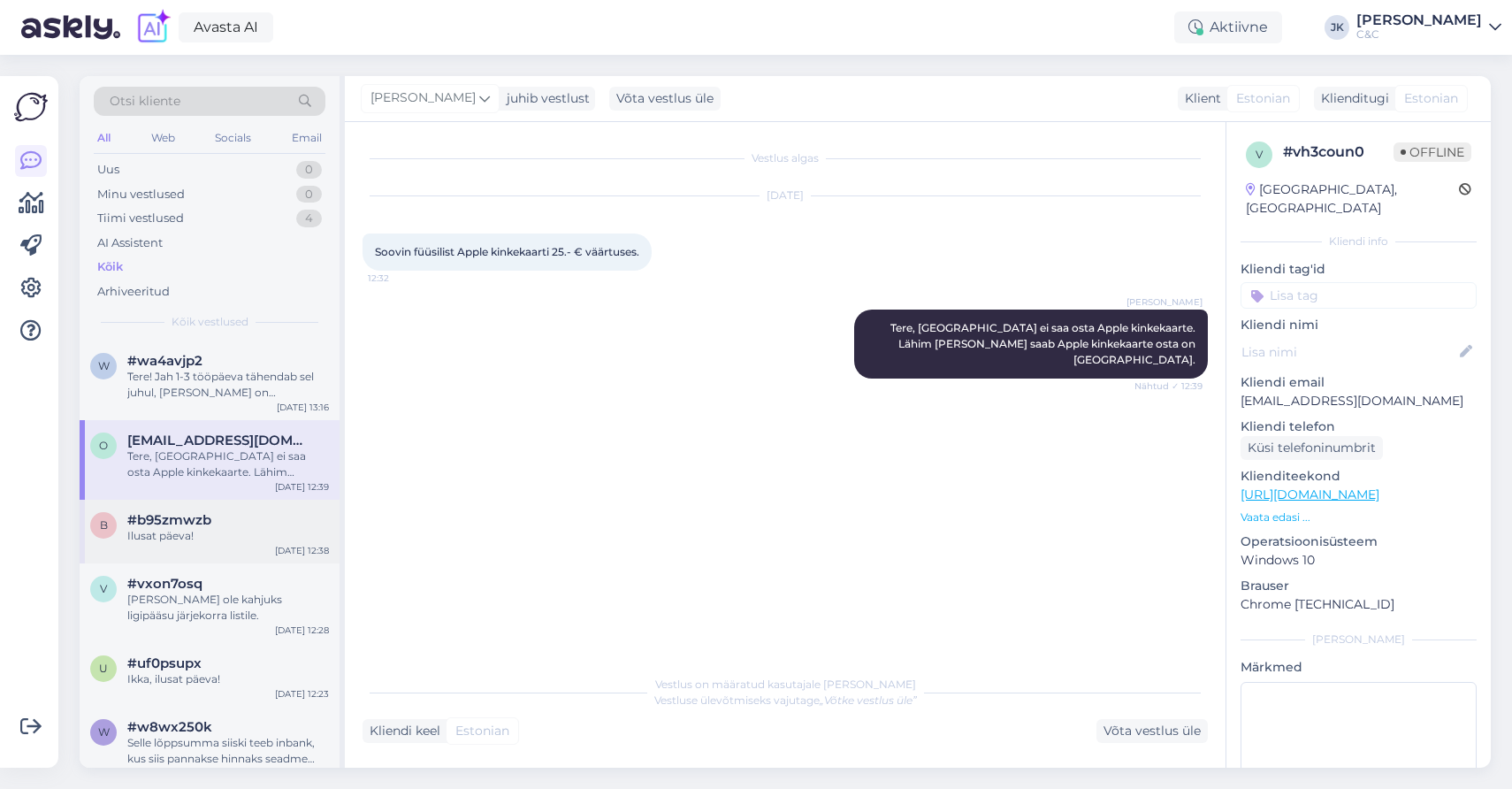
click at [165, 537] on div "Ilusat päeva!" at bounding box center [228, 536] width 201 height 16
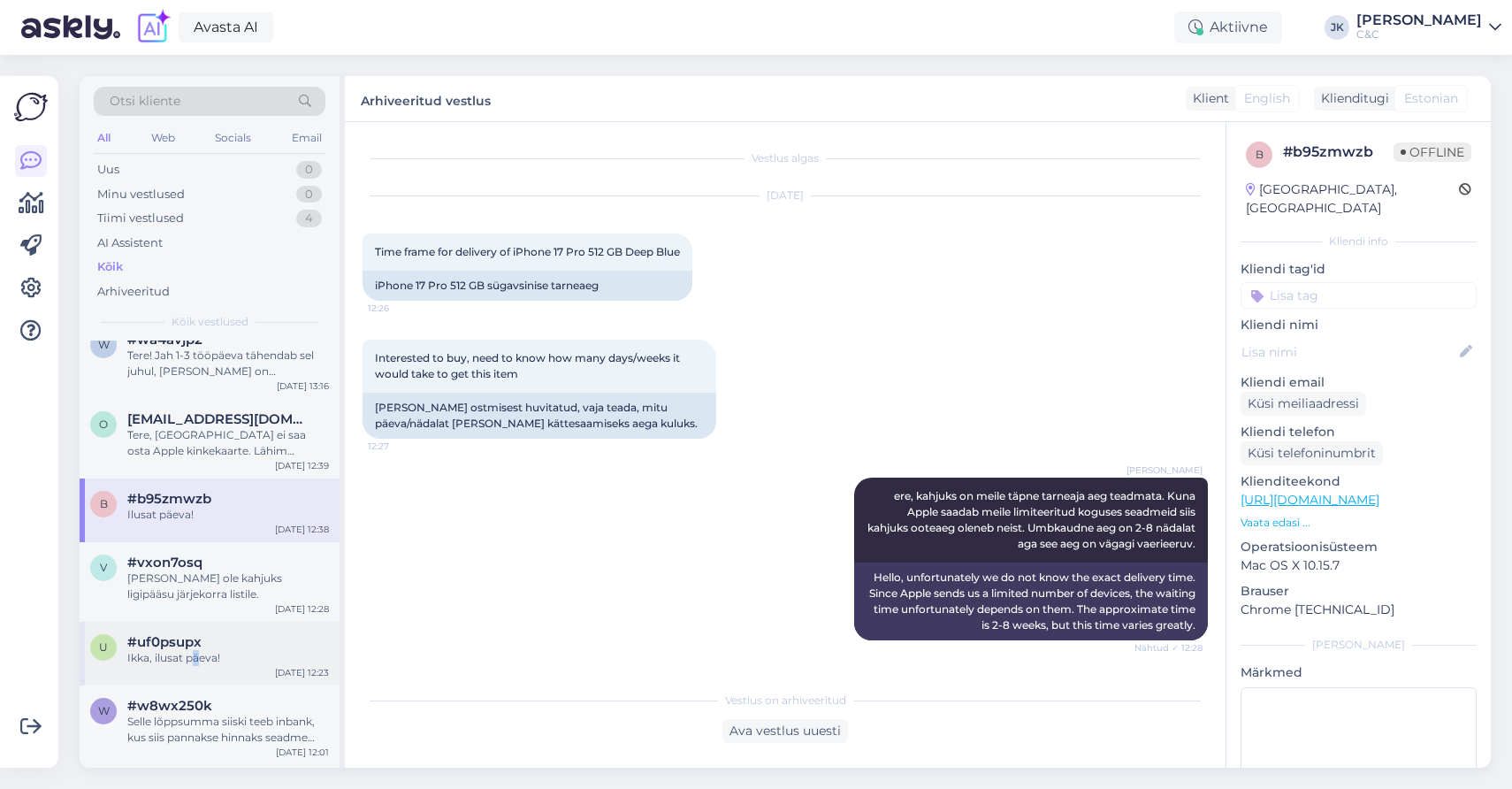
click at [195, 654] on div "Ikka, ilusat päeva!" at bounding box center [228, 658] width 201 height 16
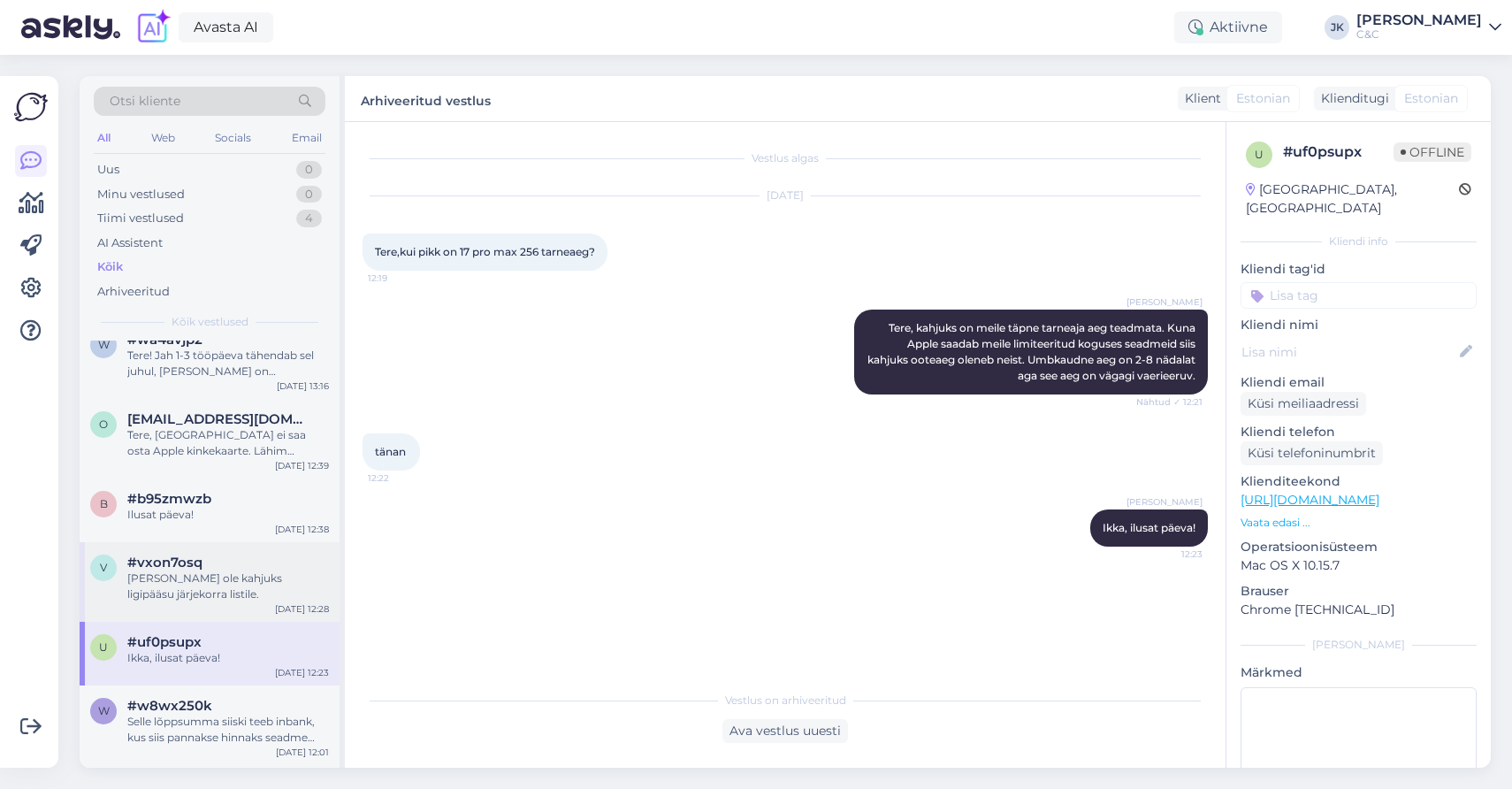
click at [246, 587] on div "[PERSON_NAME] ole kahjuks ligipääsu järjekorra listile." at bounding box center [228, 586] width 201 height 32
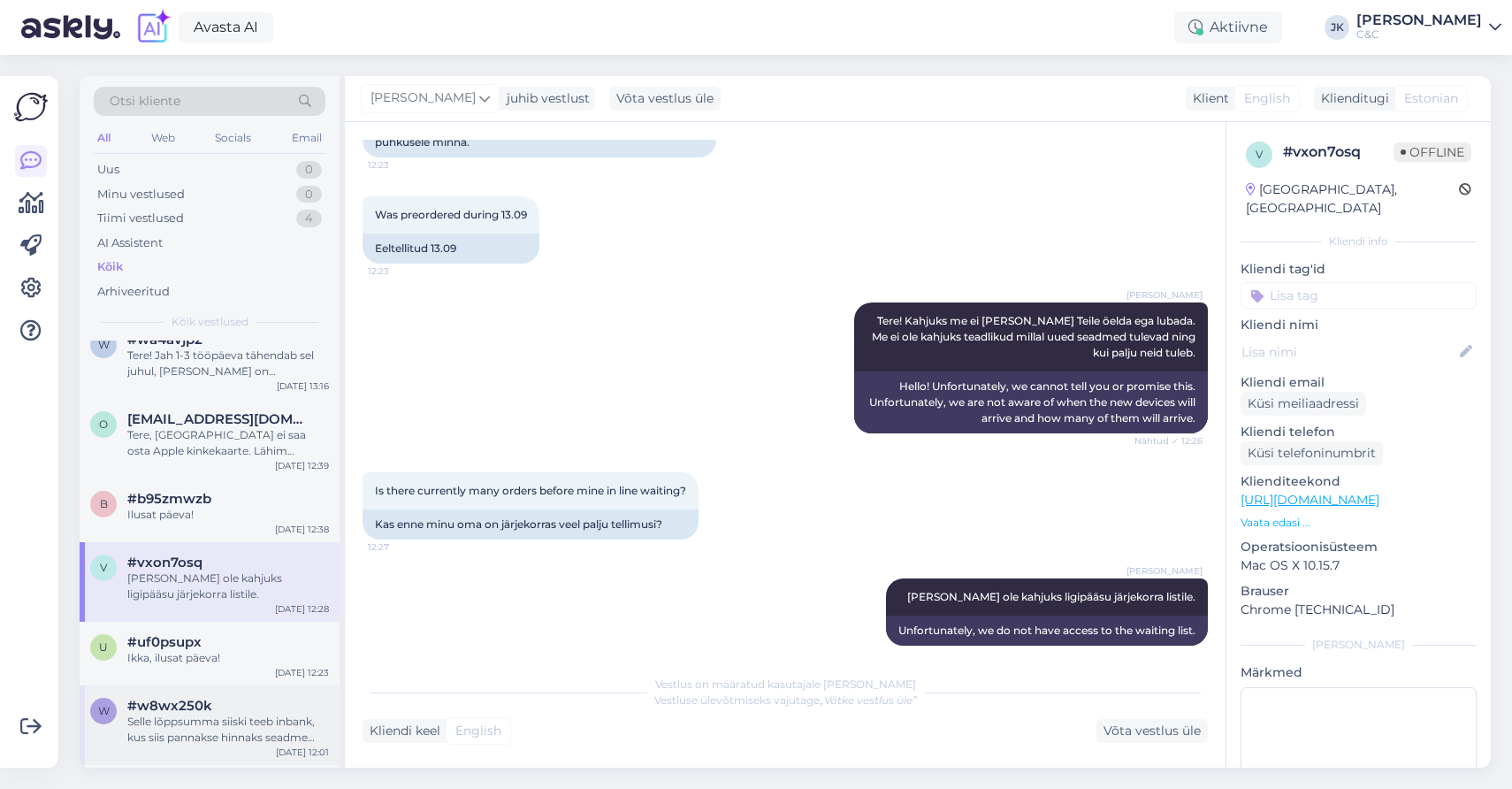
scroll to position [222, 0]
click at [196, 708] on span "#w8wx250k" at bounding box center [170, 706] width 85 height 16
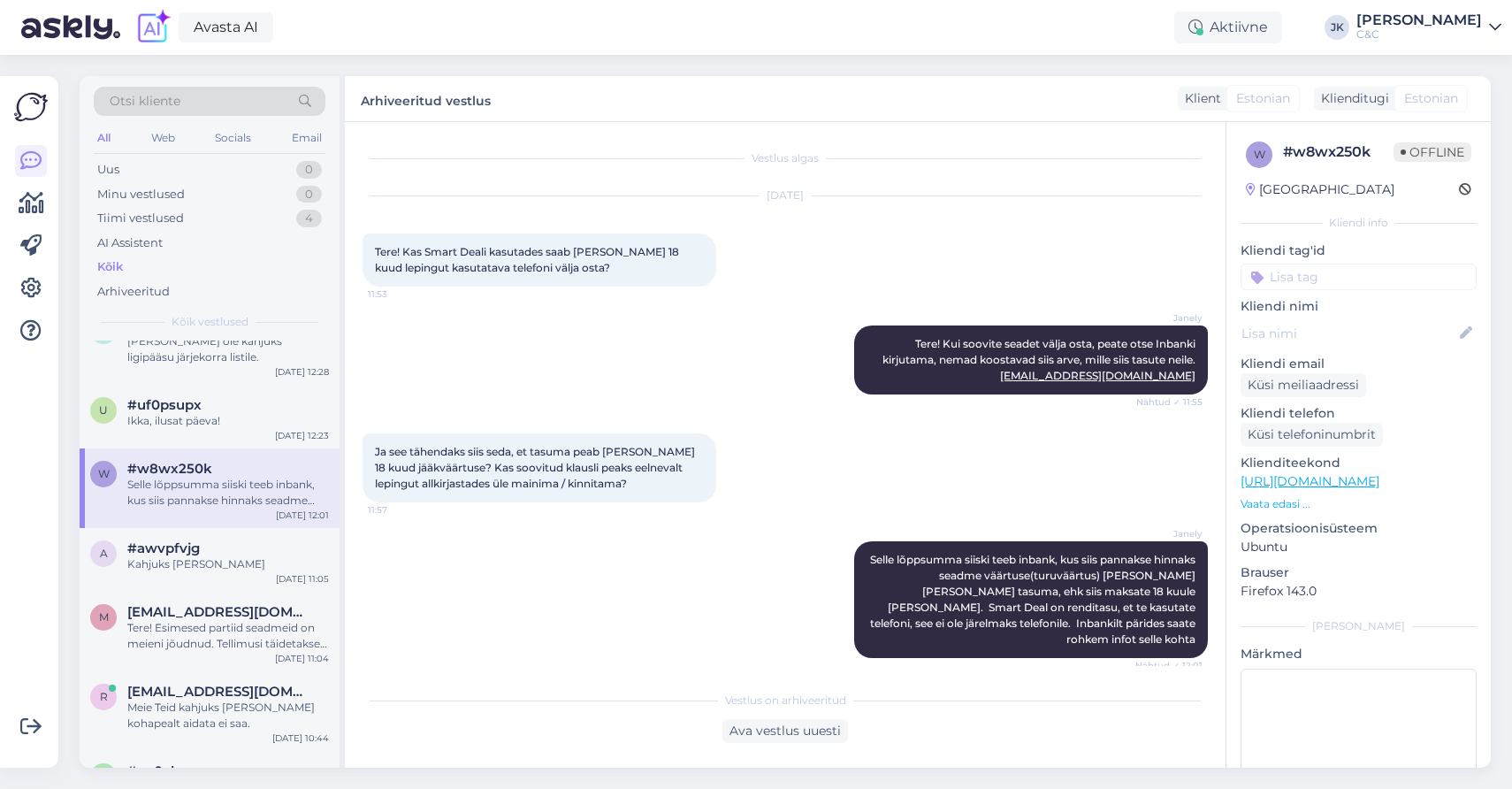
scroll to position [333, 0]
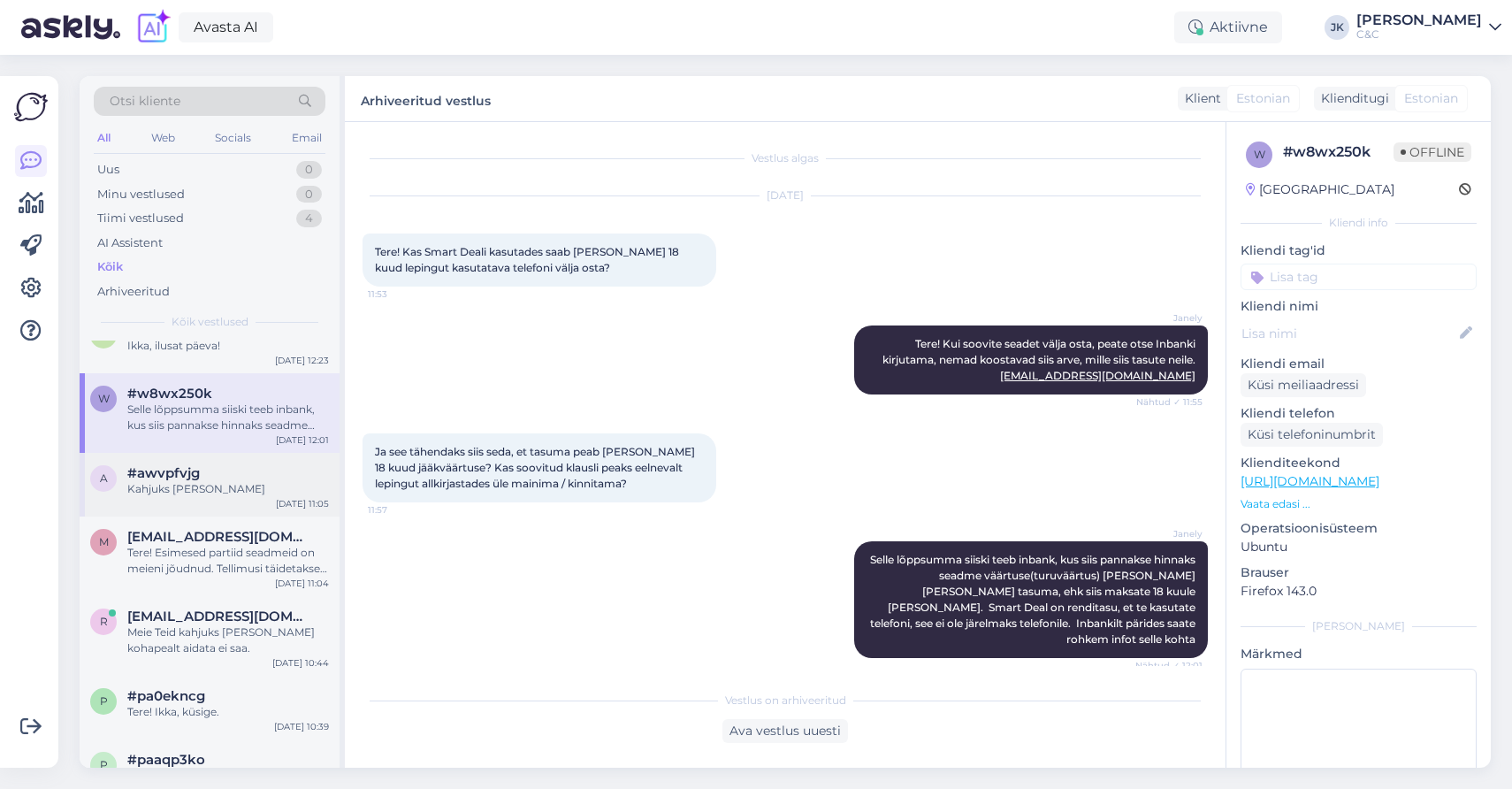
click at [250, 492] on div "Kahjuks [PERSON_NAME]" at bounding box center [228, 489] width 201 height 16
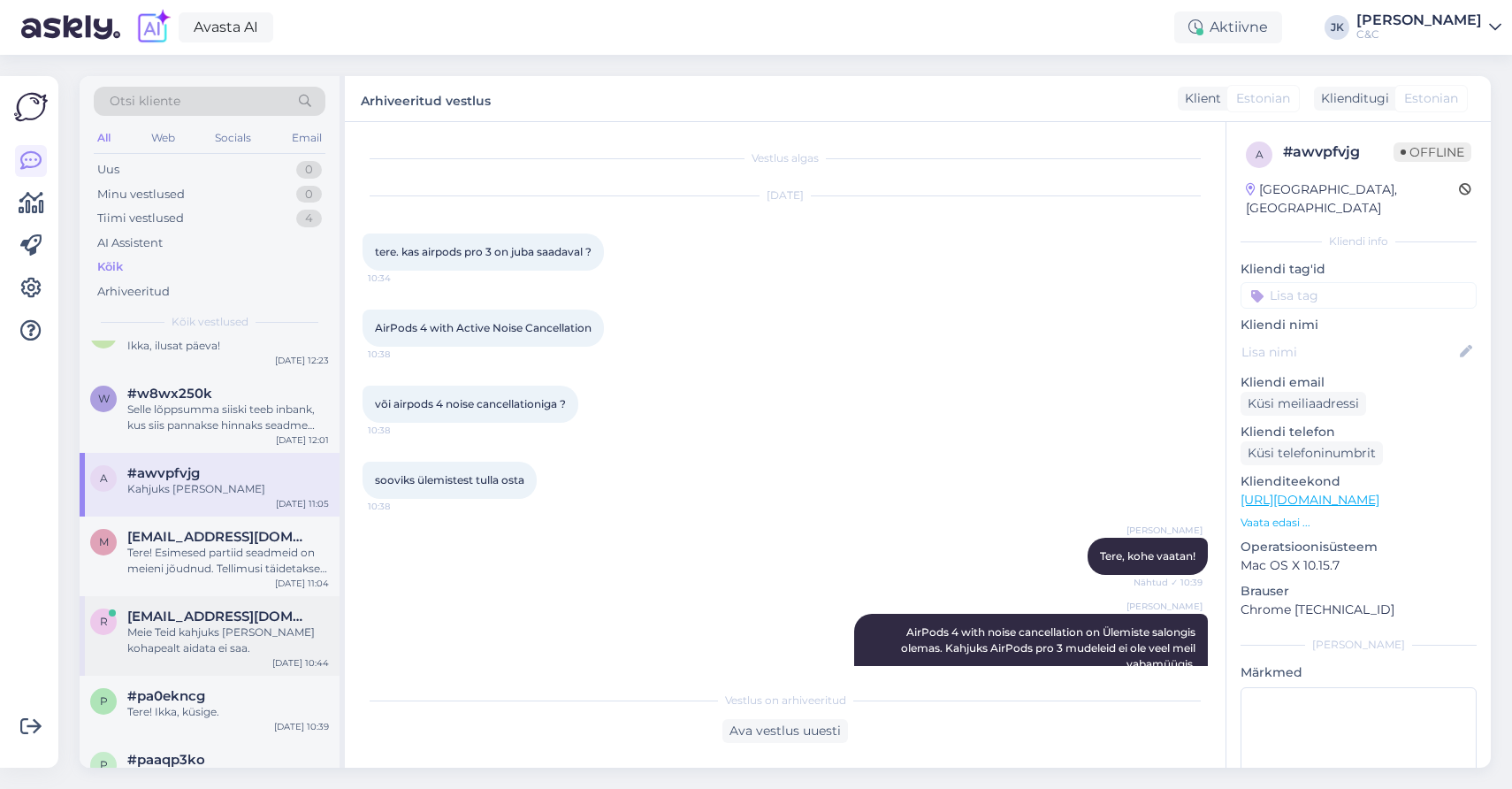
scroll to position [0, 0]
click at [186, 597] on div "r rozerkelk@gmail.com Meie Teid kahjuks ka selle kohapealt aidata ei saa. Oct 9…" at bounding box center [209, 636] width 260 height 80
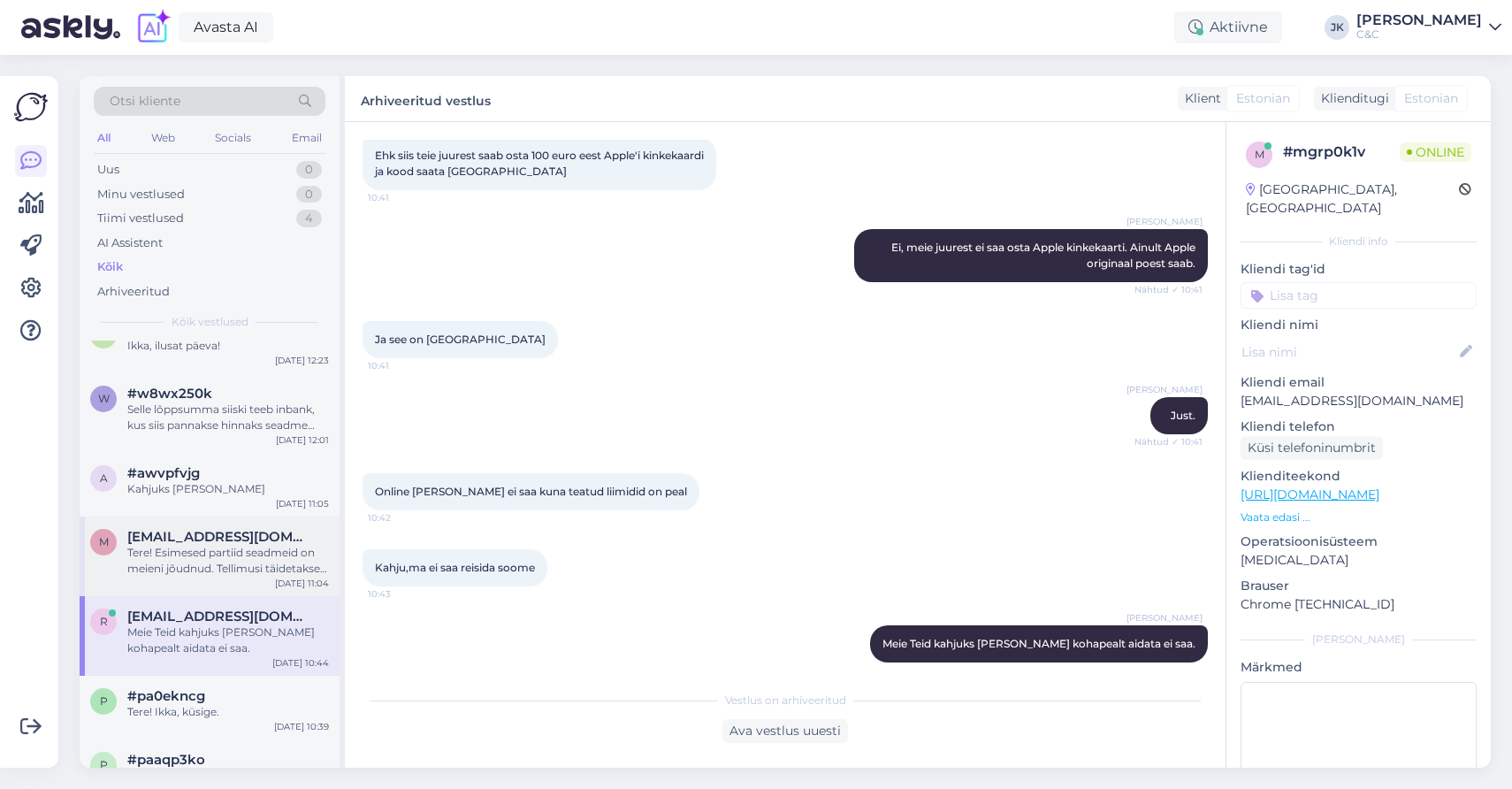
click at [202, 544] on div "Tere! Esimesed partiid seadmeid on meieni jõudnud. Tellimusi täidetakse virtuaa…" at bounding box center [228, 560] width 201 height 32
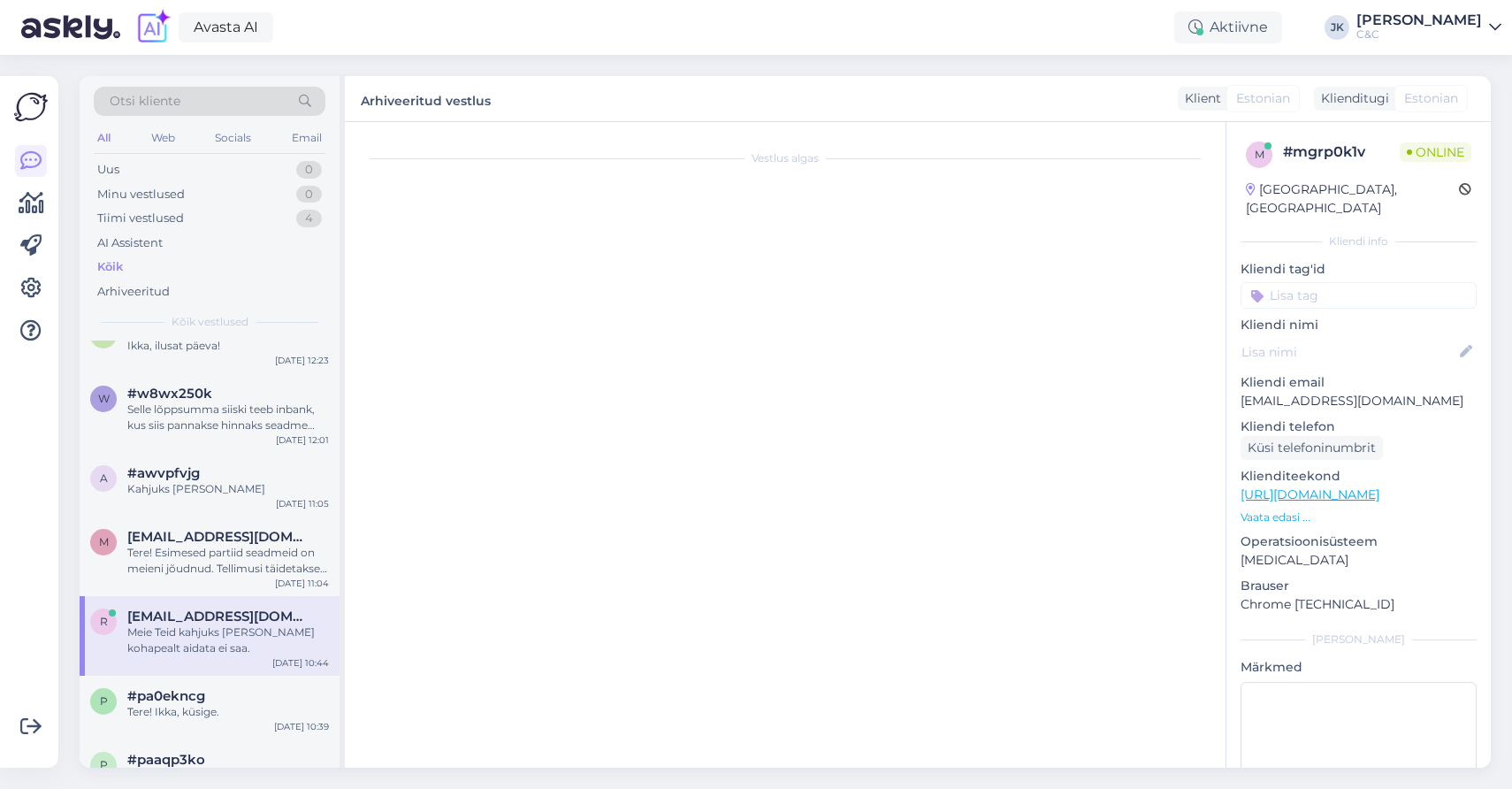
scroll to position [19, 0]
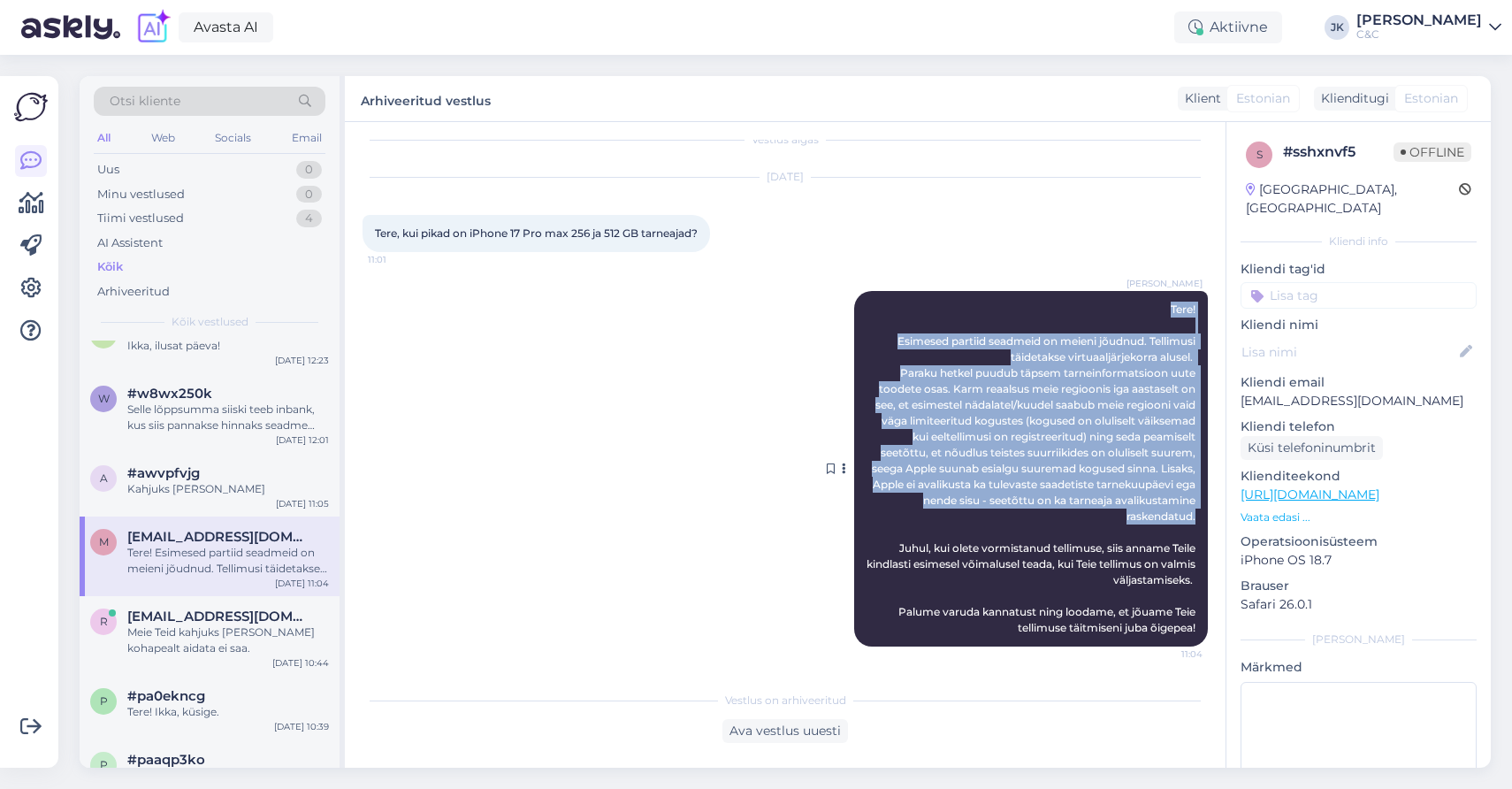
drag, startPoint x: 1154, startPoint y: 312, endPoint x: 1199, endPoint y: 517, distance: 209.9
click at [1199, 517] on div "Berit Kaljurand Tere! Esimesed partiid seadmeid on meieni jõudnud. Tellimusi tä…" at bounding box center [1031, 468] width 354 height 355
copy span "Tere! Esimesed partiid seadmeid on meieni jõudnud. Tellimusi täidetakse virtuaa…"
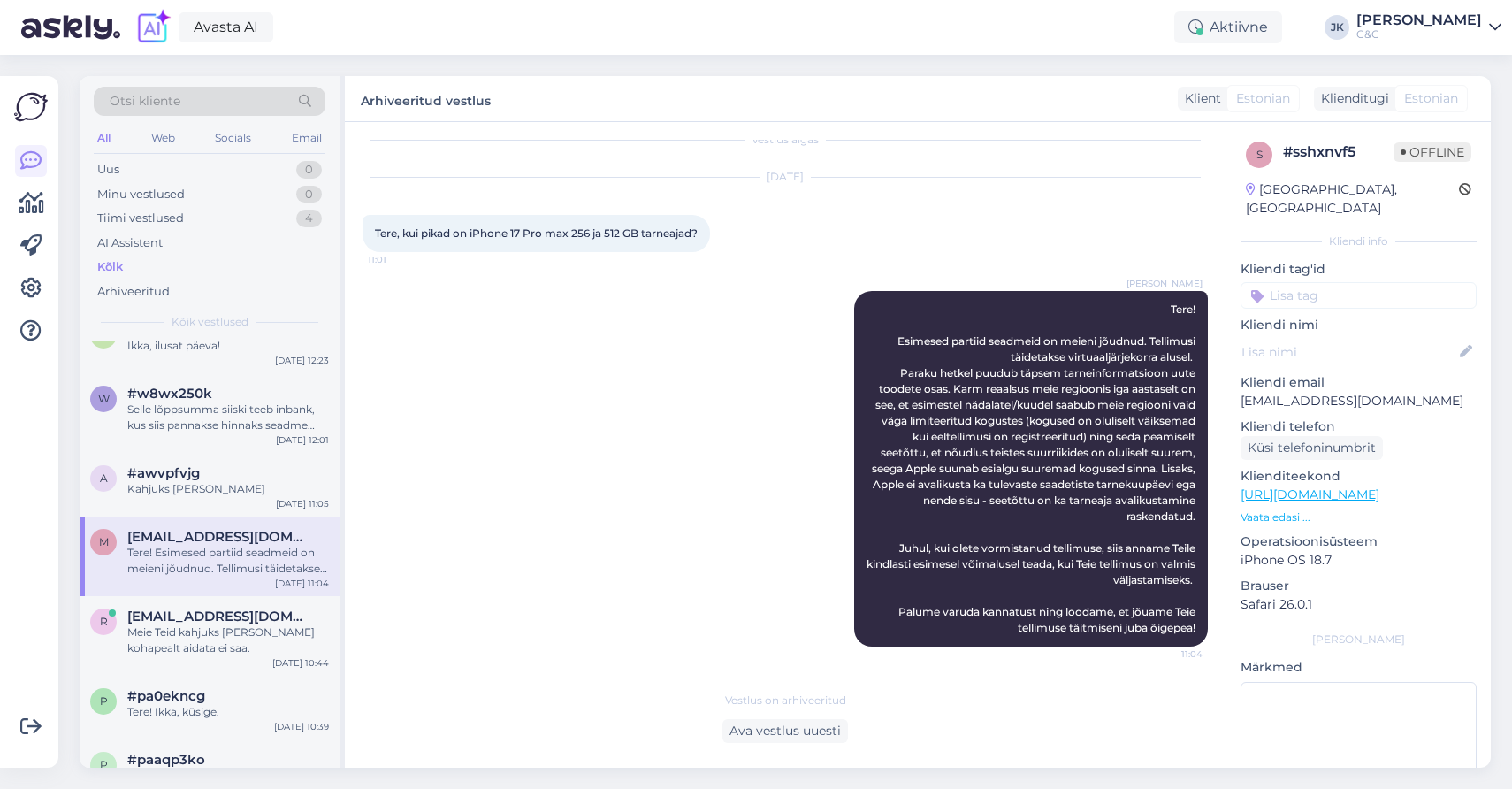
click at [631, 545] on div "Berit Kaljurand Tere! Esimesed partiid seadmeid on meieni jõudnud. Tellimusi tä…" at bounding box center [785, 468] width 846 height 394
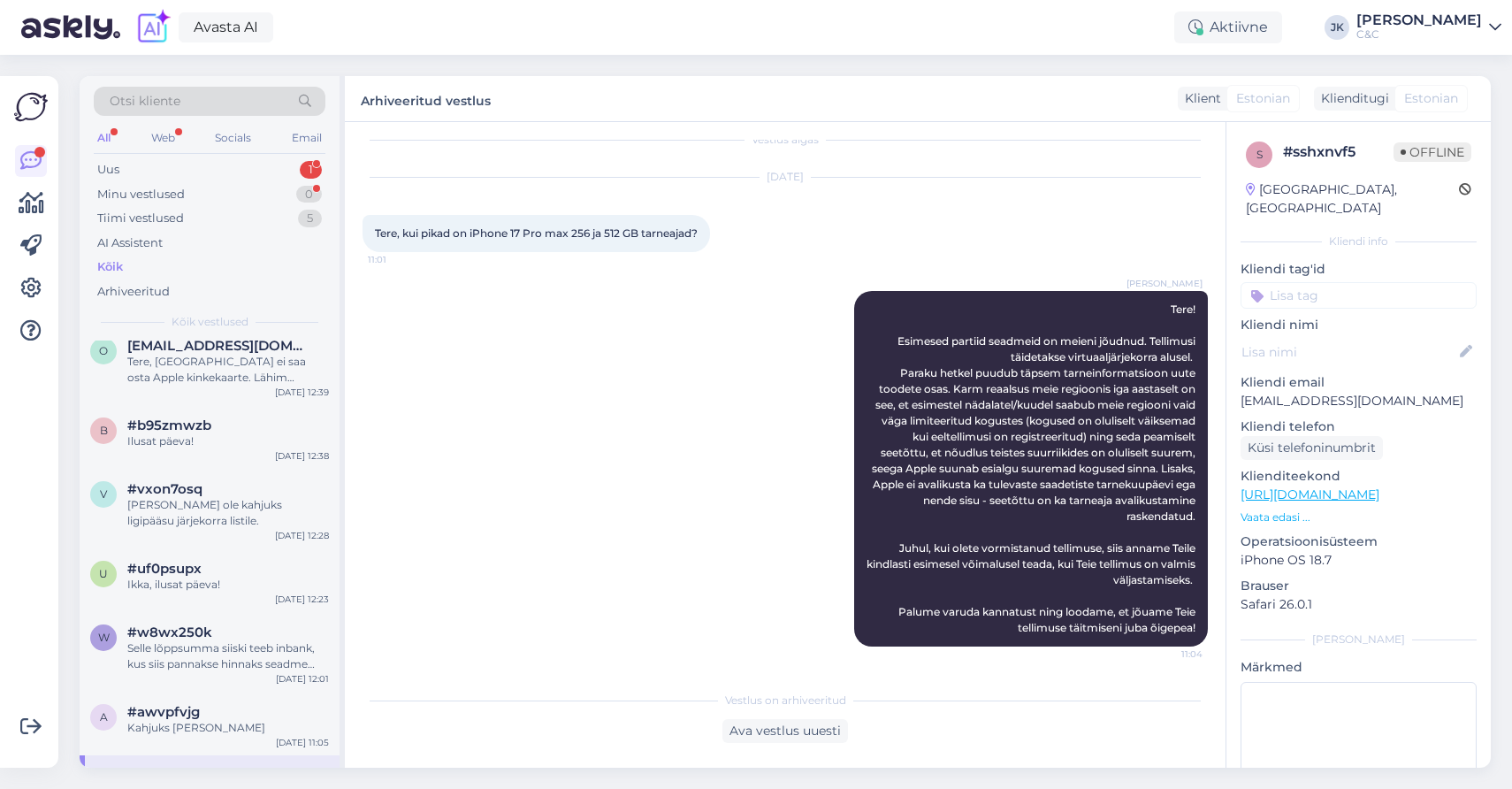
scroll to position [0, 0]
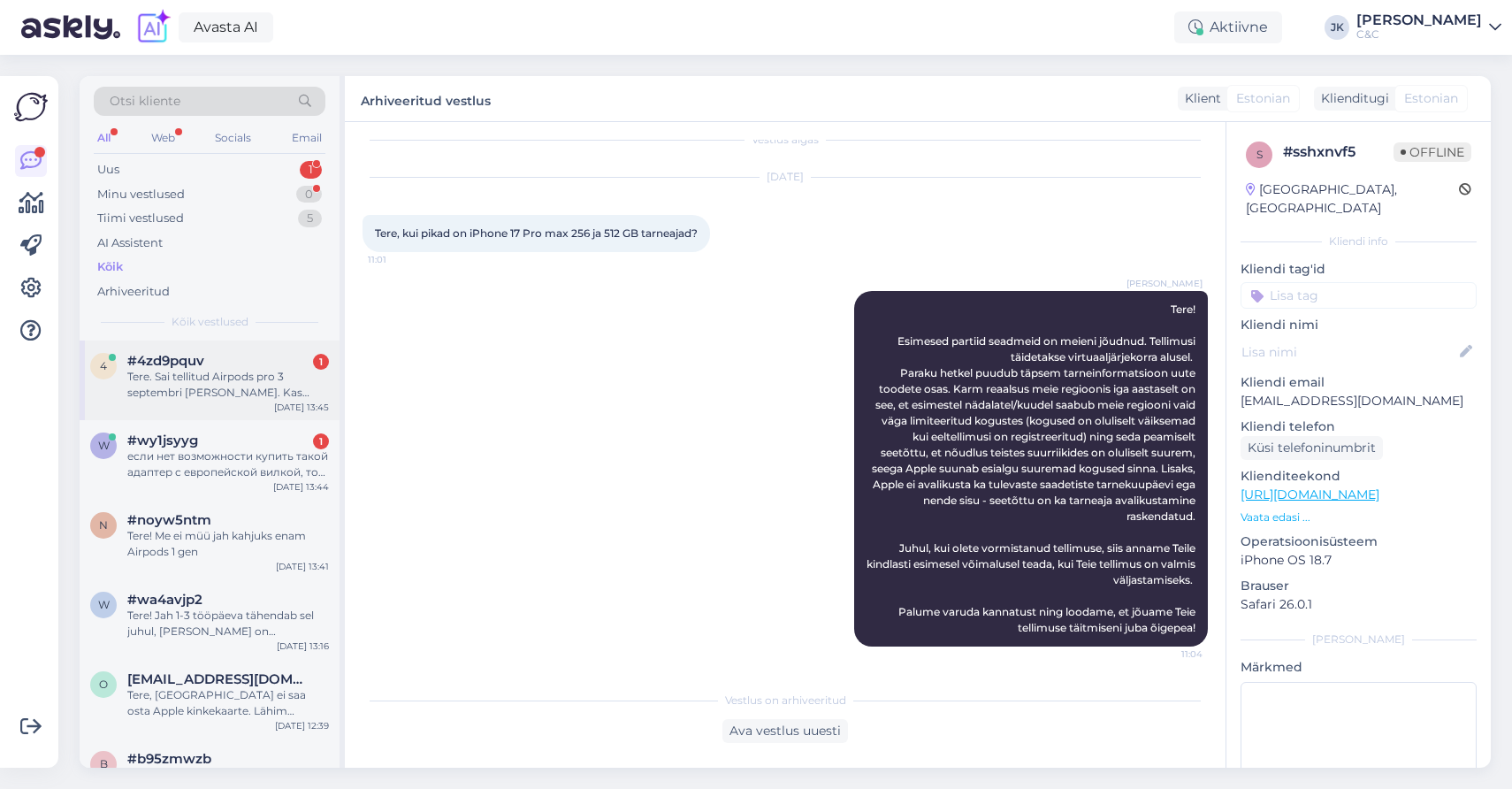
click at [223, 354] on div "#4zd9pquv 1" at bounding box center [228, 361] width 201 height 16
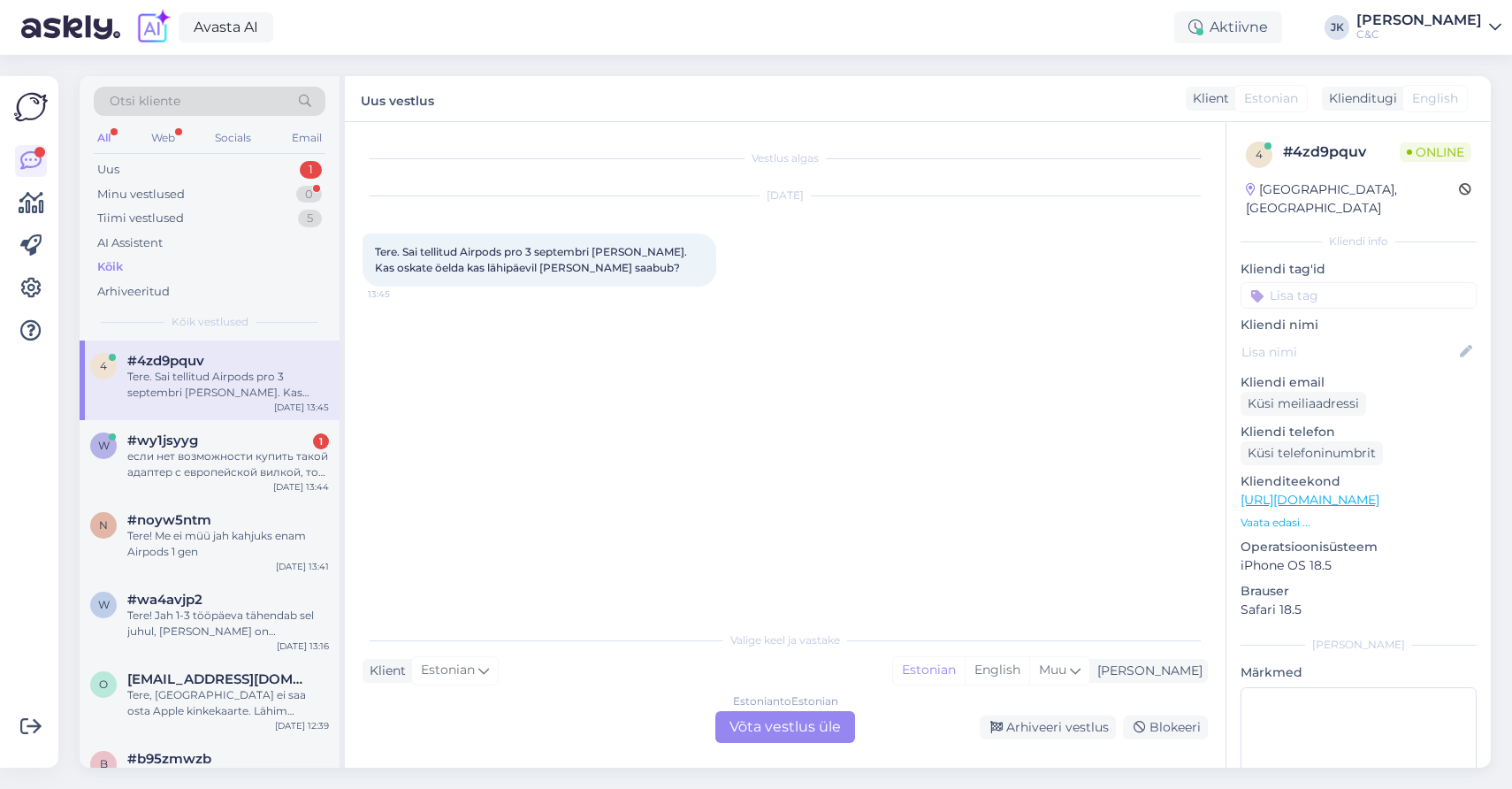
click at [568, 439] on div "Vestlus algas Oct 9 2025 Tere. Sai tellitud Airpods pro 3 septembri lõpus. Kas …" at bounding box center [793, 373] width 861 height 466
click at [747, 722] on div "Estonian to Estonian Võta vestlus üle" at bounding box center [785, 727] width 140 height 32
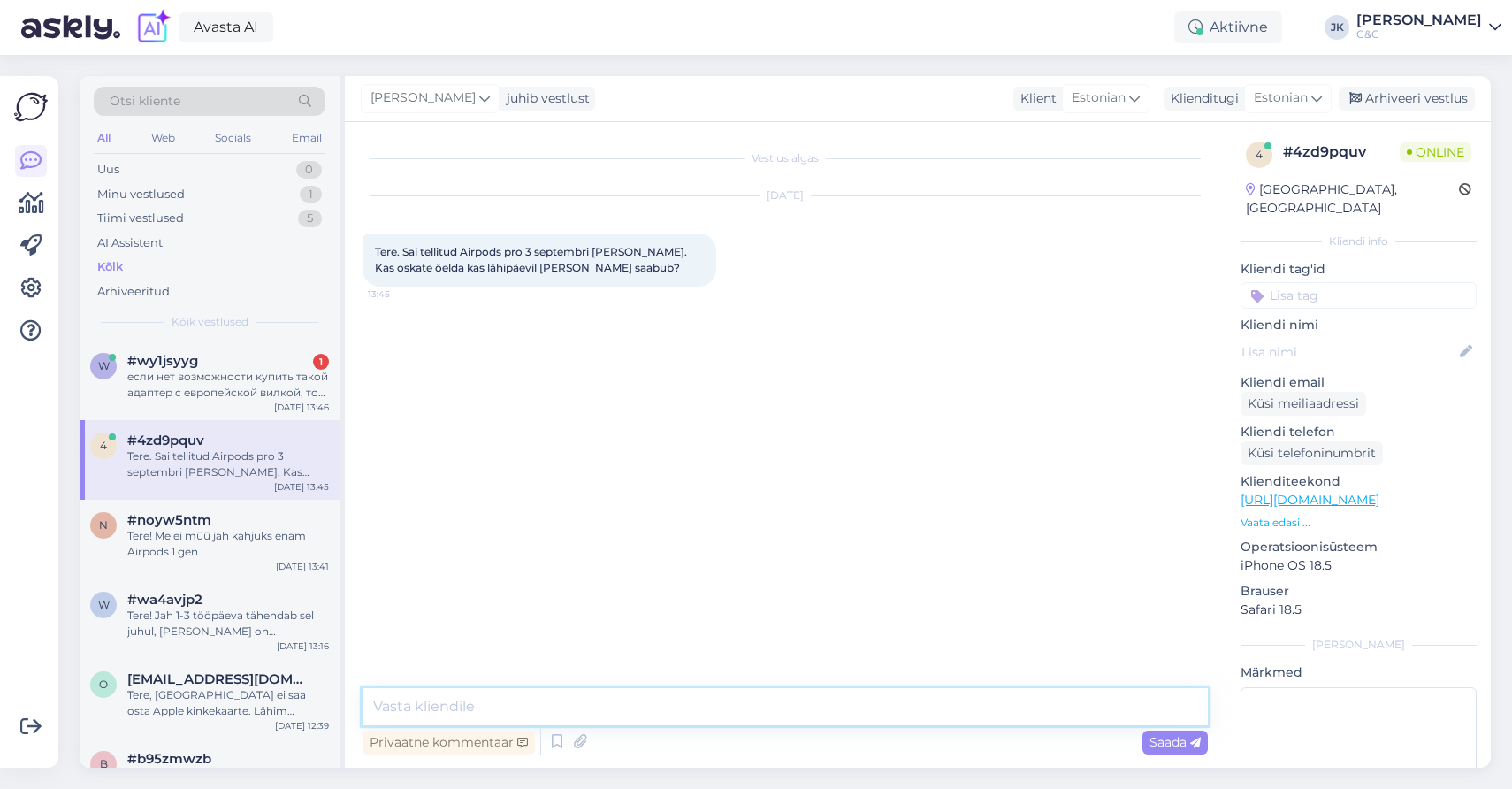
click at [625, 697] on textarea at bounding box center [785, 707] width 846 height 37
click at [549, 742] on icon at bounding box center [557, 742] width 21 height 27
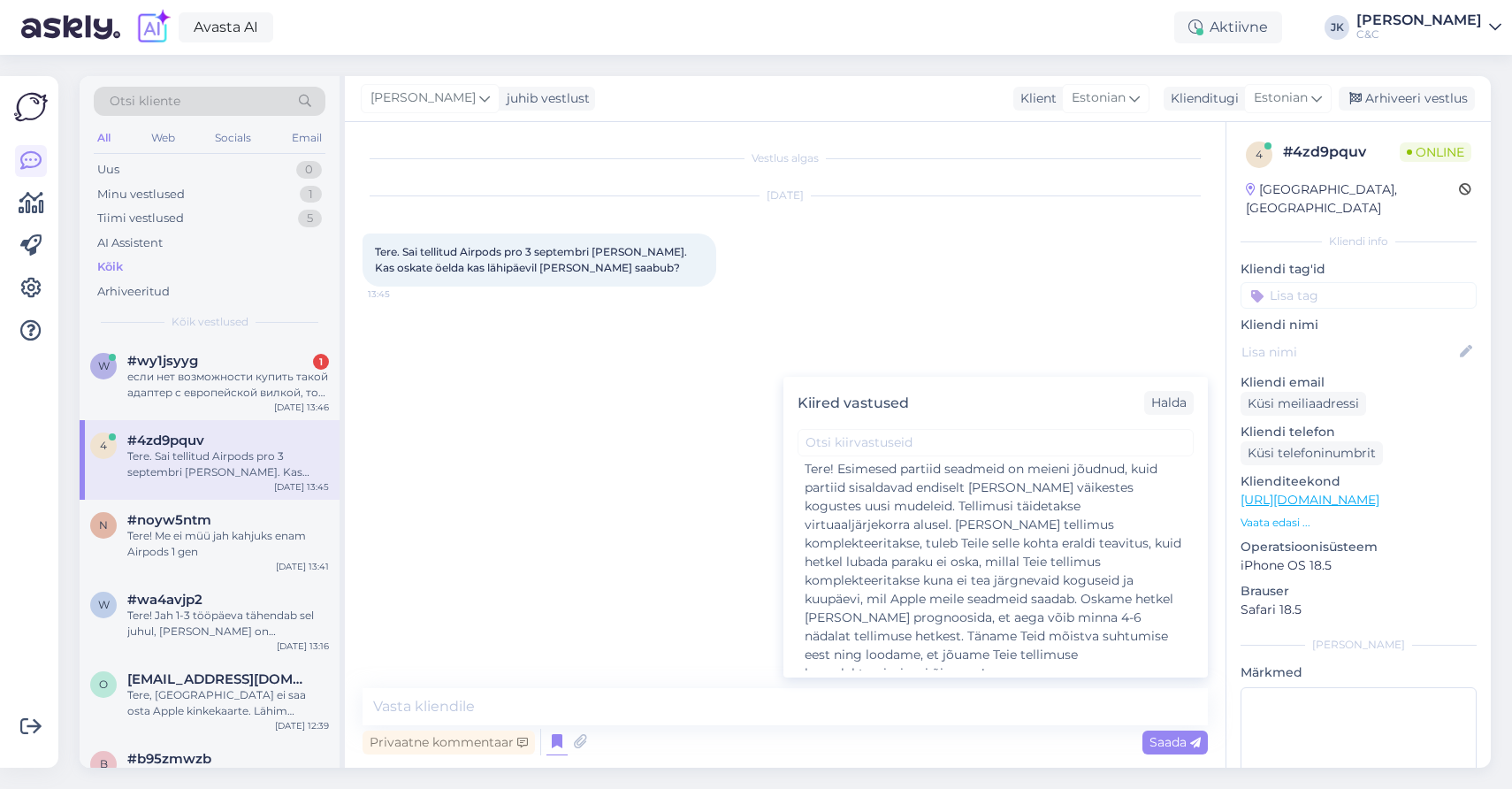
scroll to position [416, 0]
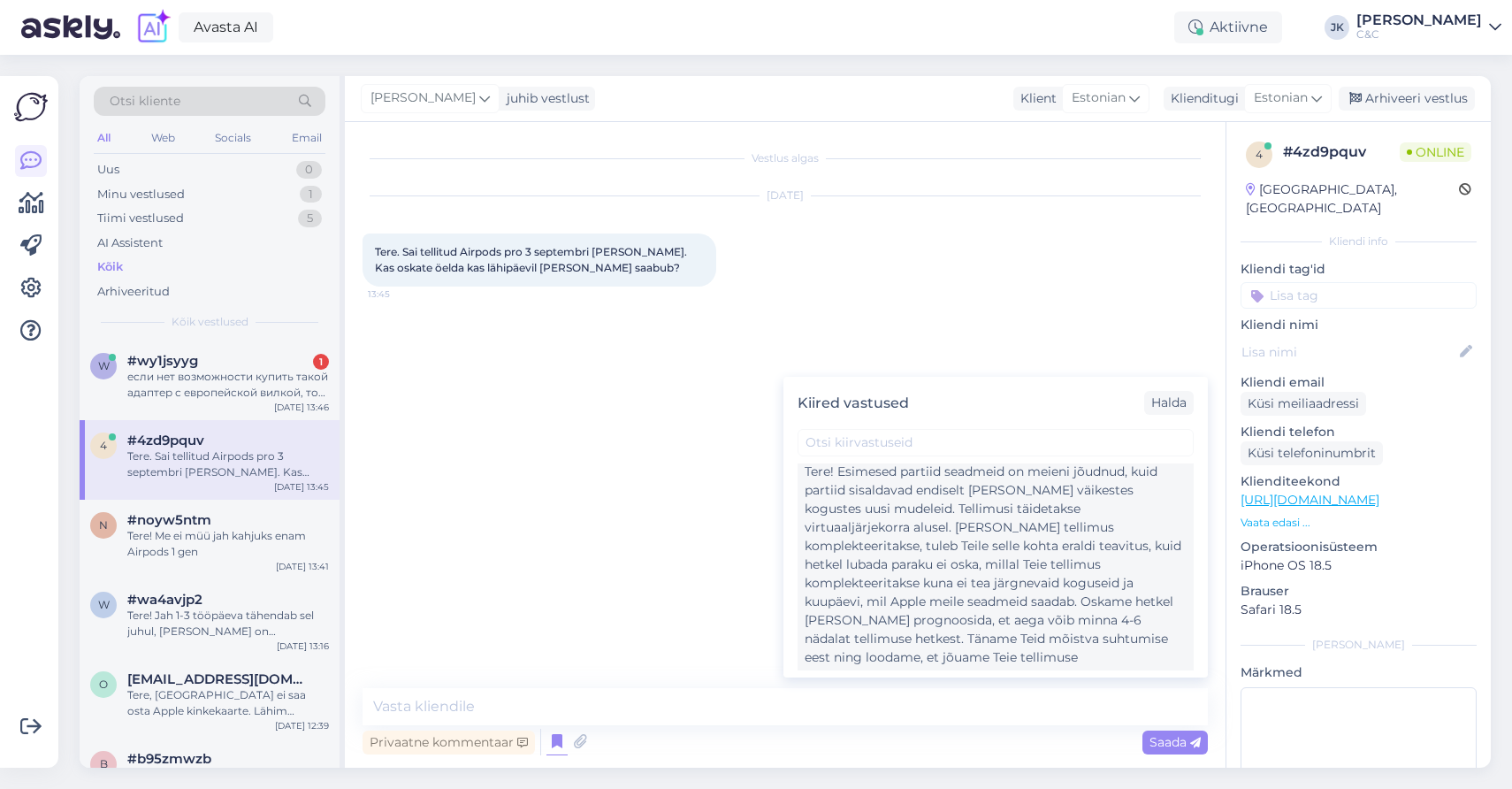
click at [876, 562] on div "Tere! Esimesed partiid seadmeid on meieni jõudnud, kuid partiid sisaldavad endi…" at bounding box center [995, 574] width 382 height 223
type textarea "Tere! Esimesed partiid seadmeid on meieni jõudnud, kuid partiid sisaldavad endi…"
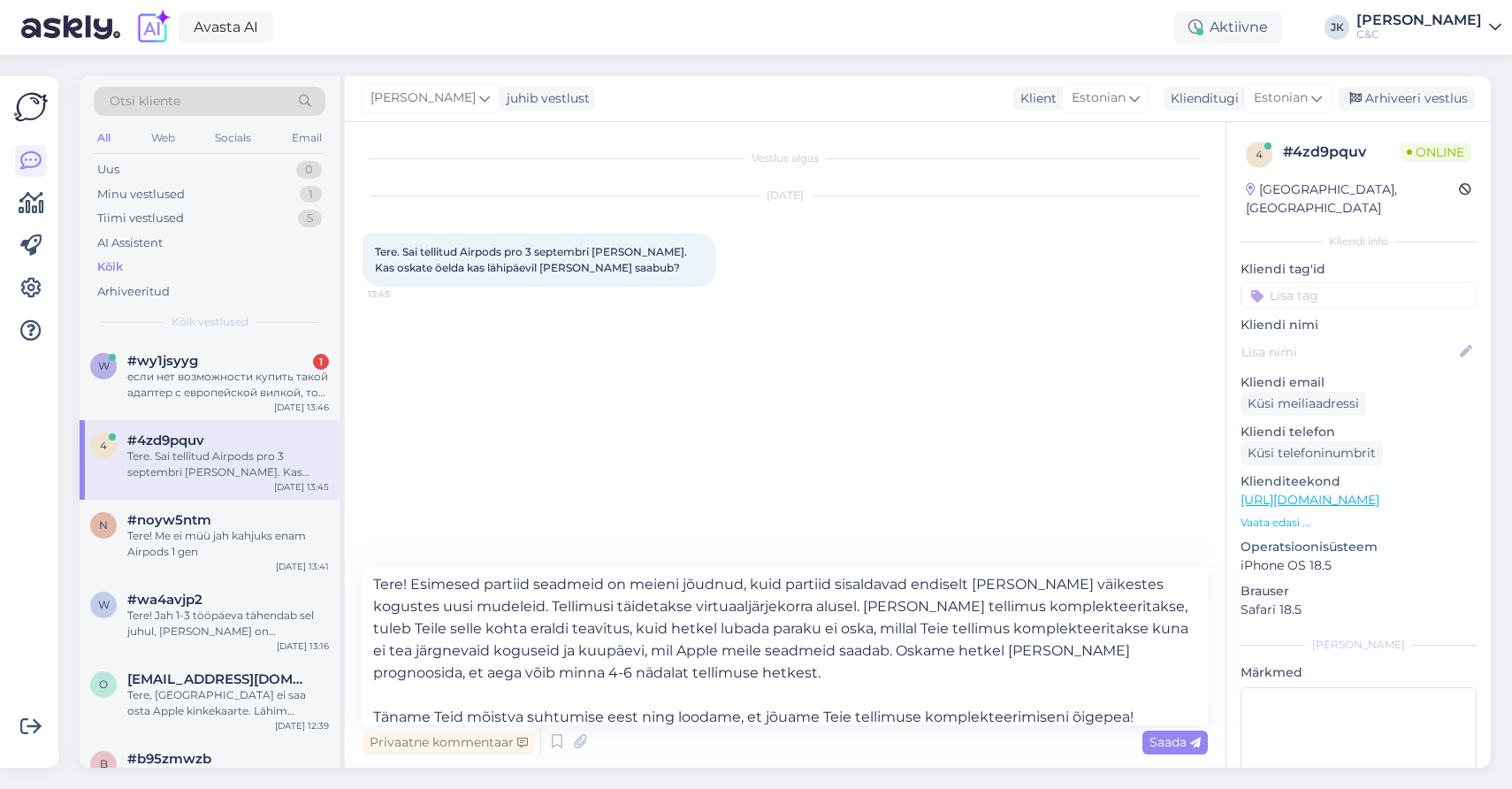
scroll to position [0, 0]
click at [1169, 742] on span "Saada" at bounding box center [1175, 742] width 51 height 16
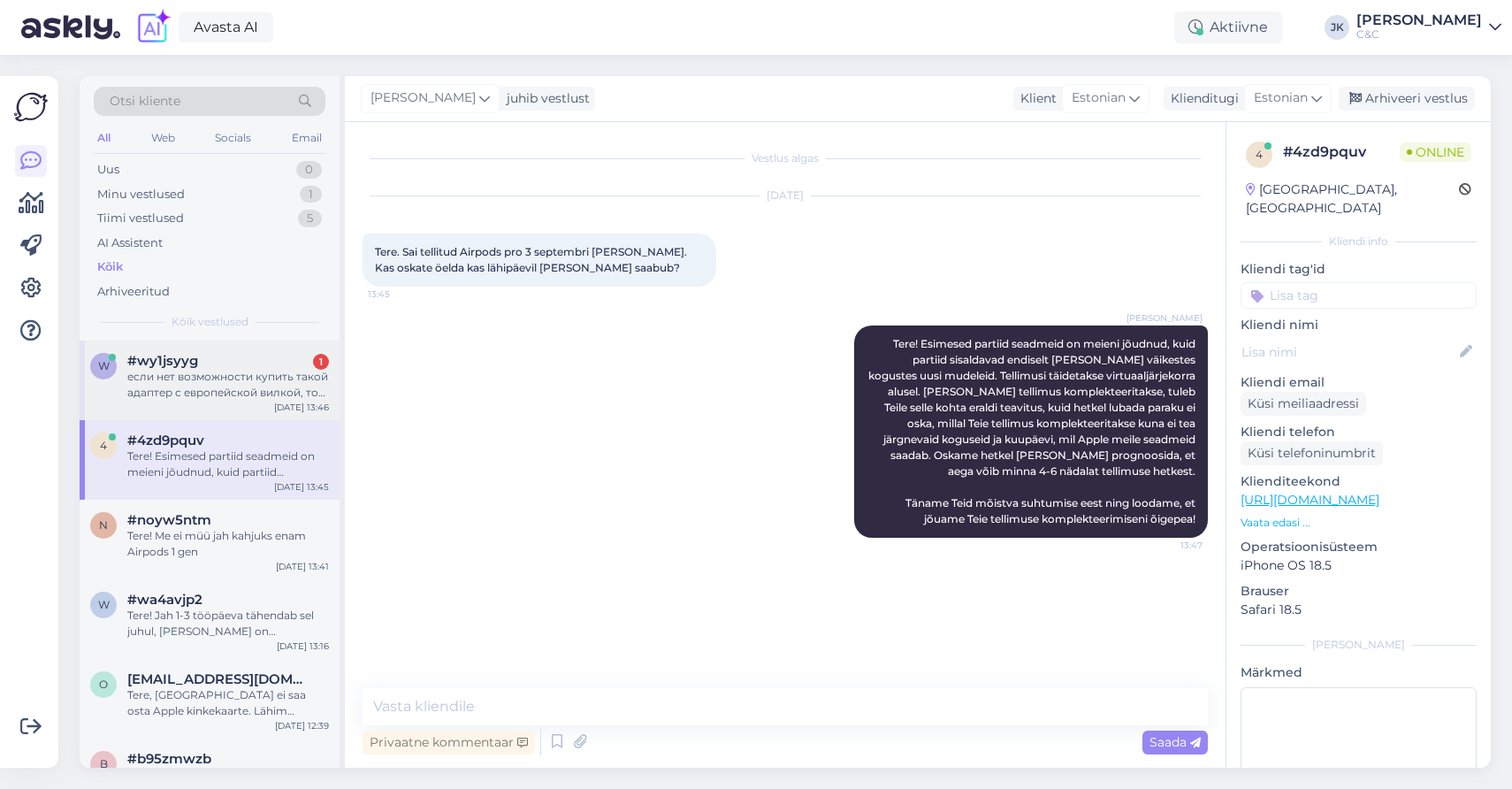
click at [283, 376] on div "если нет возможности купить такой адаптер с европейской вилкой, то тогда нужен …" at bounding box center [228, 385] width 201 height 32
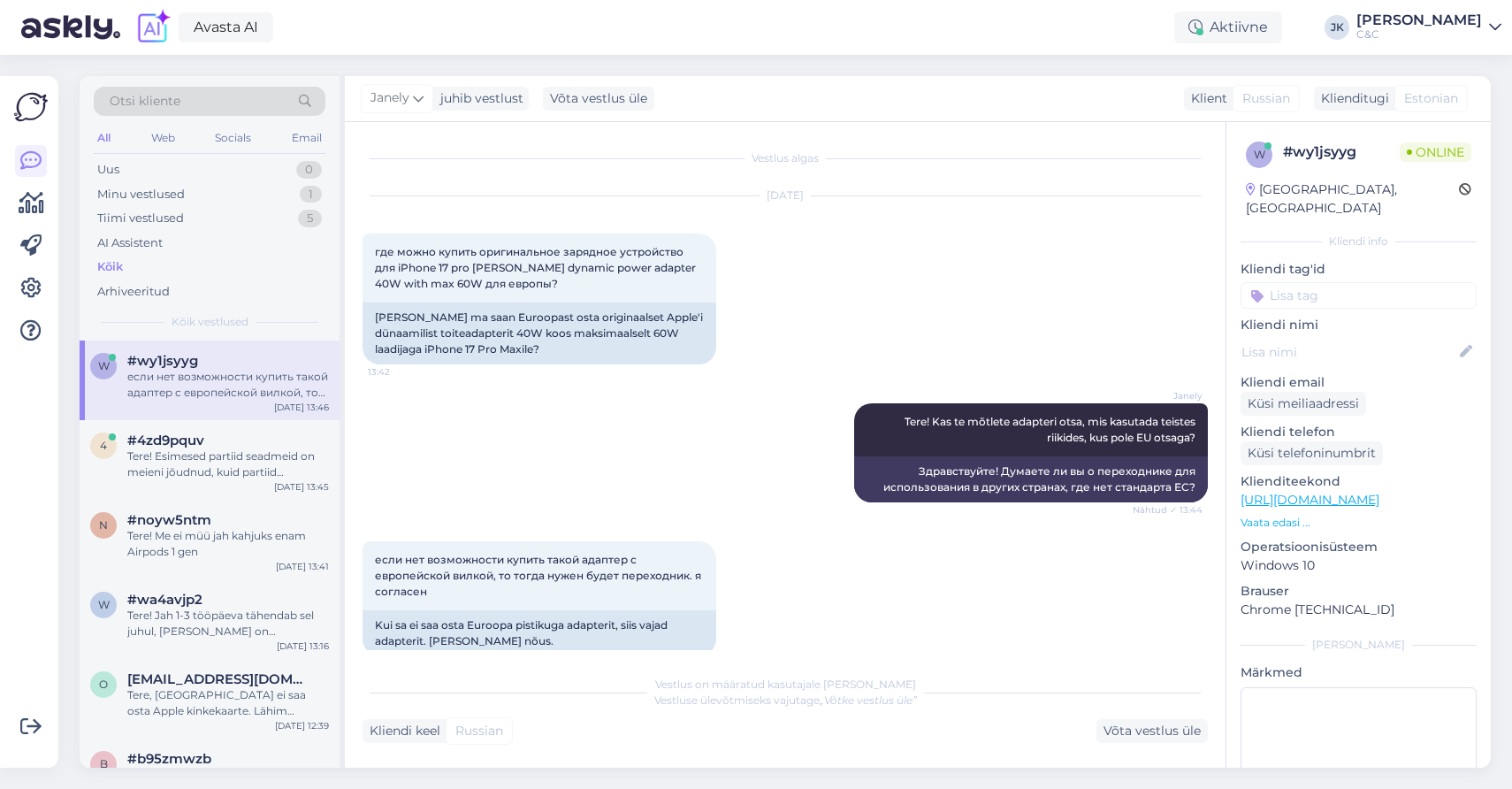
scroll to position [26, 0]
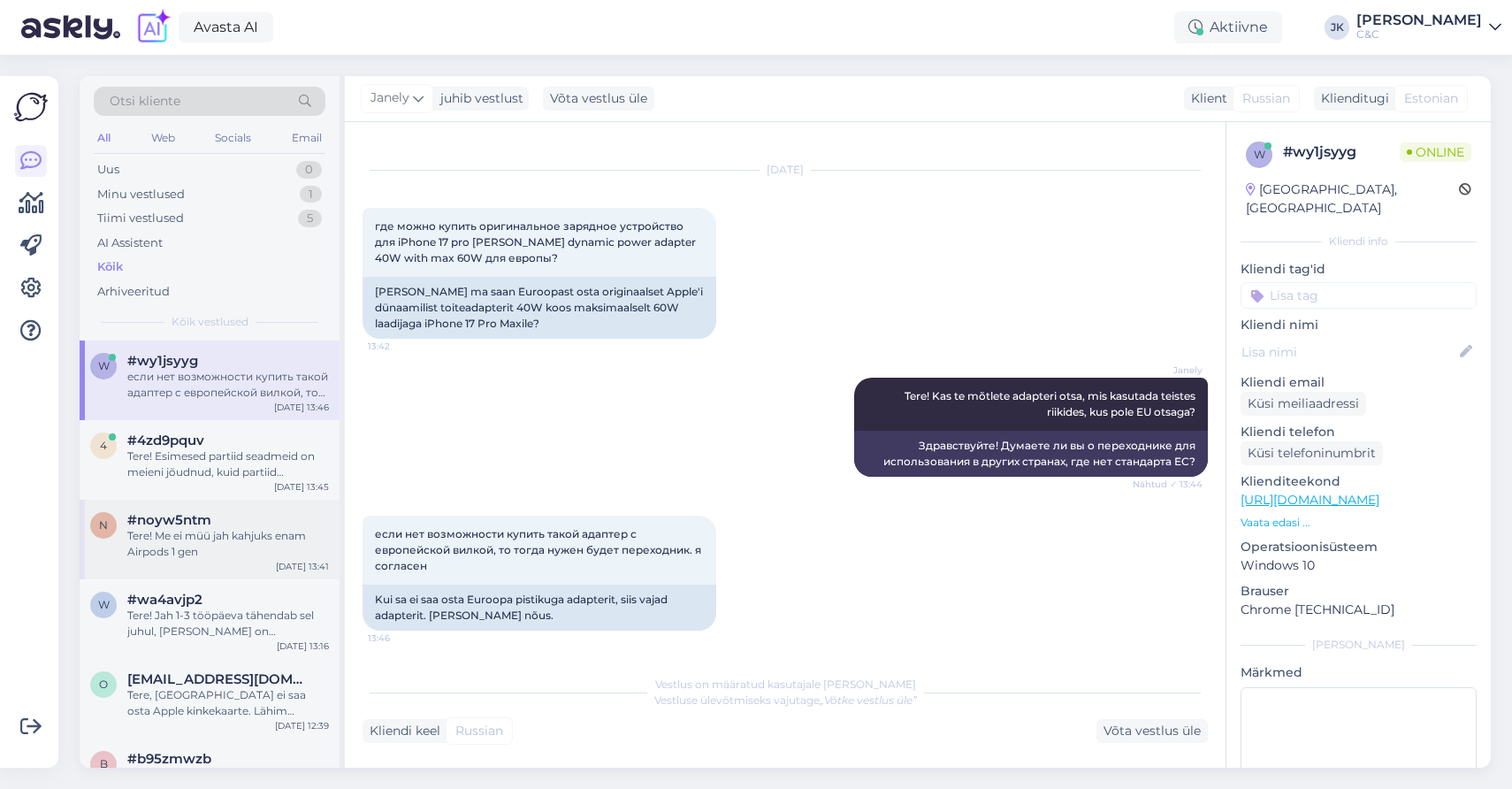
click at [144, 529] on div "Tere! Me ei müü jah kahjuks enam Airpods 1 gen" at bounding box center [228, 544] width 201 height 32
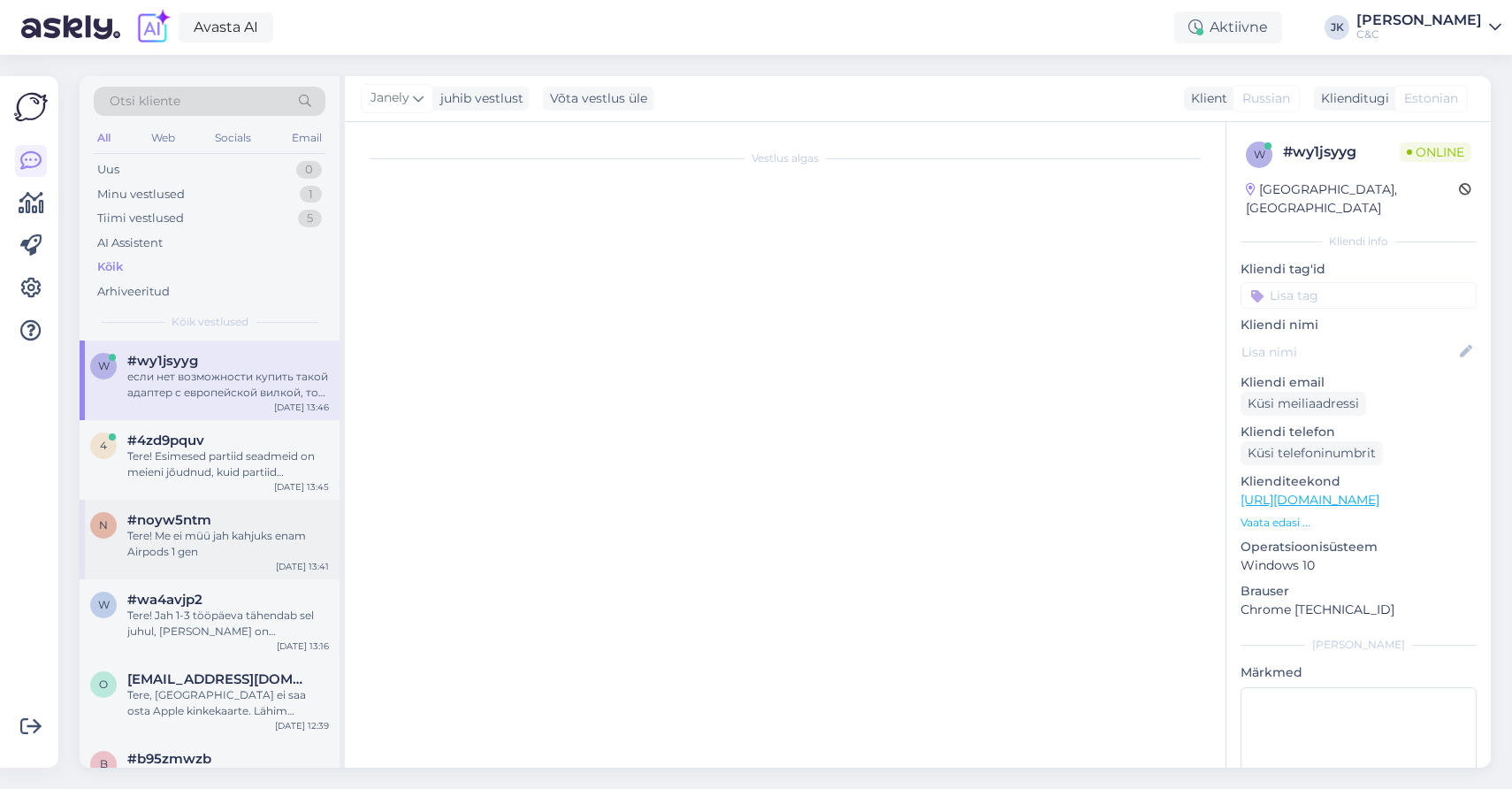
scroll to position [0, 0]
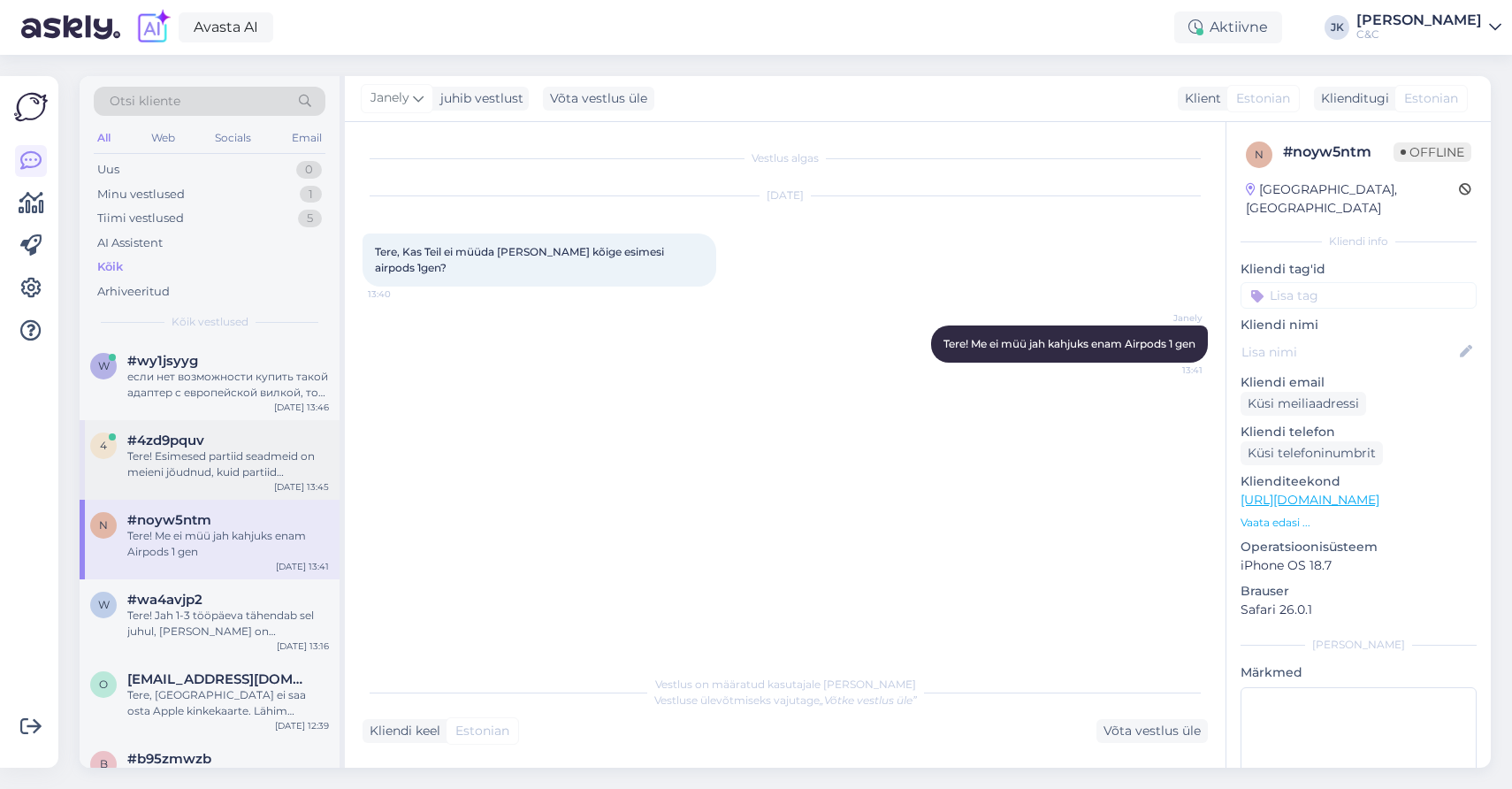
click at [207, 452] on div "Tere! Esimesed partiid seadmeid on meieni jõudnud, kuid partiid sisaldavad endi…" at bounding box center [228, 465] width 201 height 32
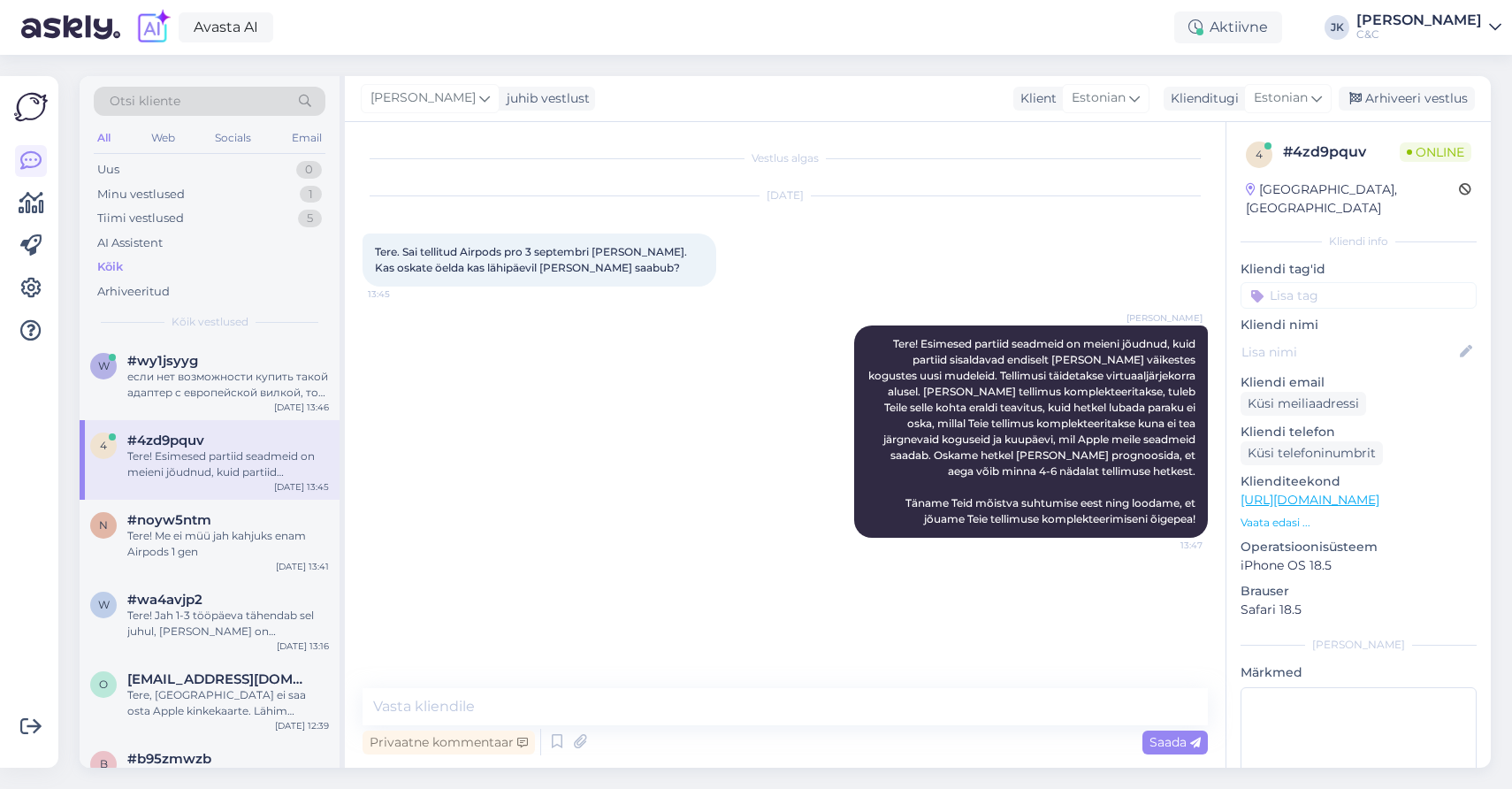
click at [572, 465] on div "Jakop Kähr Tere! Esimesed partiid seadmeid on meieni jõudnud, kuid partiid sisa…" at bounding box center [785, 431] width 846 height 251
